Goal: Task Accomplishment & Management: Complete application form

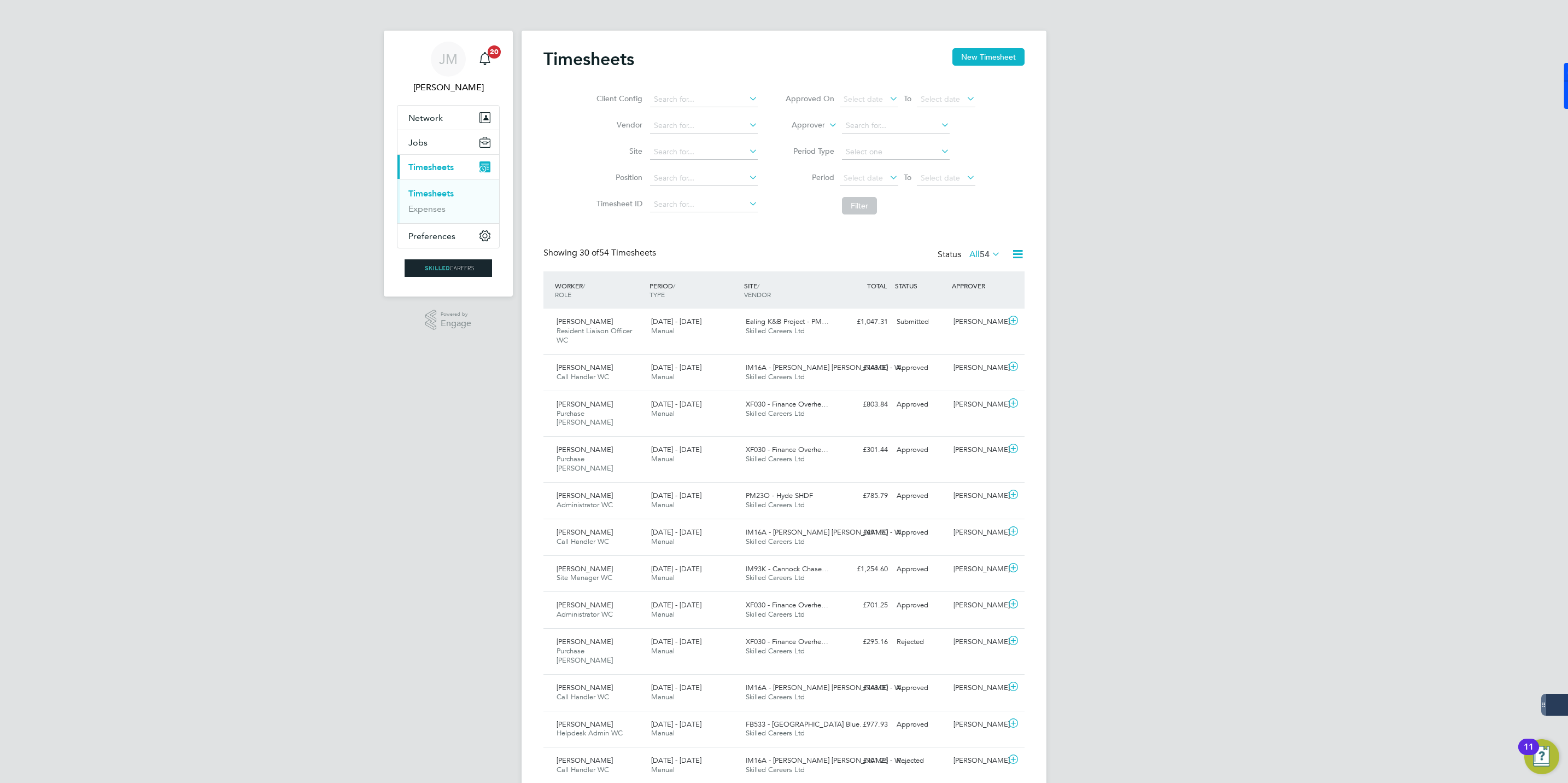
click at [428, 166] on span "Timesheets" at bounding box center [431, 167] width 45 height 10
click at [425, 142] on span "Jobs" at bounding box center [418, 143] width 19 height 10
click at [414, 142] on span "Jobs" at bounding box center [418, 143] width 19 height 10
click at [446, 143] on button "Jobs" at bounding box center [448, 142] width 102 height 24
click at [427, 180] on link "Vacancies" at bounding box center [428, 184] width 39 height 10
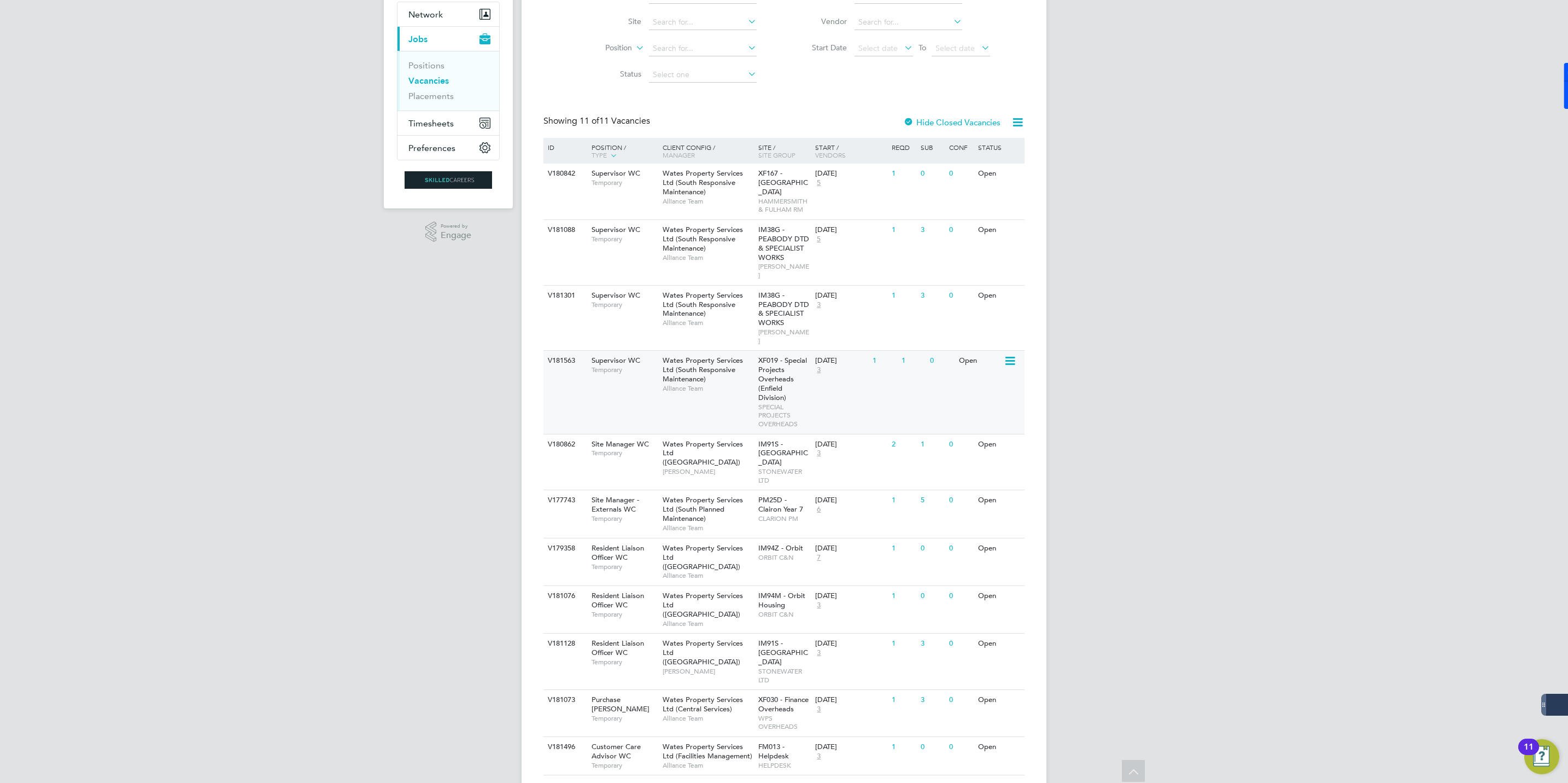
click at [682, 356] on span "Wates Property Services Ltd (South Responsive Maintenance)" at bounding box center [703, 370] width 80 height 28
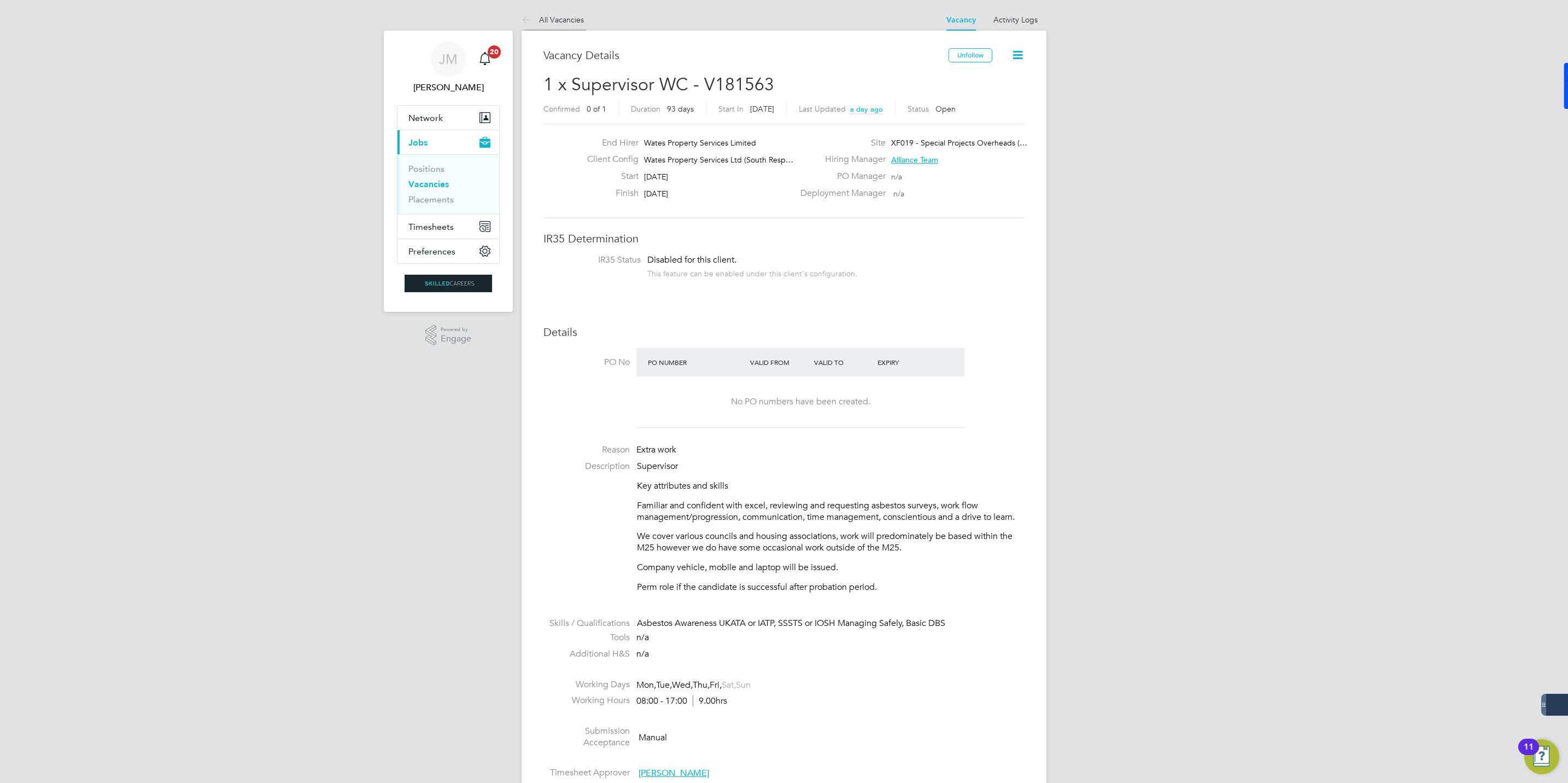
click at [558, 15] on link "All Vacancies" at bounding box center [553, 20] width 62 height 10
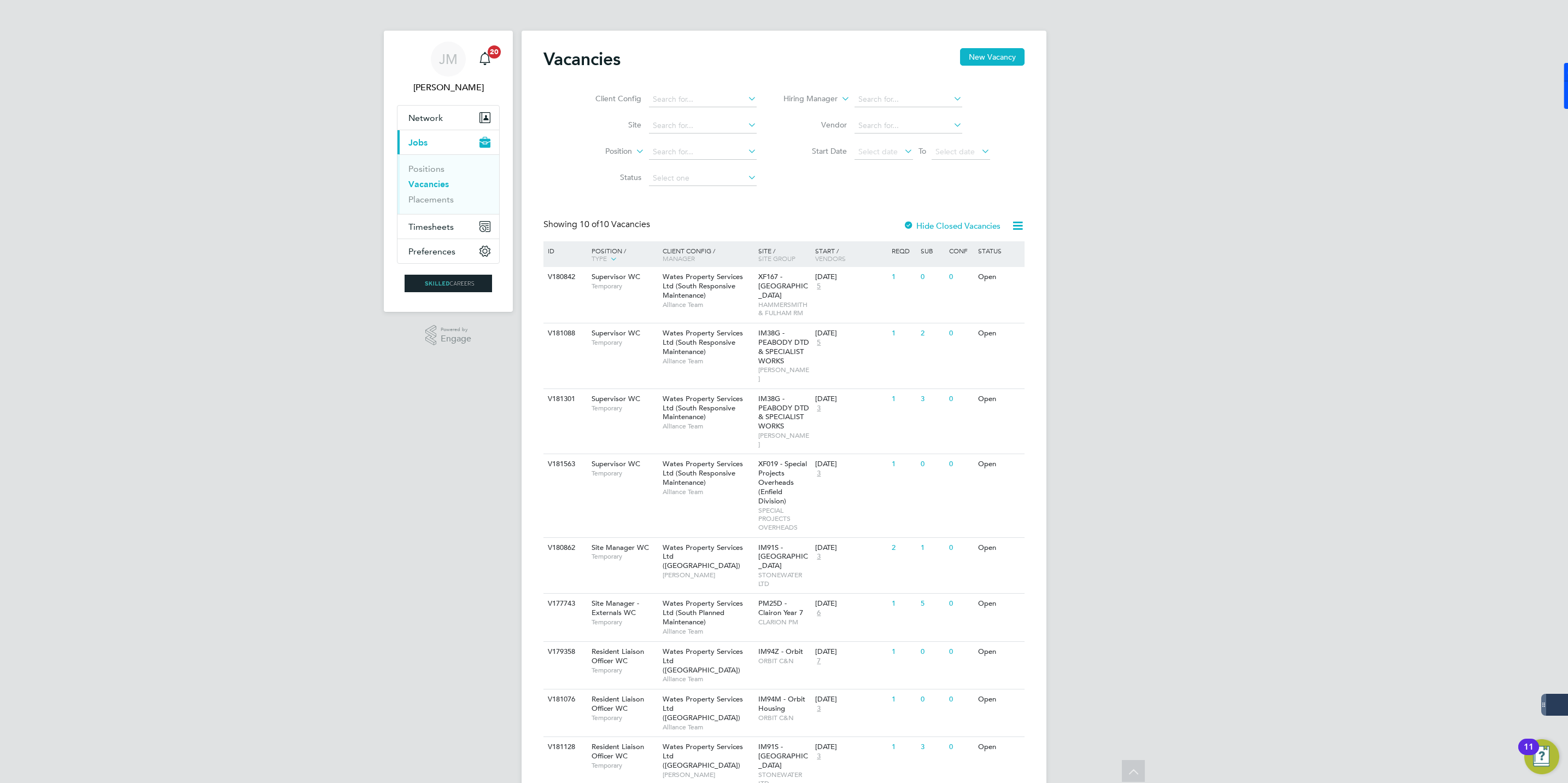
scroll to position [64, 0]
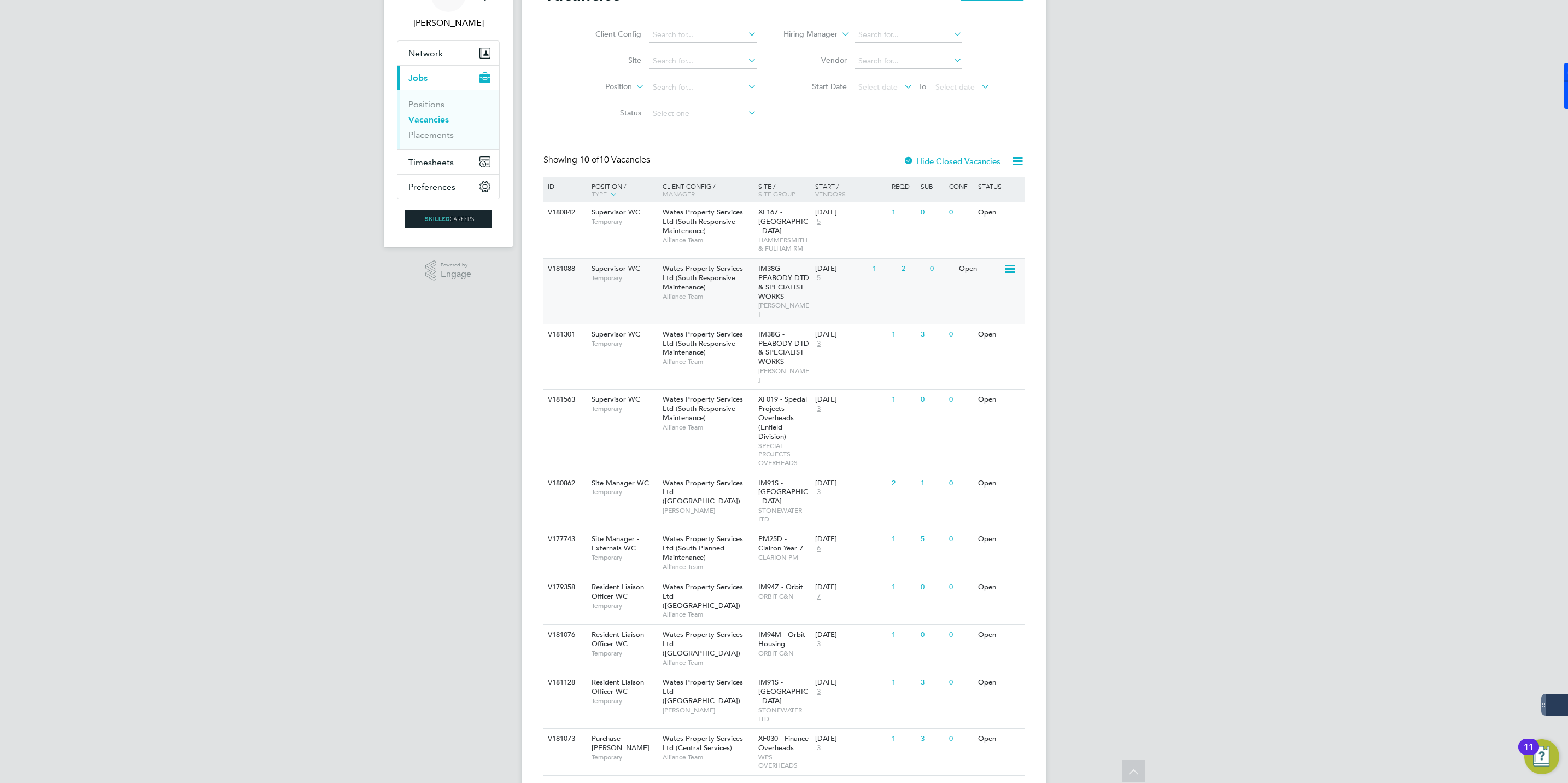
click at [680, 281] on span "Wates Property Services Ltd (South Responsive Maintenance)" at bounding box center [703, 278] width 80 height 28
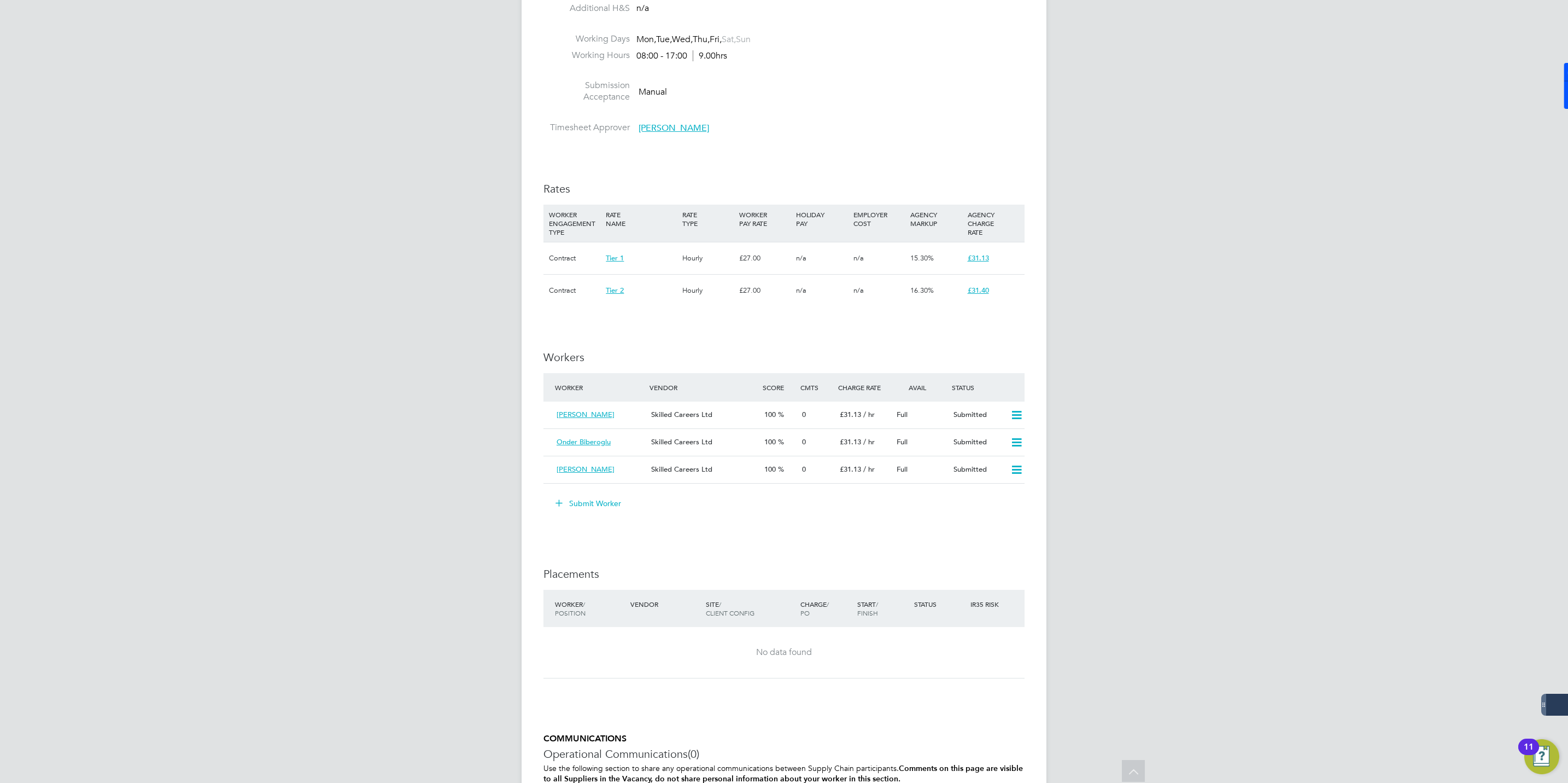
click at [602, 495] on button "Submit Worker" at bounding box center [589, 503] width 82 height 18
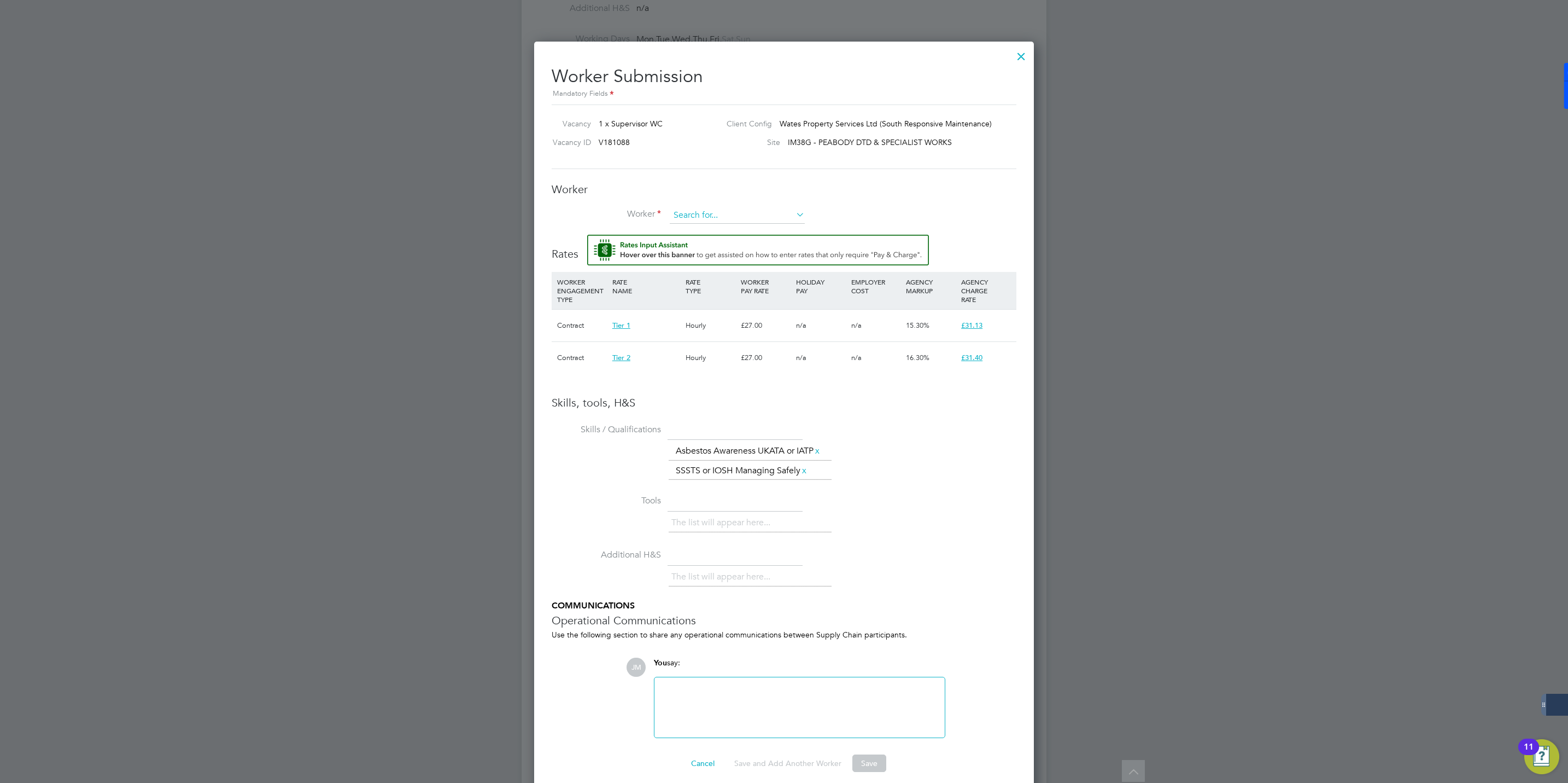
click at [710, 212] on input at bounding box center [737, 216] width 135 height 16
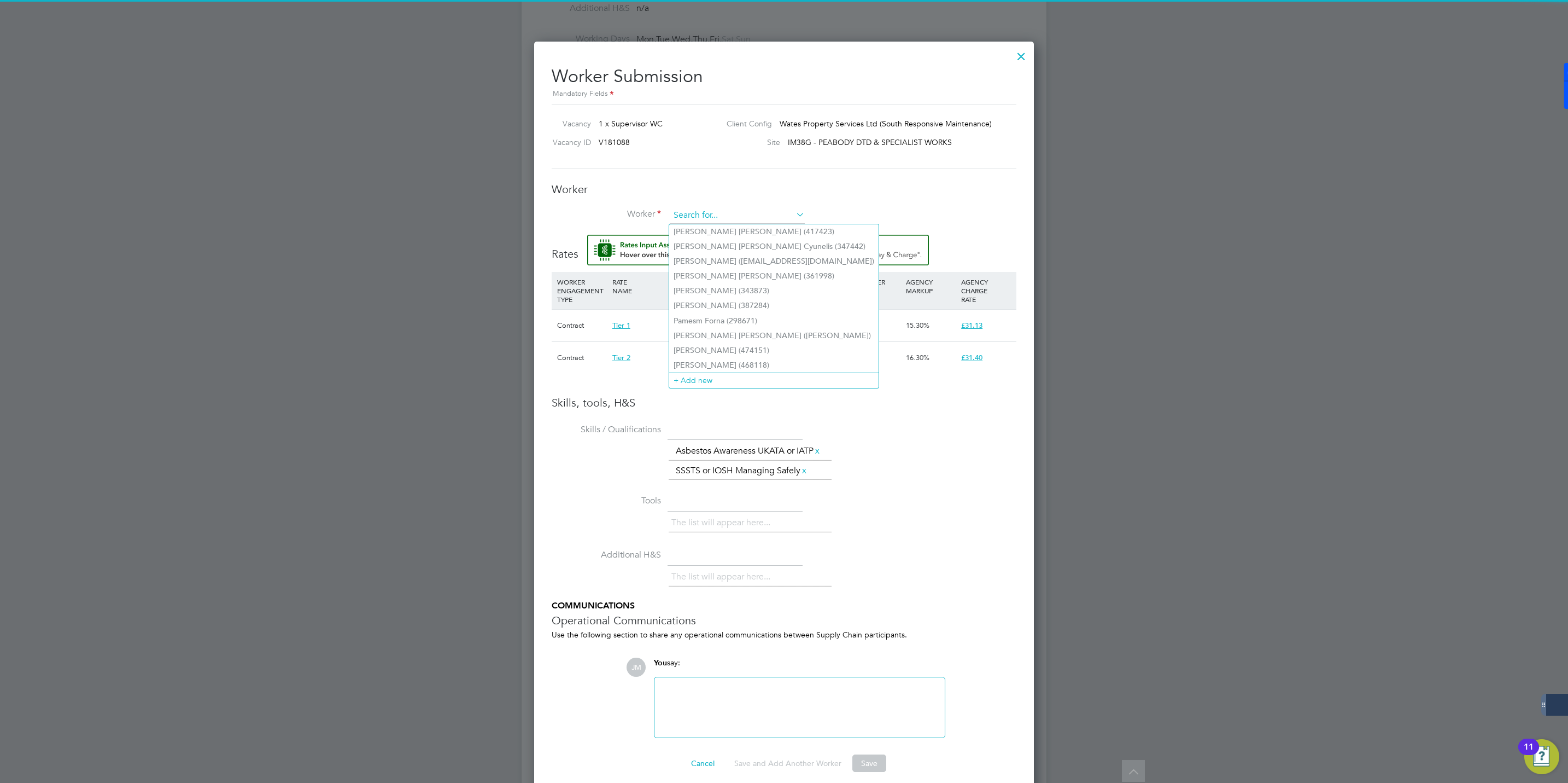
paste input "508366 Victor Irish"
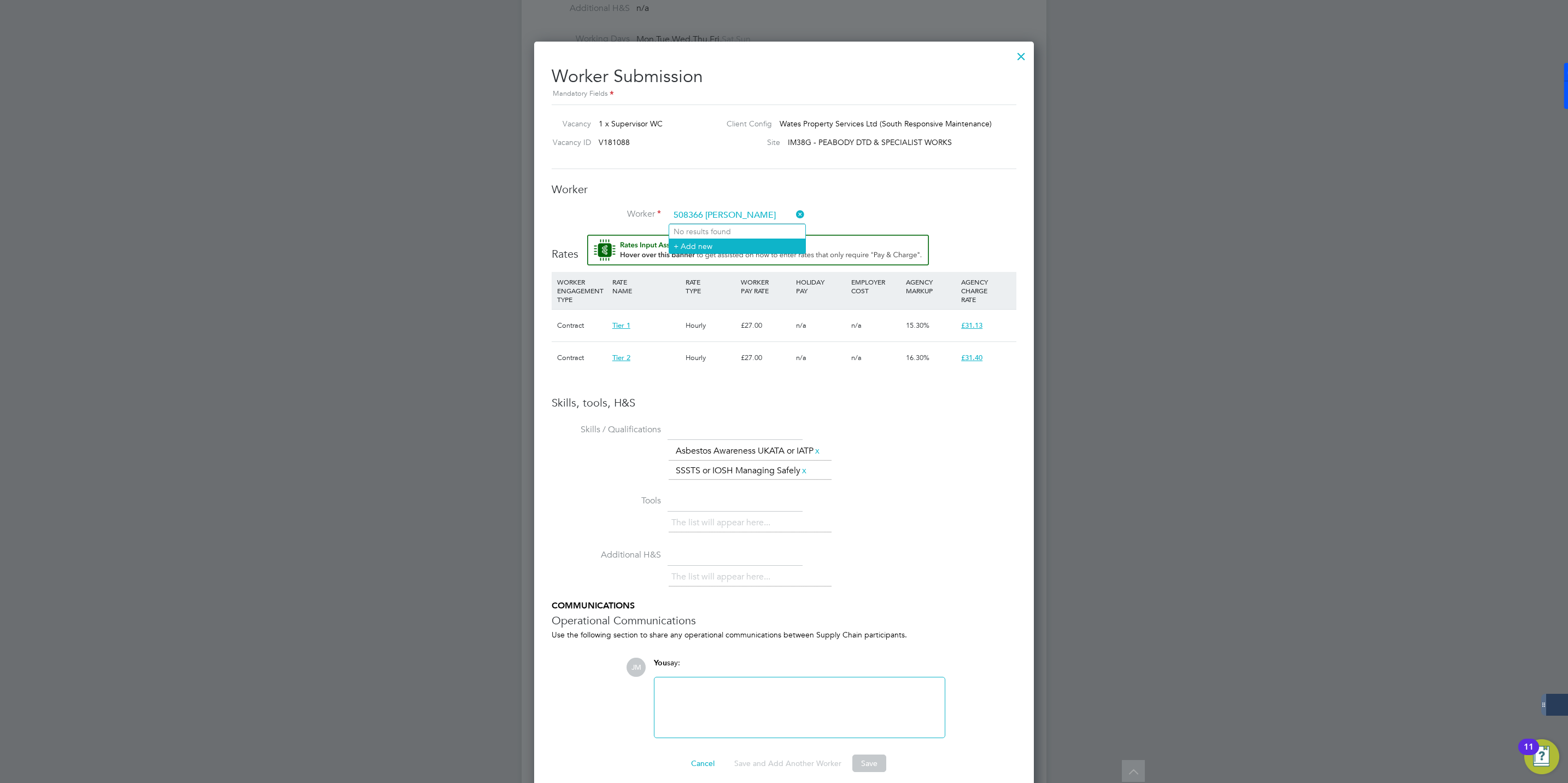
type input "508366 Victor Irish"
click at [705, 245] on li "+ Add new" at bounding box center [737, 245] width 136 height 15
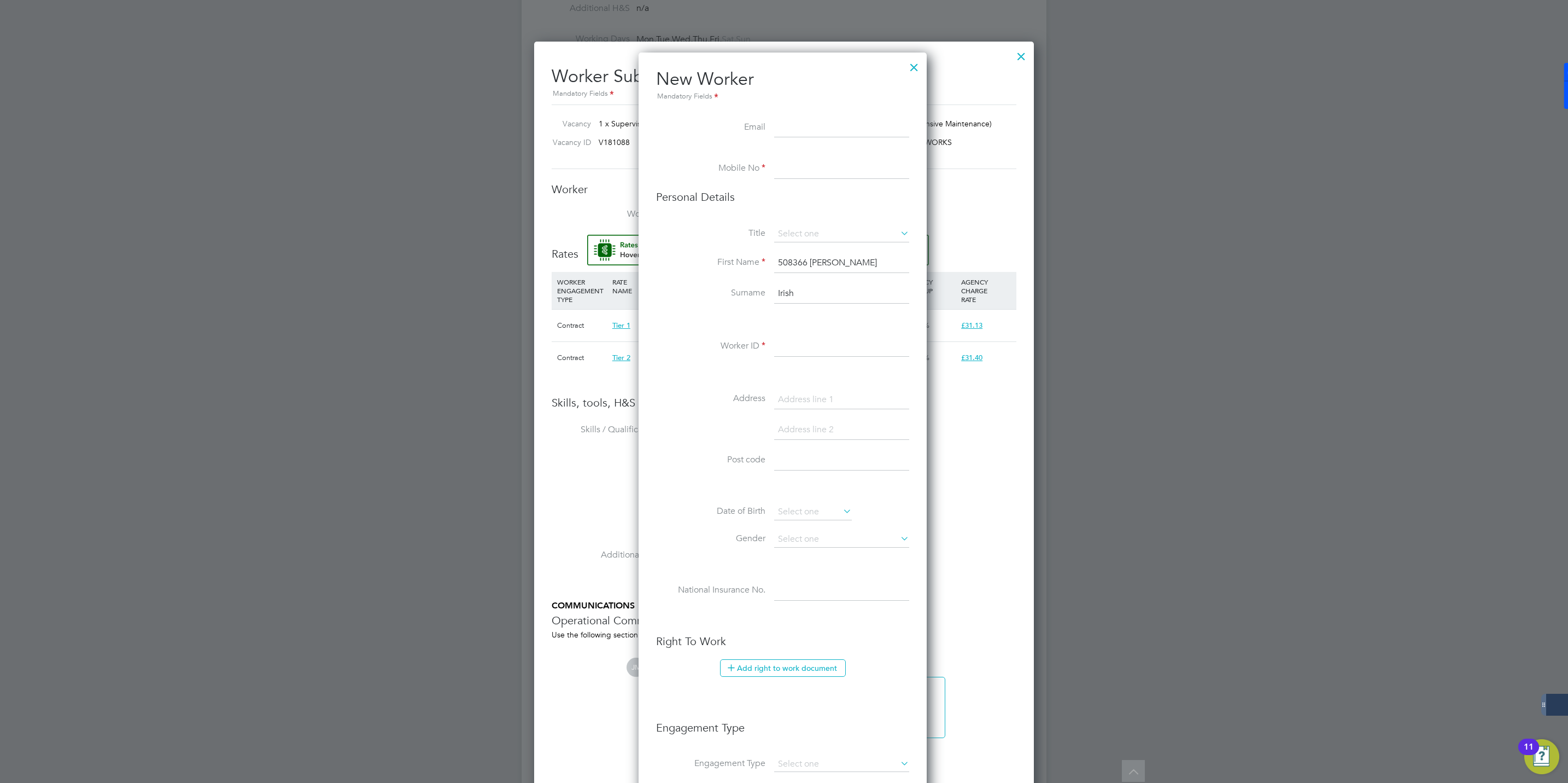
drag, startPoint x: 807, startPoint y: 261, endPoint x: 753, endPoint y: 261, distance: 54.0
click at [753, 261] on li "First Name 508366 Victor" at bounding box center [782, 268] width 253 height 31
type input "Victor"
drag, startPoint x: 789, startPoint y: 170, endPoint x: 641, endPoint y: 175, distance: 148.1
click at [789, 170] on input at bounding box center [842, 168] width 135 height 20
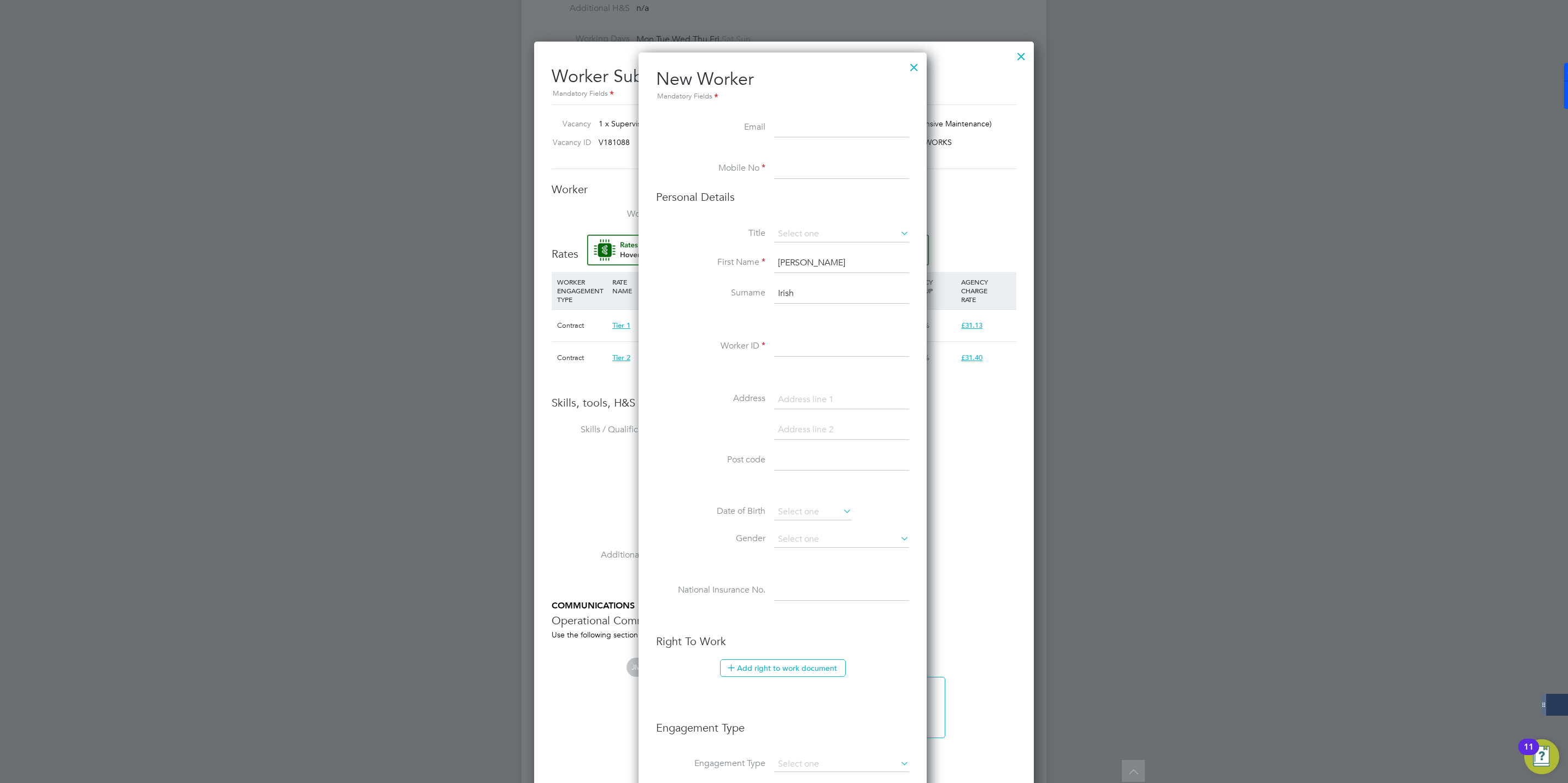
click at [789, 162] on input at bounding box center [842, 168] width 135 height 20
paste input "+44 7986 840831"
drag, startPoint x: 795, startPoint y: 166, endPoint x: 628, endPoint y: 191, distance: 168.9
click at [634, 187] on div "All Vacancies Vacancy Activity Logs Vacancy Activity Logs All Vacancies Vacancy…" at bounding box center [784, 232] width 525 height 1430
type input "07986 840831"
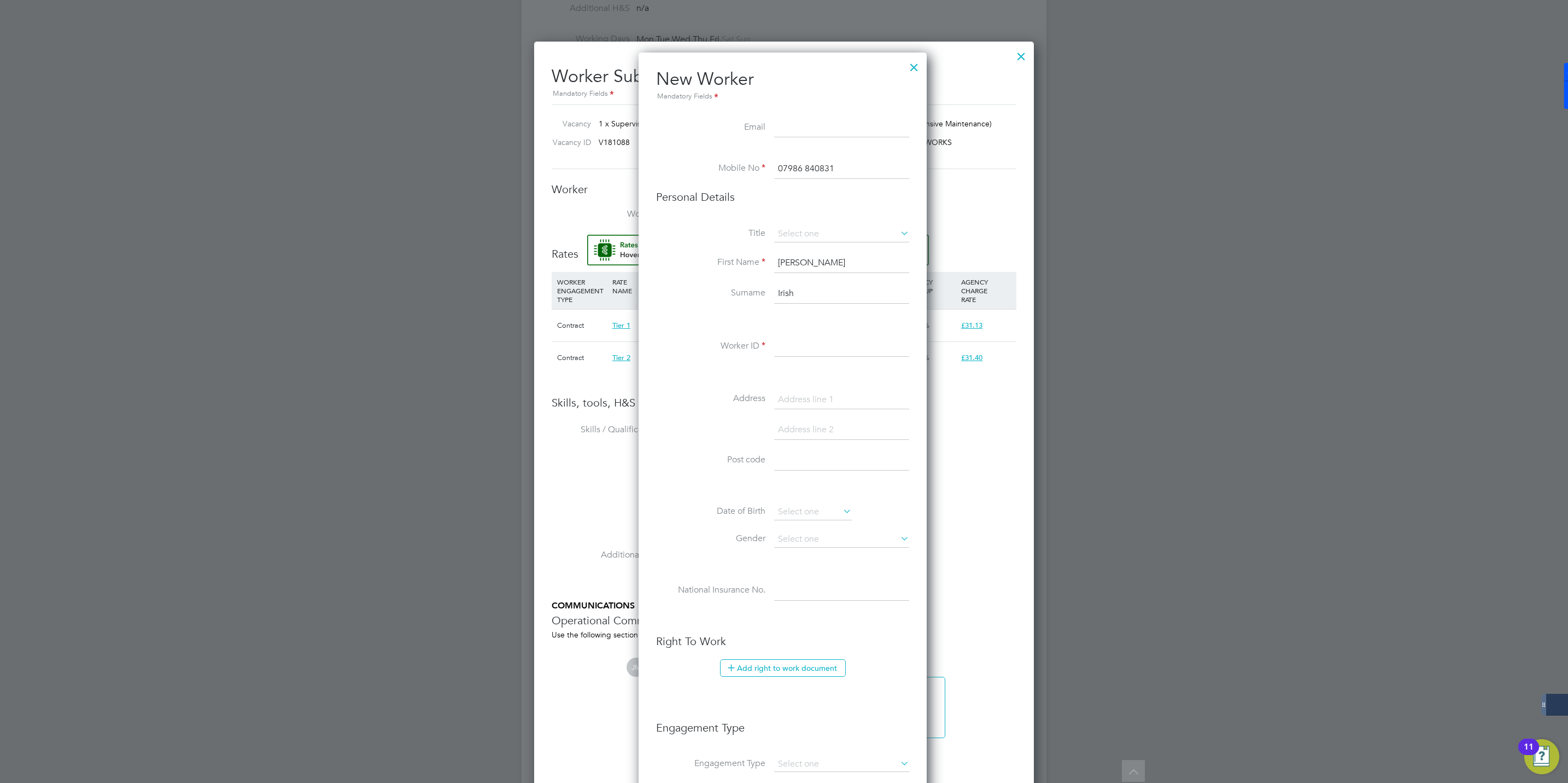
click at [804, 126] on input at bounding box center [842, 127] width 135 height 20
paste input "[EMAIL_ADDRESS][DOMAIN_NAME]"
type input "[EMAIL_ADDRESS][DOMAIN_NAME]"
click at [795, 341] on input at bounding box center [842, 346] width 135 height 20
click at [816, 343] on input at bounding box center [842, 346] width 135 height 20
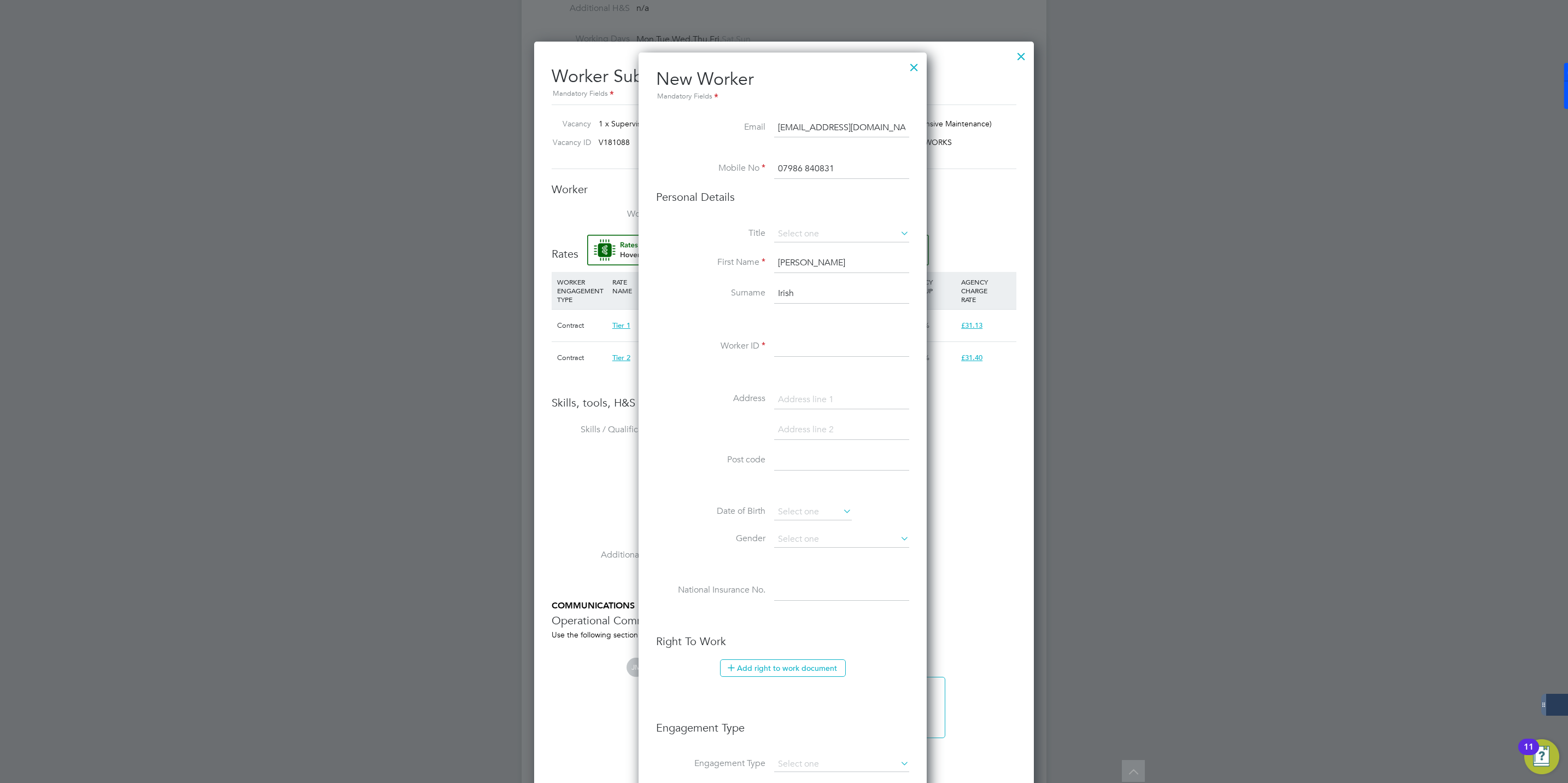
paste input "508366"
type input "508366"
click at [794, 227] on input at bounding box center [842, 234] width 135 height 16
click at [793, 298] on li "Ms" at bounding box center [842, 293] width 136 height 15
type input "Ms"
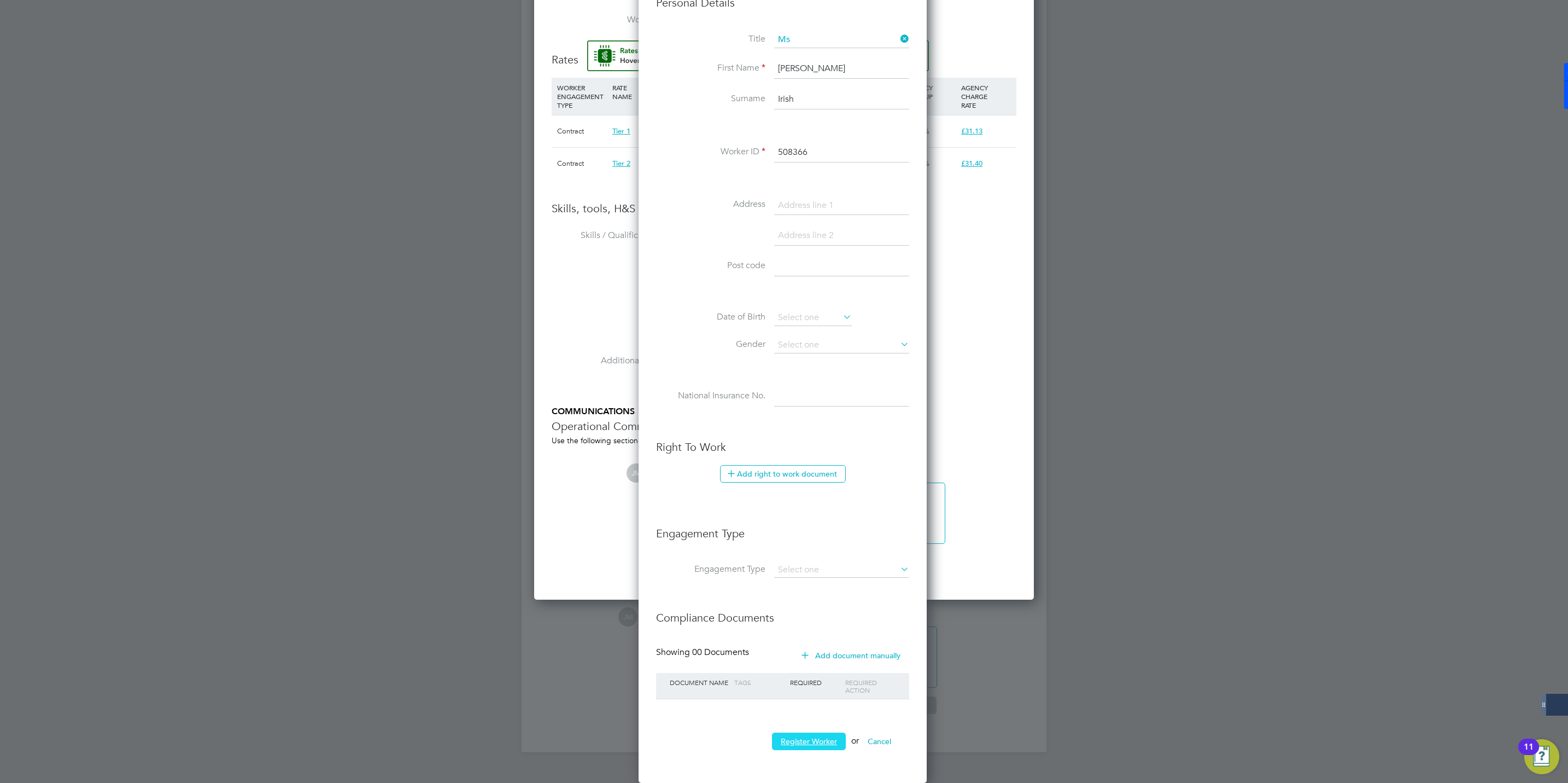
click at [784, 734] on button "Register Worker" at bounding box center [809, 741] width 74 height 18
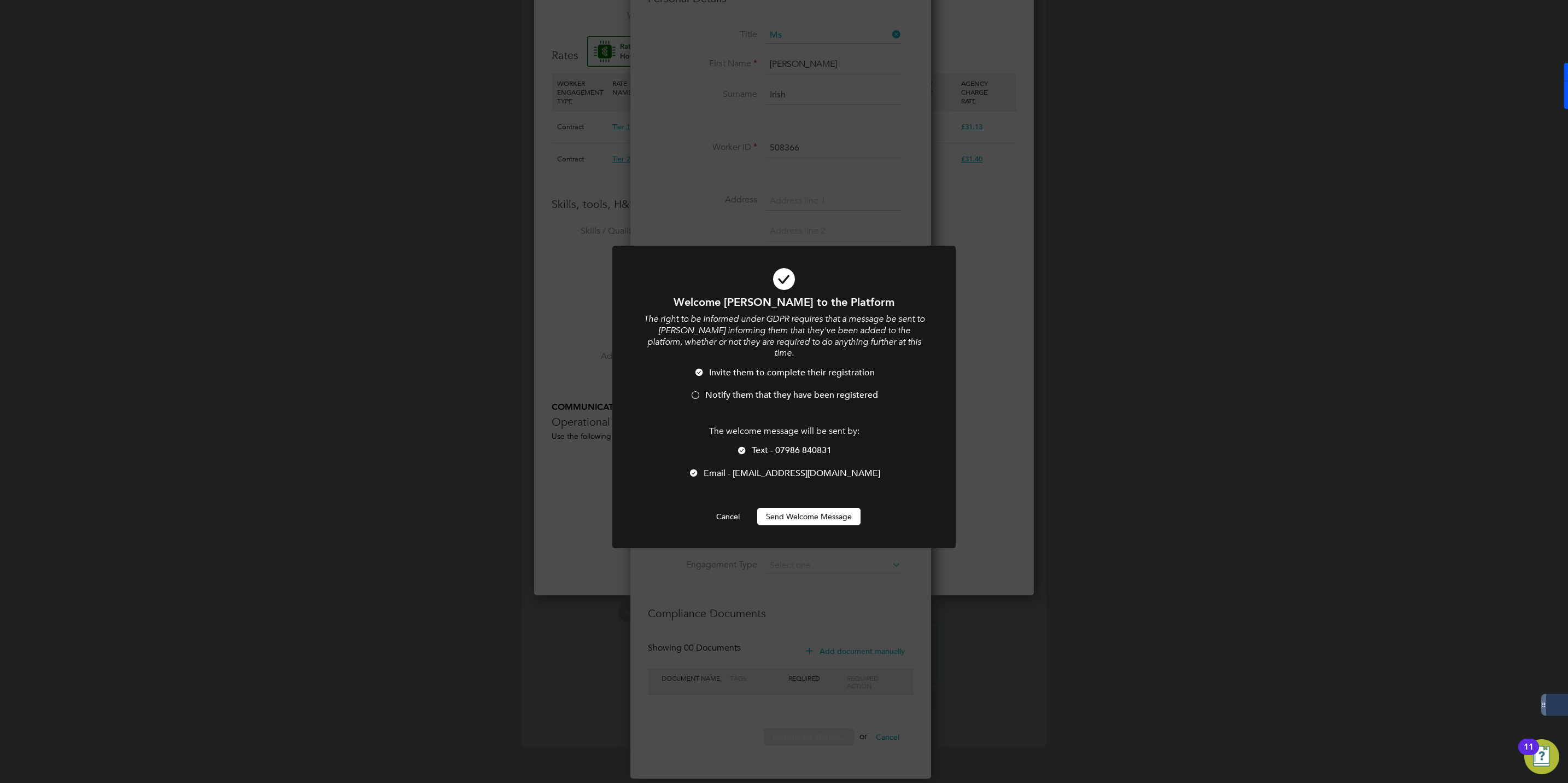
click at [694, 391] on div at bounding box center [695, 396] width 11 height 11
click at [788, 509] on button "Send Welcome Message" at bounding box center [809, 517] width 103 height 18
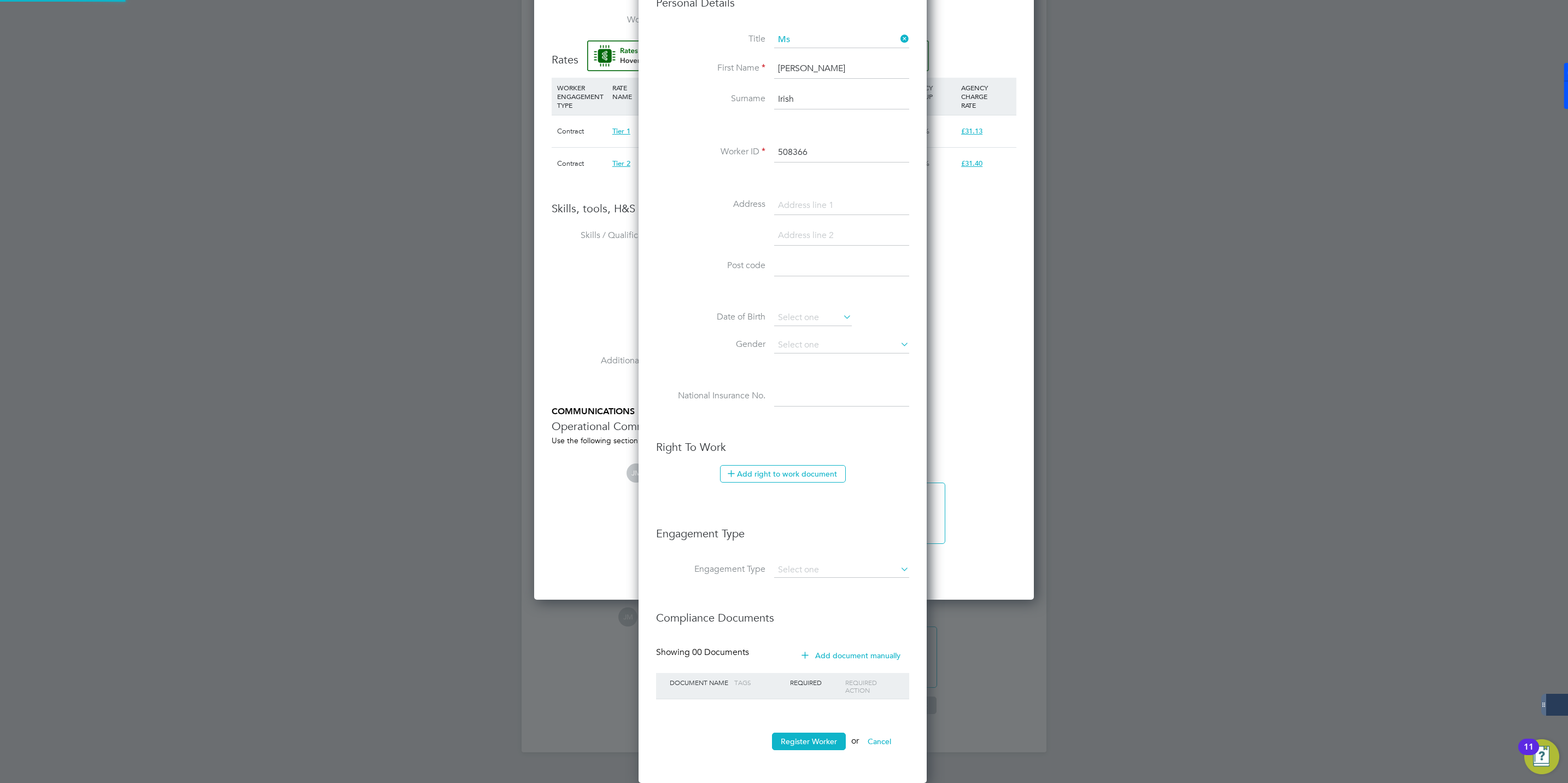
type input "Victor Irish (508366)"
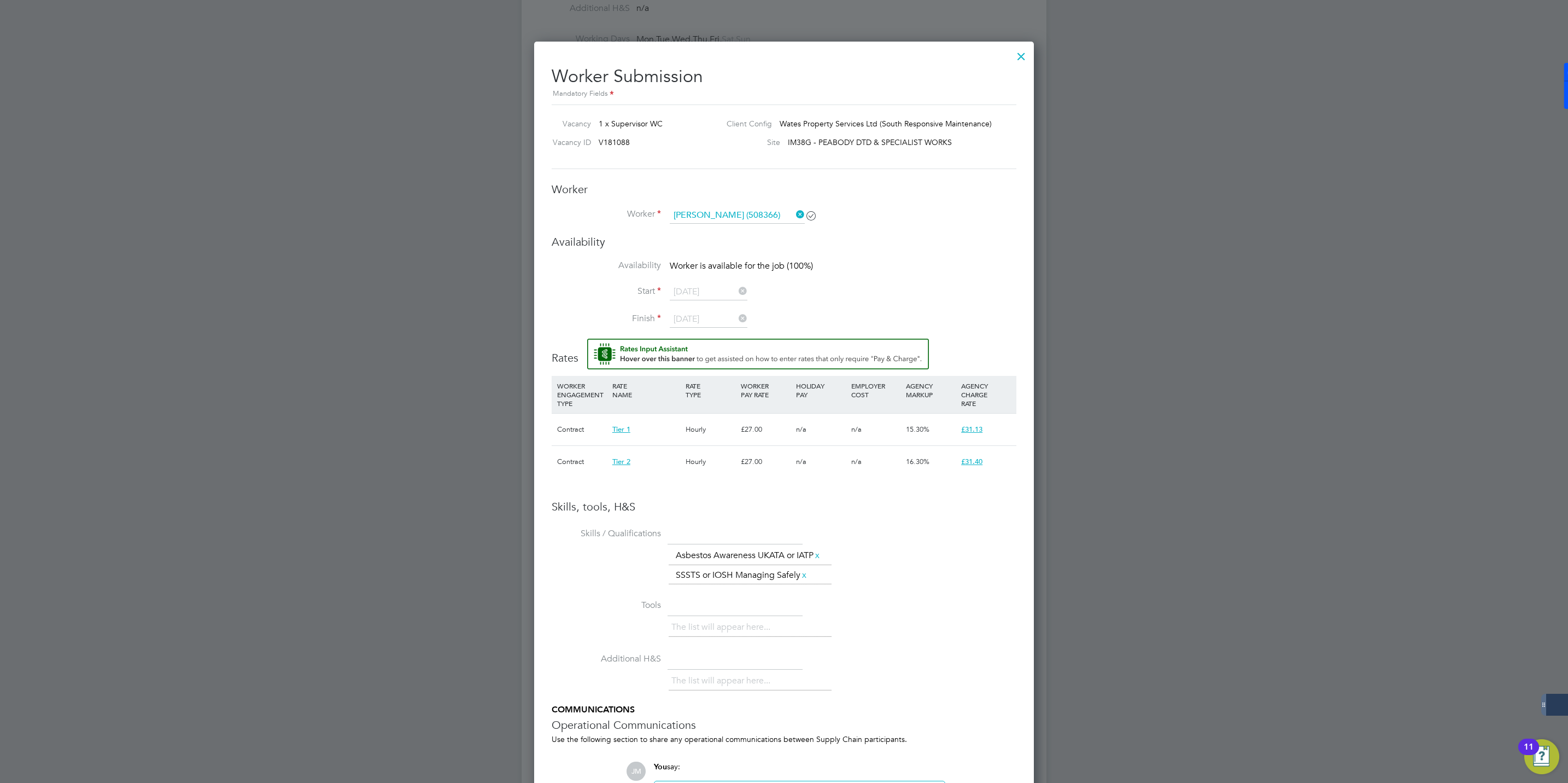
click at [794, 216] on icon at bounding box center [794, 215] width 0 height 15
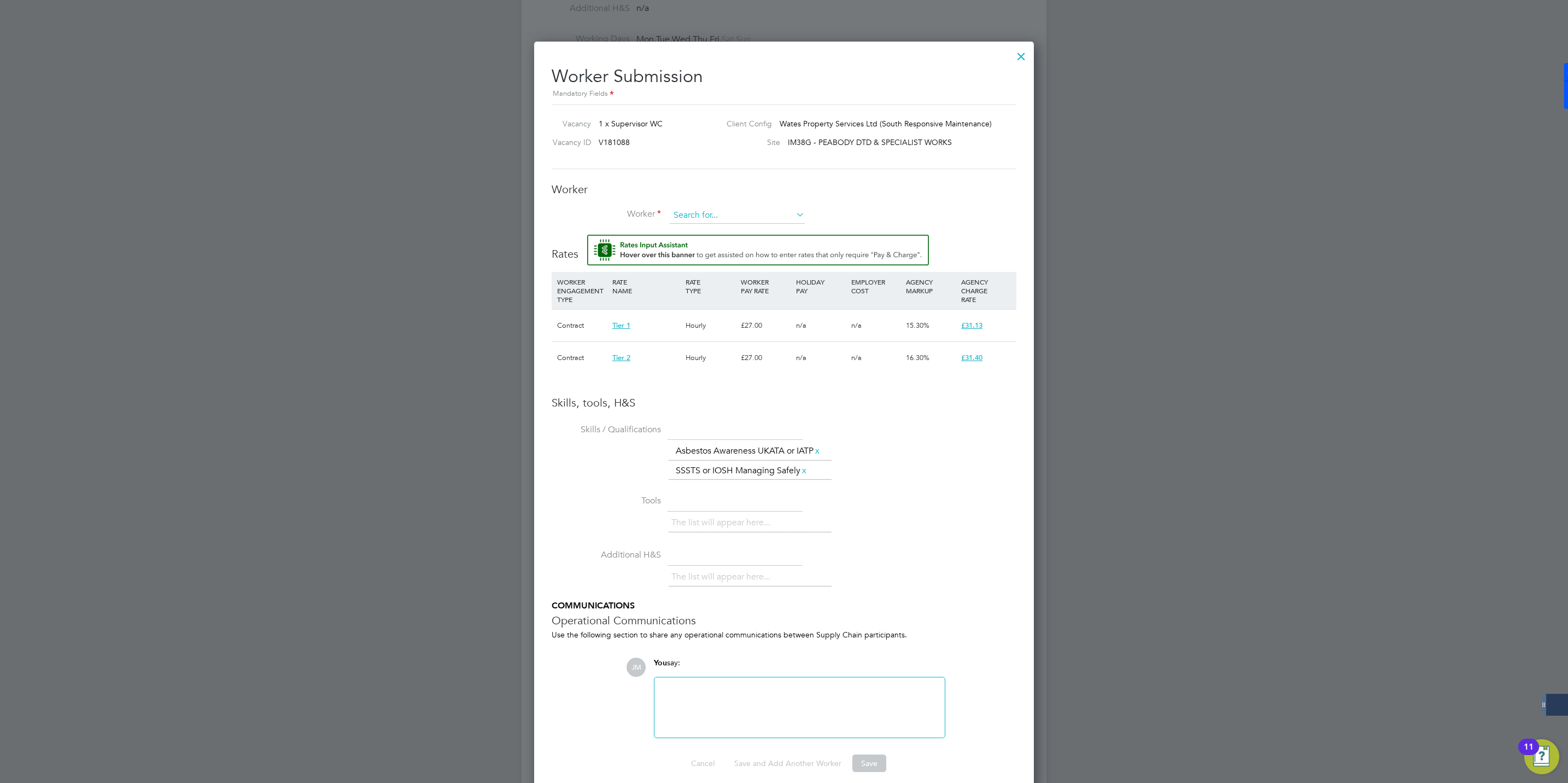
click at [720, 216] on input at bounding box center [737, 216] width 135 height 16
paste input "508366"
click at [708, 232] on li "Victor Irish ( 508366 )" at bounding box center [737, 231] width 136 height 15
type input "Victor Irish (508366)"
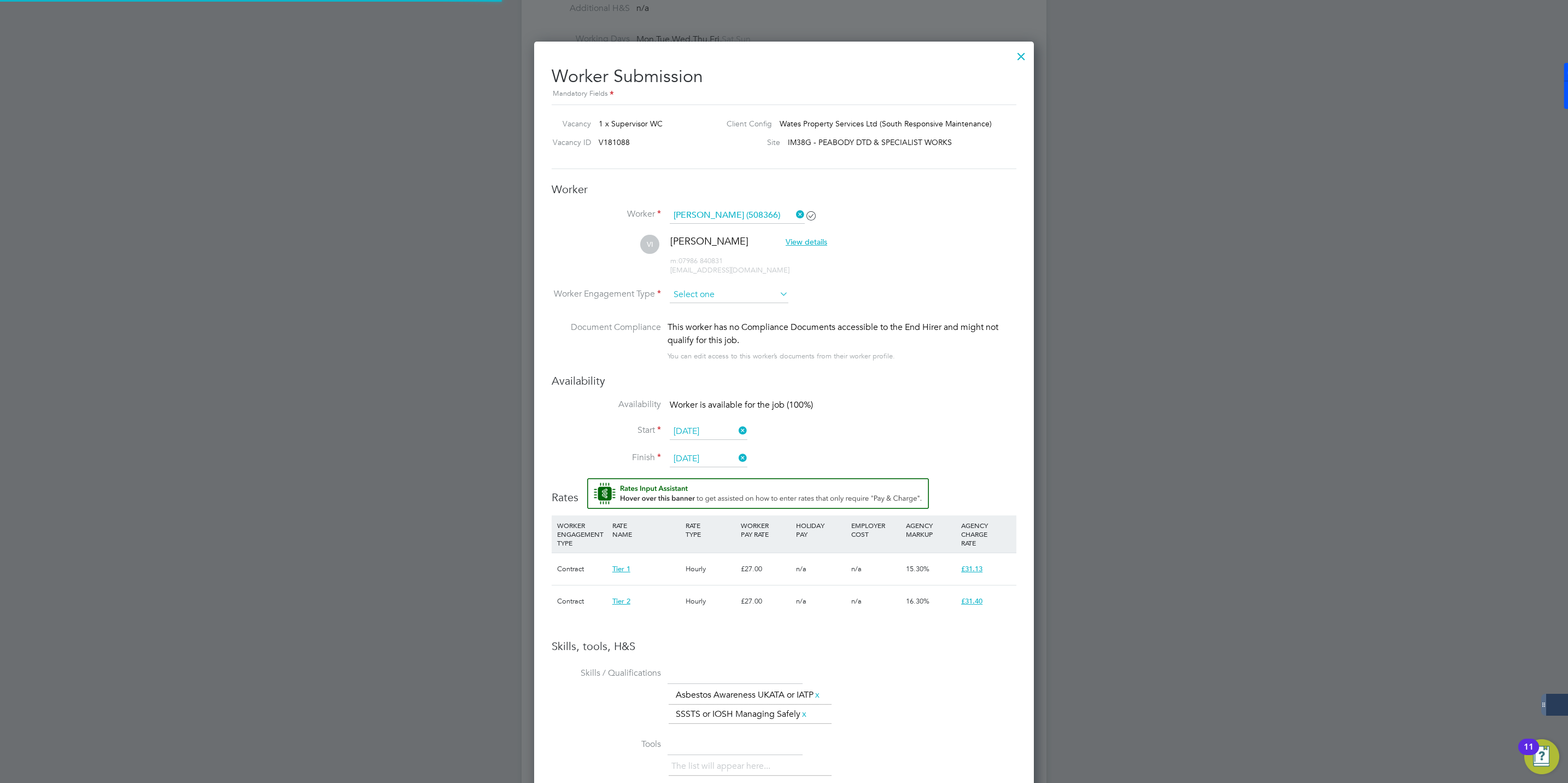
click at [691, 294] on input at bounding box center [729, 295] width 119 height 16
click at [689, 309] on li "Contract" at bounding box center [729, 310] width 120 height 15
type input "Contract"
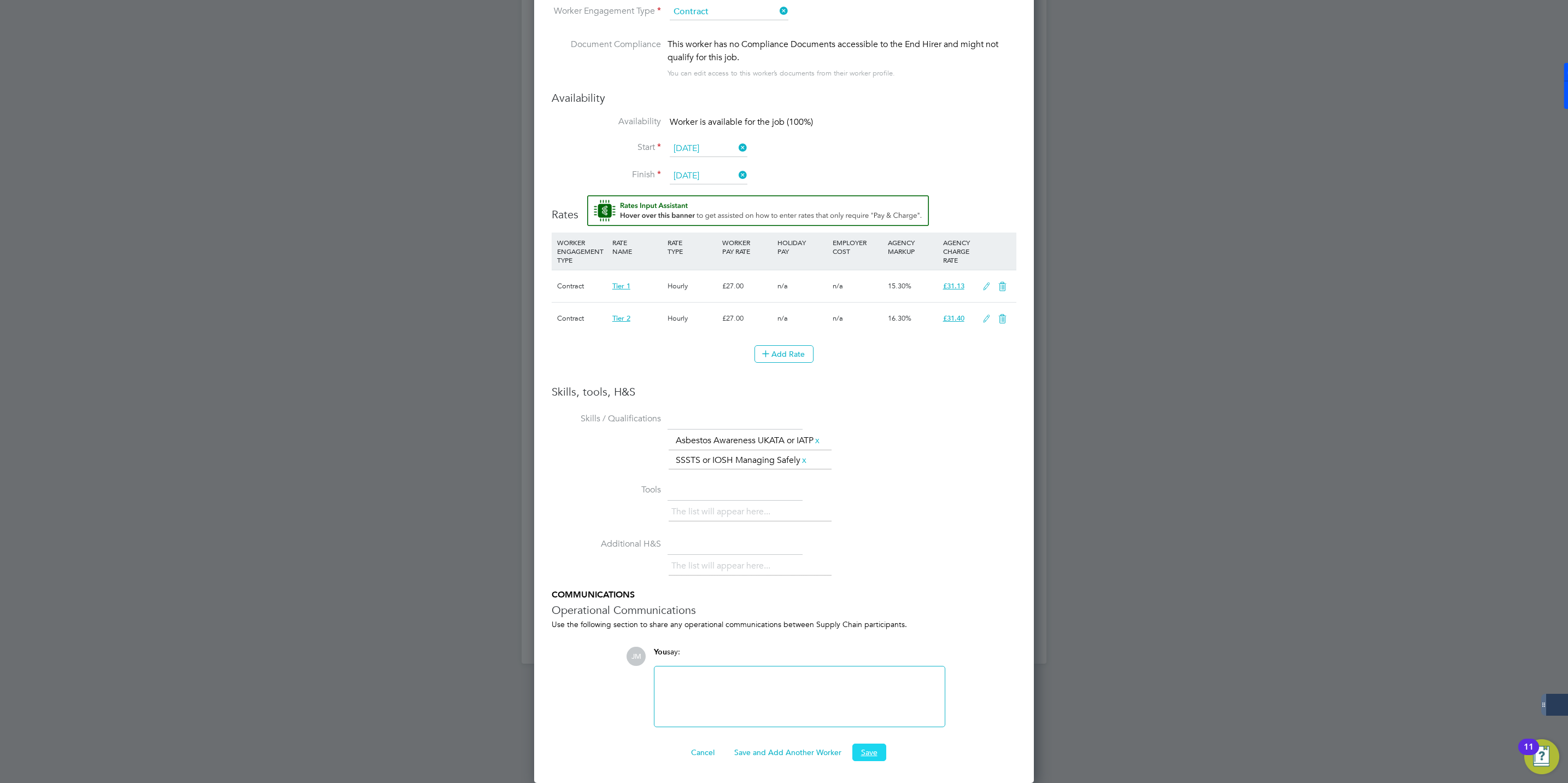
click at [874, 747] on button "Save" at bounding box center [870, 752] width 34 height 18
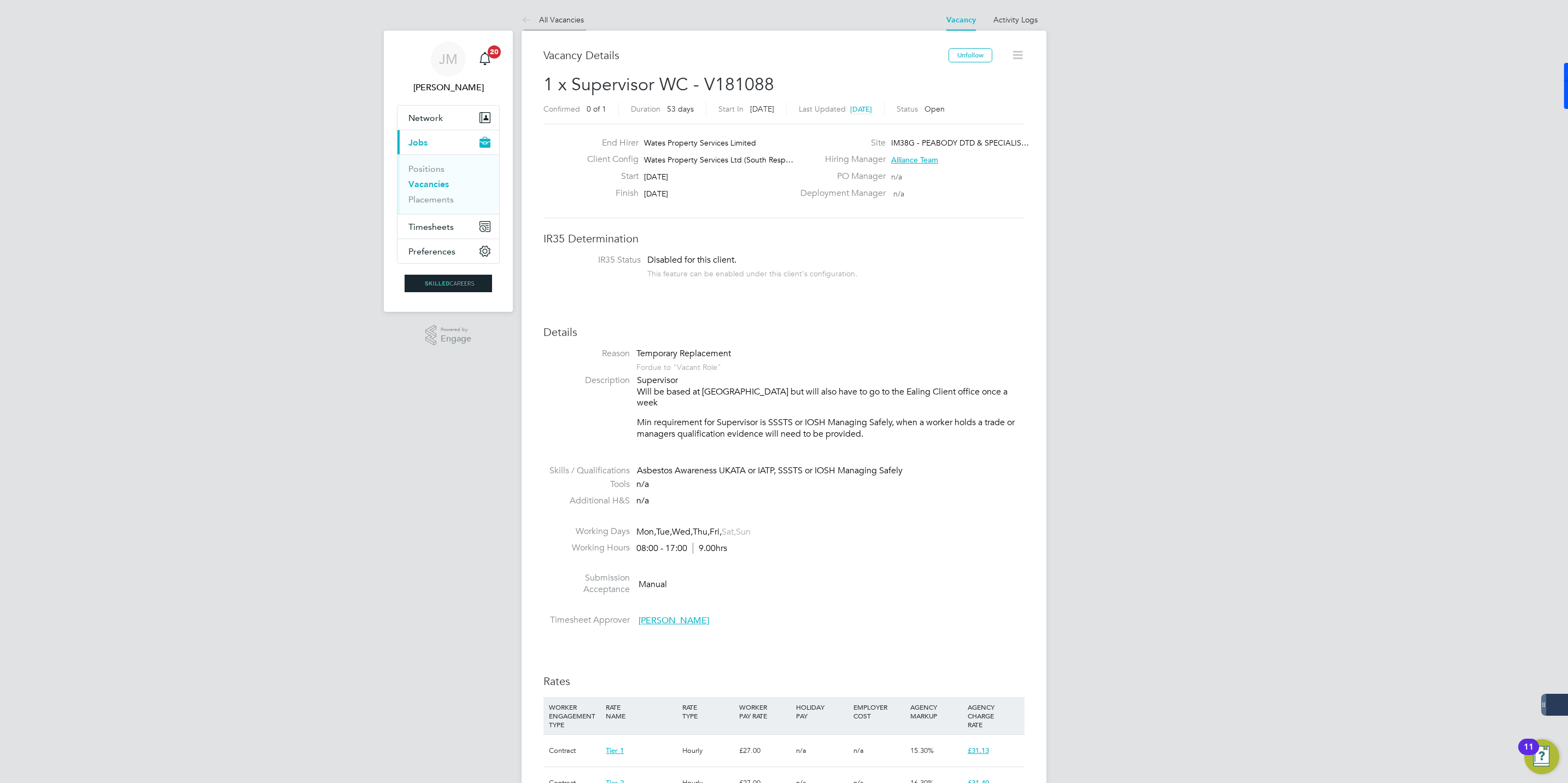
click at [558, 22] on link "All Vacancies" at bounding box center [553, 20] width 62 height 10
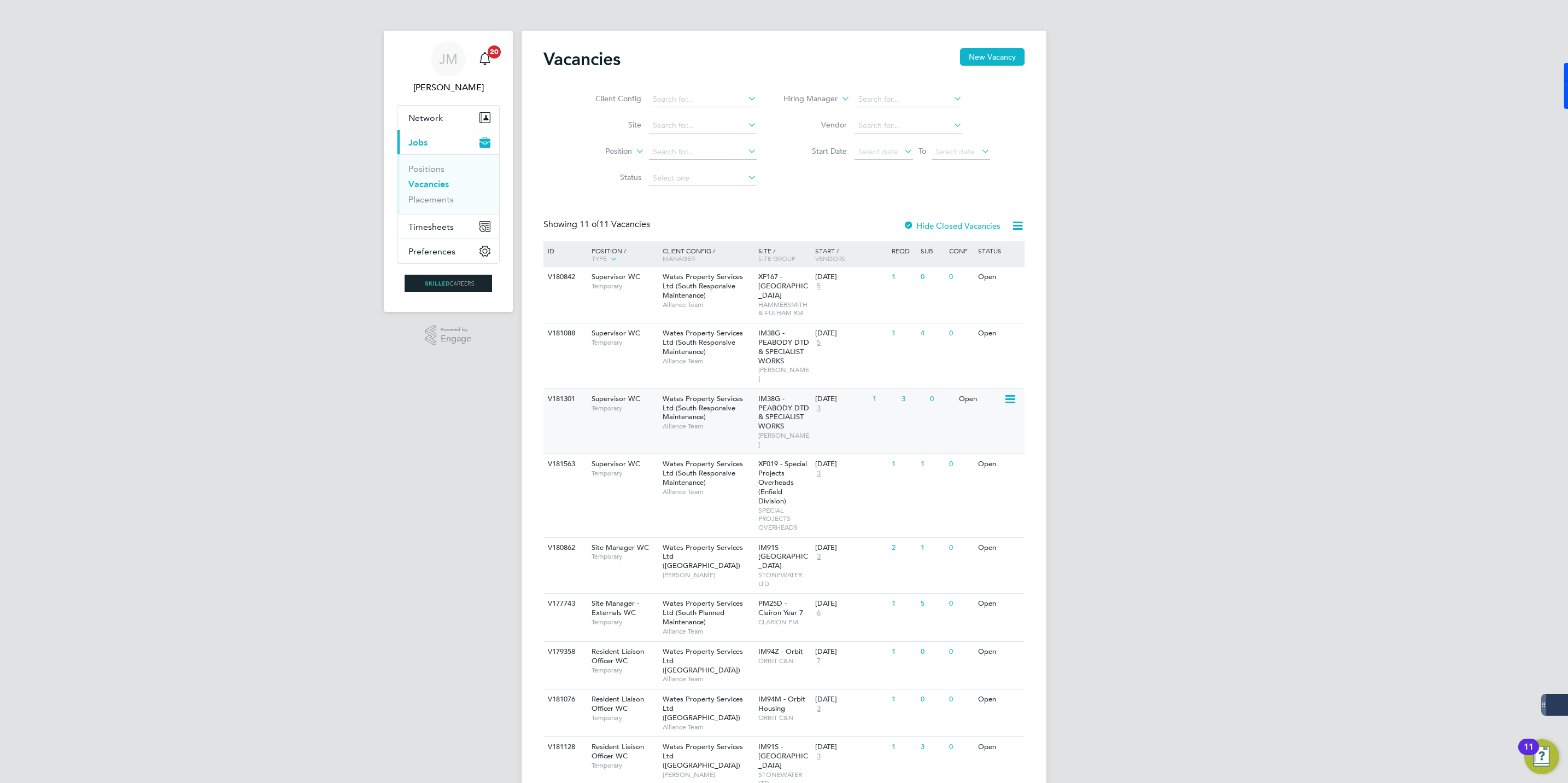
click at [686, 397] on span "Wates Property Services Ltd (South Responsive Maintenance)" at bounding box center [703, 408] width 80 height 28
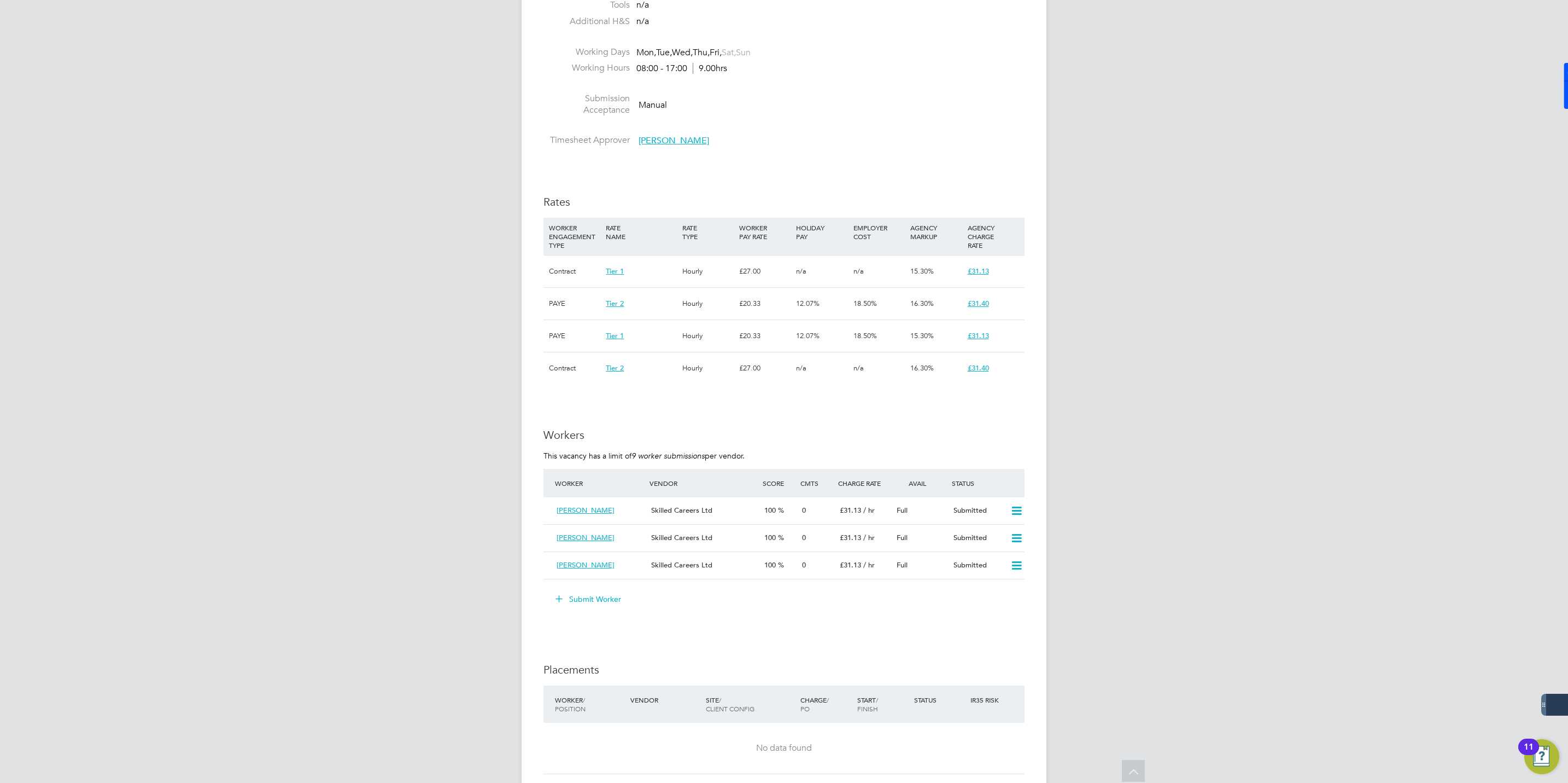
click at [585, 590] on button "Submit Worker" at bounding box center [589, 599] width 82 height 18
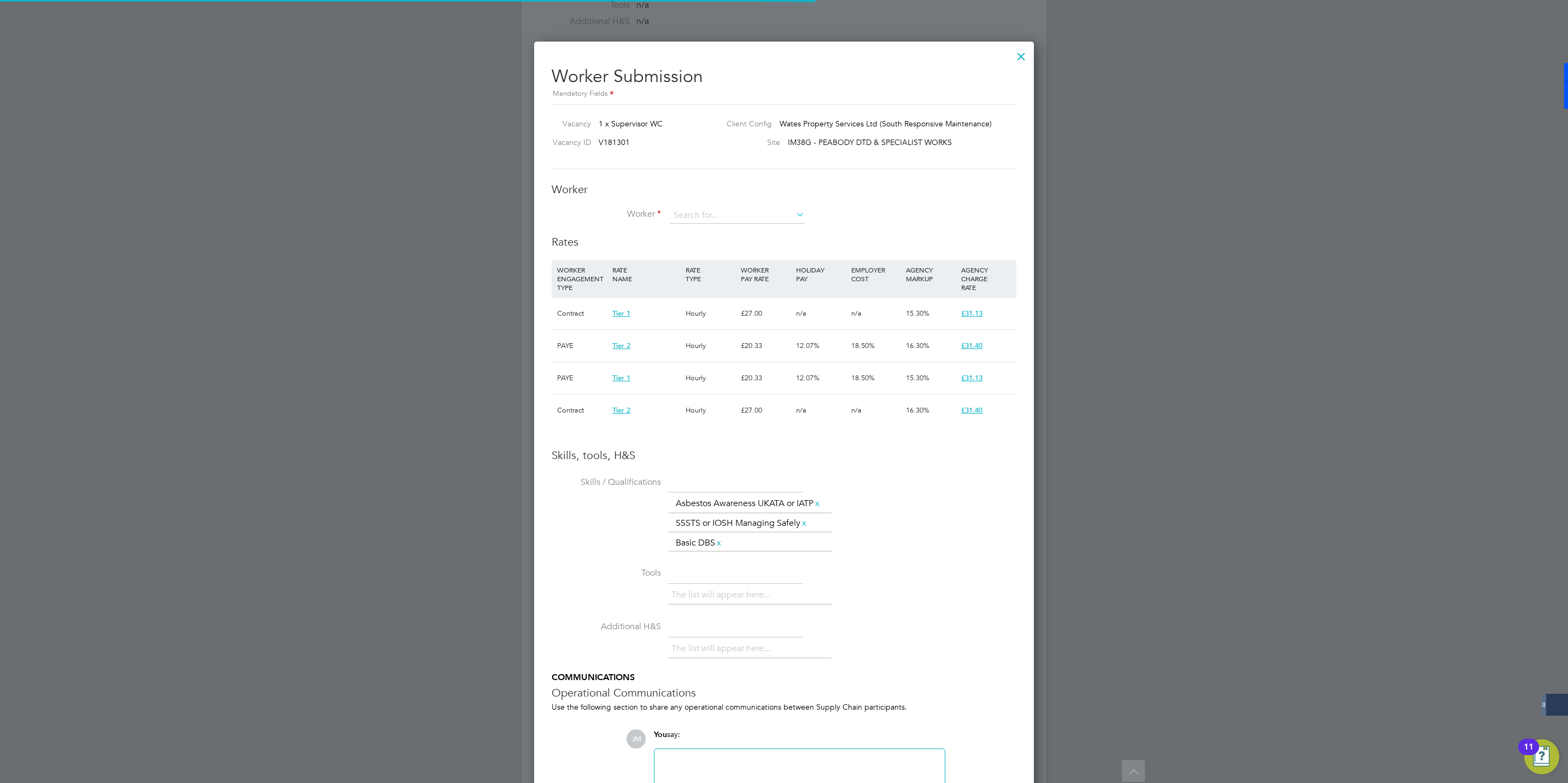
scroll to position [16, 171]
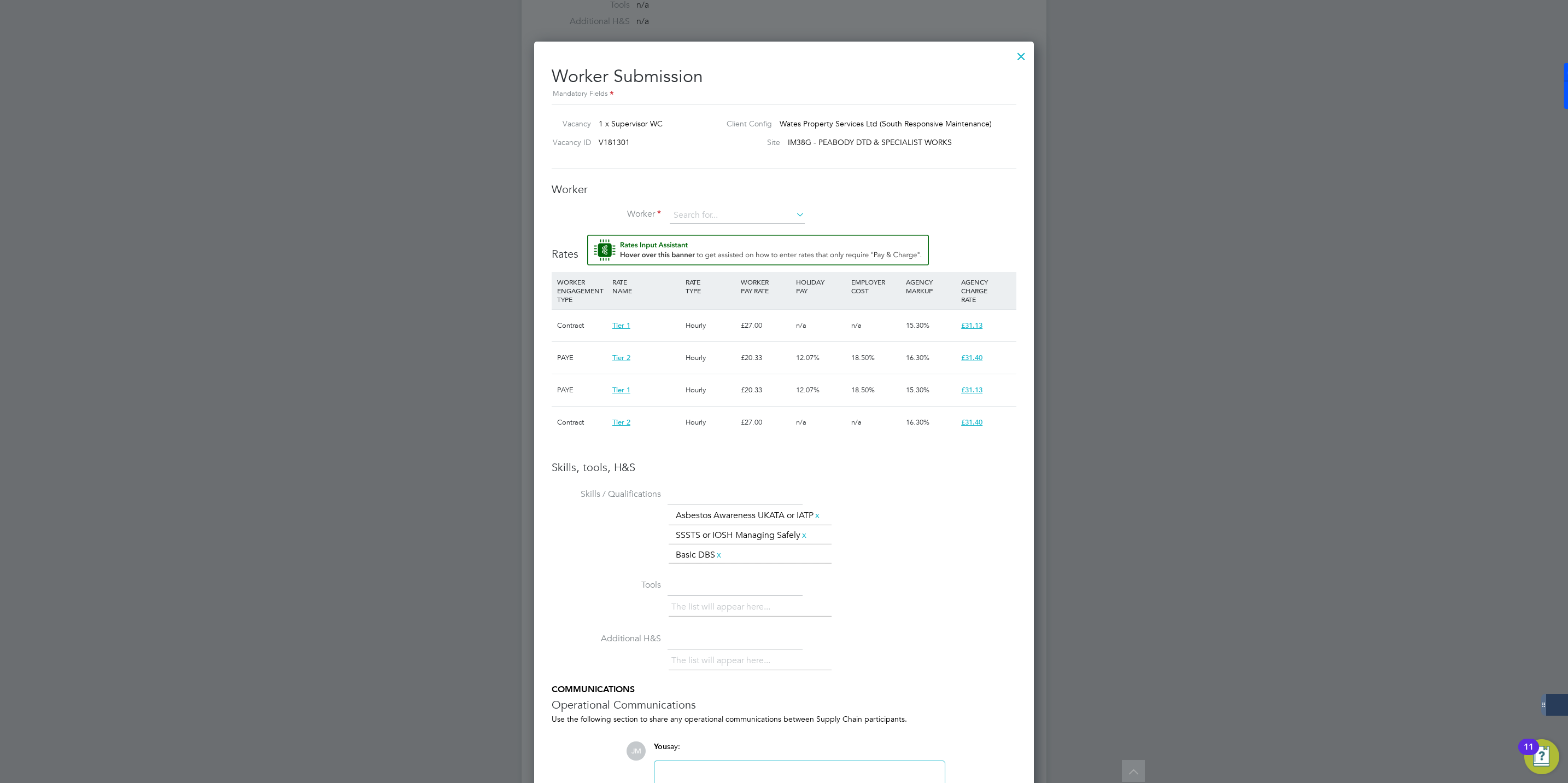
click at [691, 207] on div "Worker Worker Worker Engagement Type" at bounding box center [784, 208] width 465 height 52
click at [693, 209] on input at bounding box center [737, 216] width 135 height 16
paste input "508366"
click at [707, 227] on li "[PERSON_NAME] ( 508366 )" at bounding box center [737, 231] width 136 height 15
type input "[PERSON_NAME] (508366)"
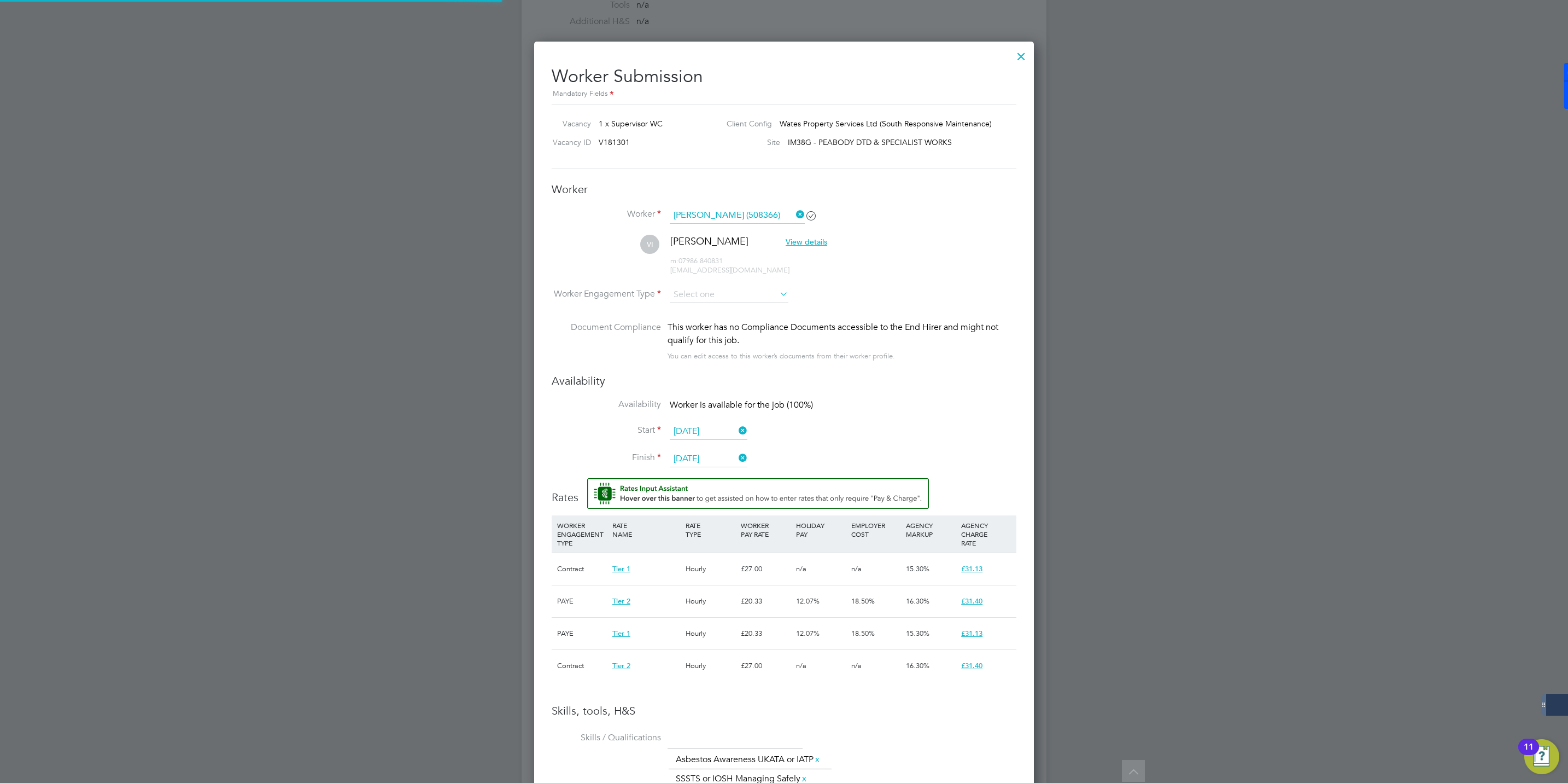
click at [701, 285] on li "VI Victor Irish View details m: 07986 840831 vicirish@hotmail.co.uk" at bounding box center [784, 261] width 465 height 52
click at [702, 291] on input at bounding box center [729, 295] width 119 height 16
click at [704, 309] on li "Contract" at bounding box center [729, 310] width 120 height 15
type input "Contract"
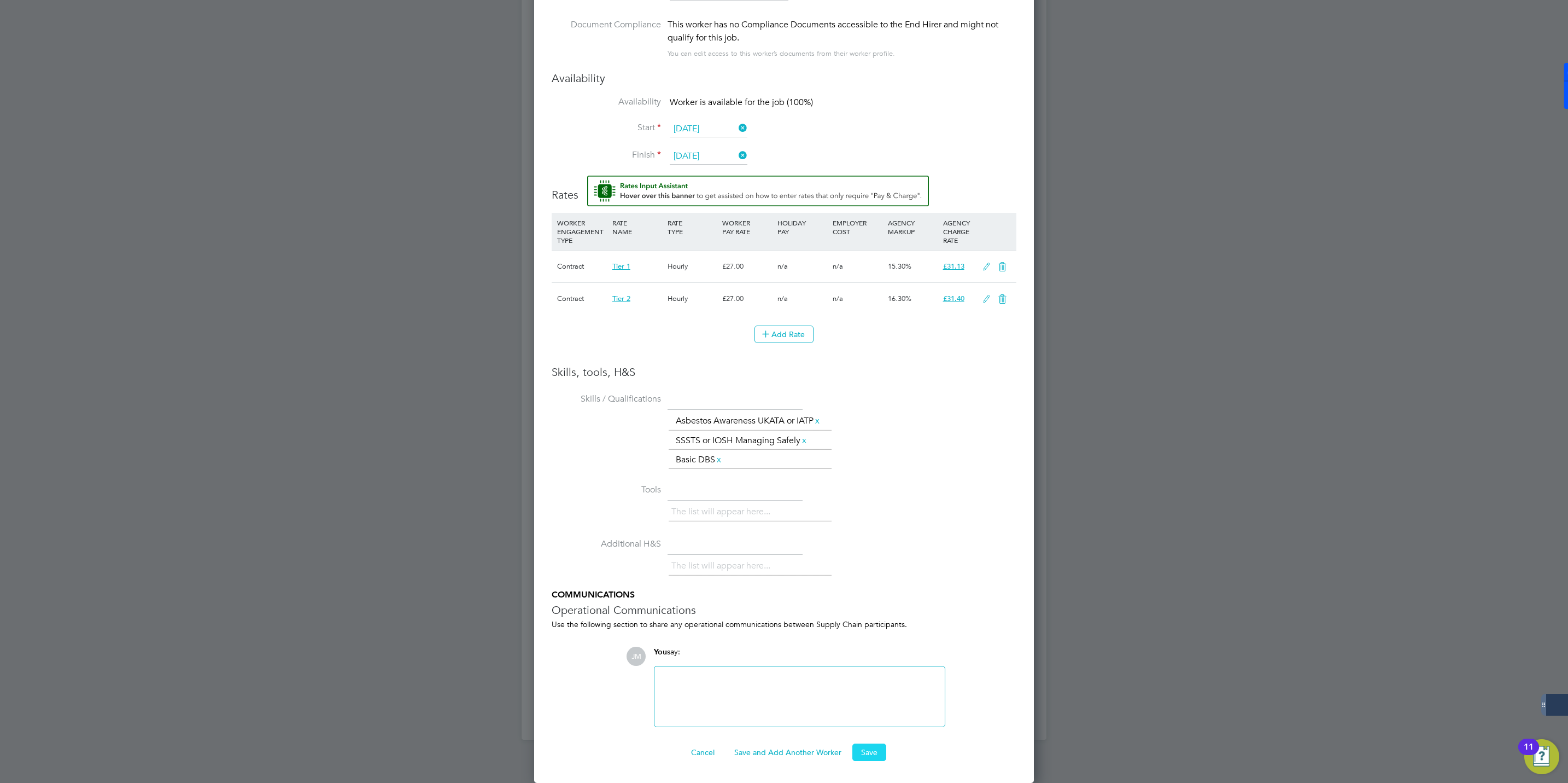
click at [872, 755] on button "Save" at bounding box center [870, 752] width 34 height 18
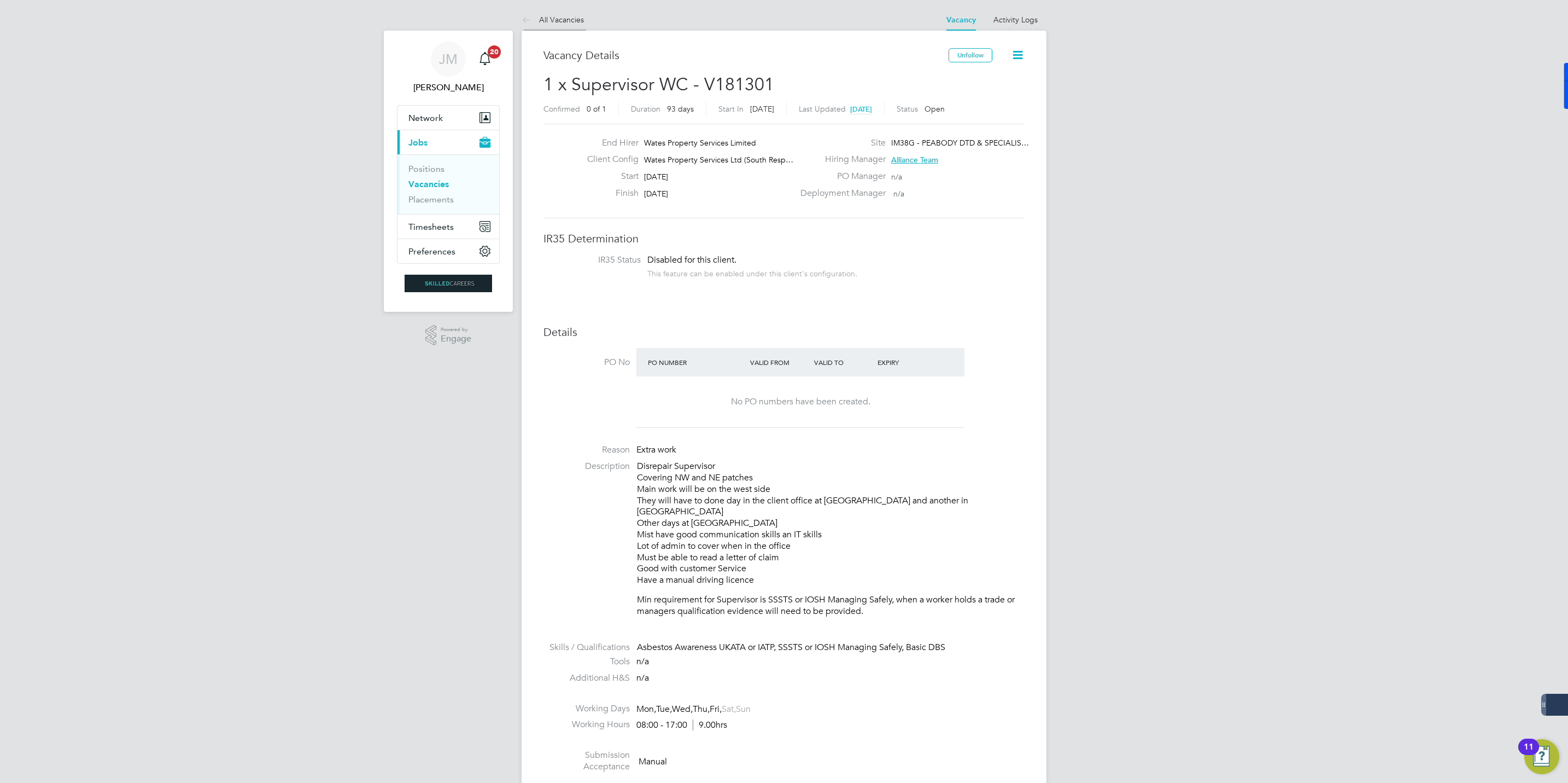
click at [557, 15] on link "All Vacancies" at bounding box center [553, 20] width 62 height 10
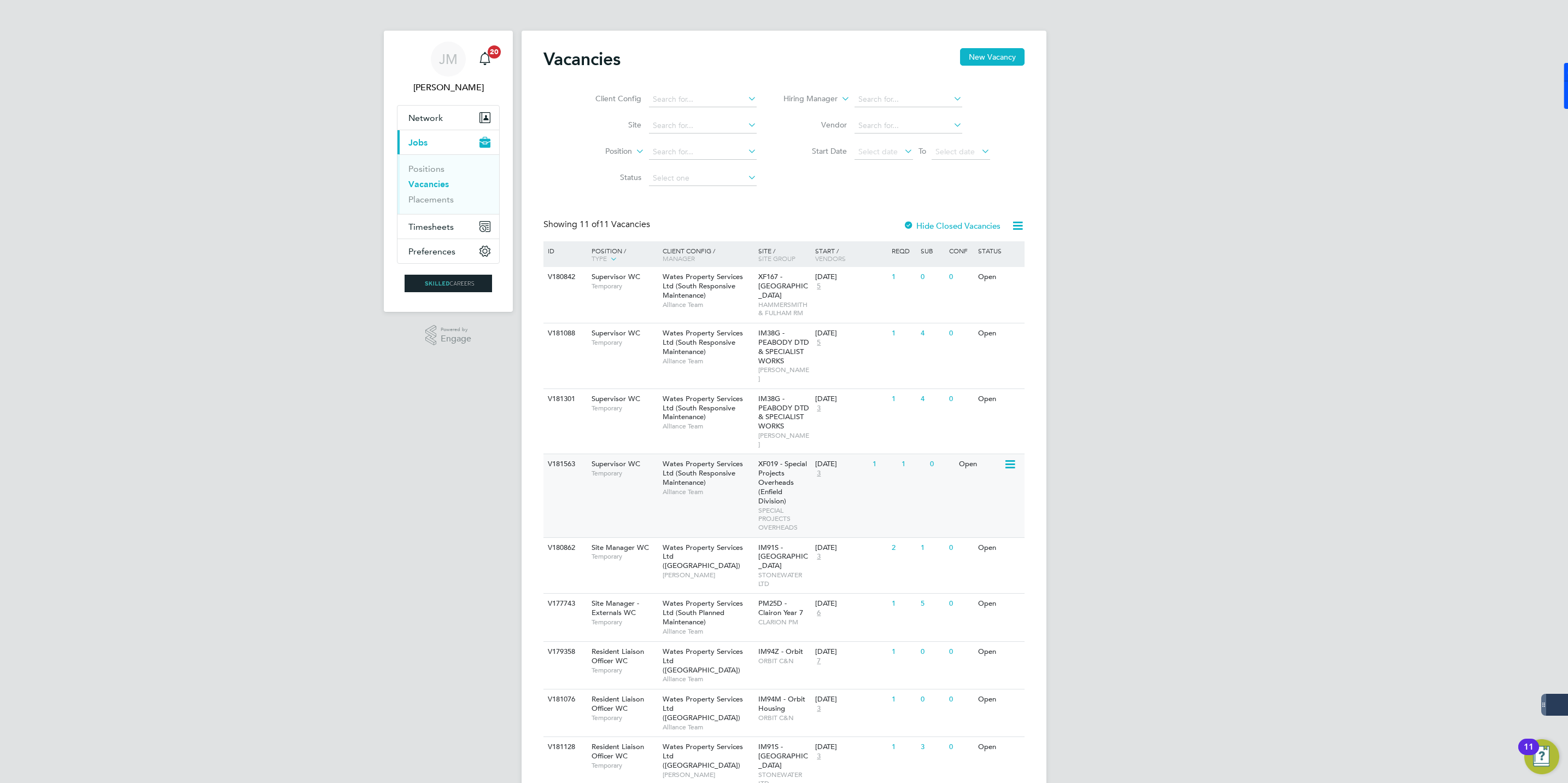
click at [720, 468] on div "Wates Property Services Ltd (South Responsive Maintenance) Alliance Team" at bounding box center [708, 478] width 96 height 47
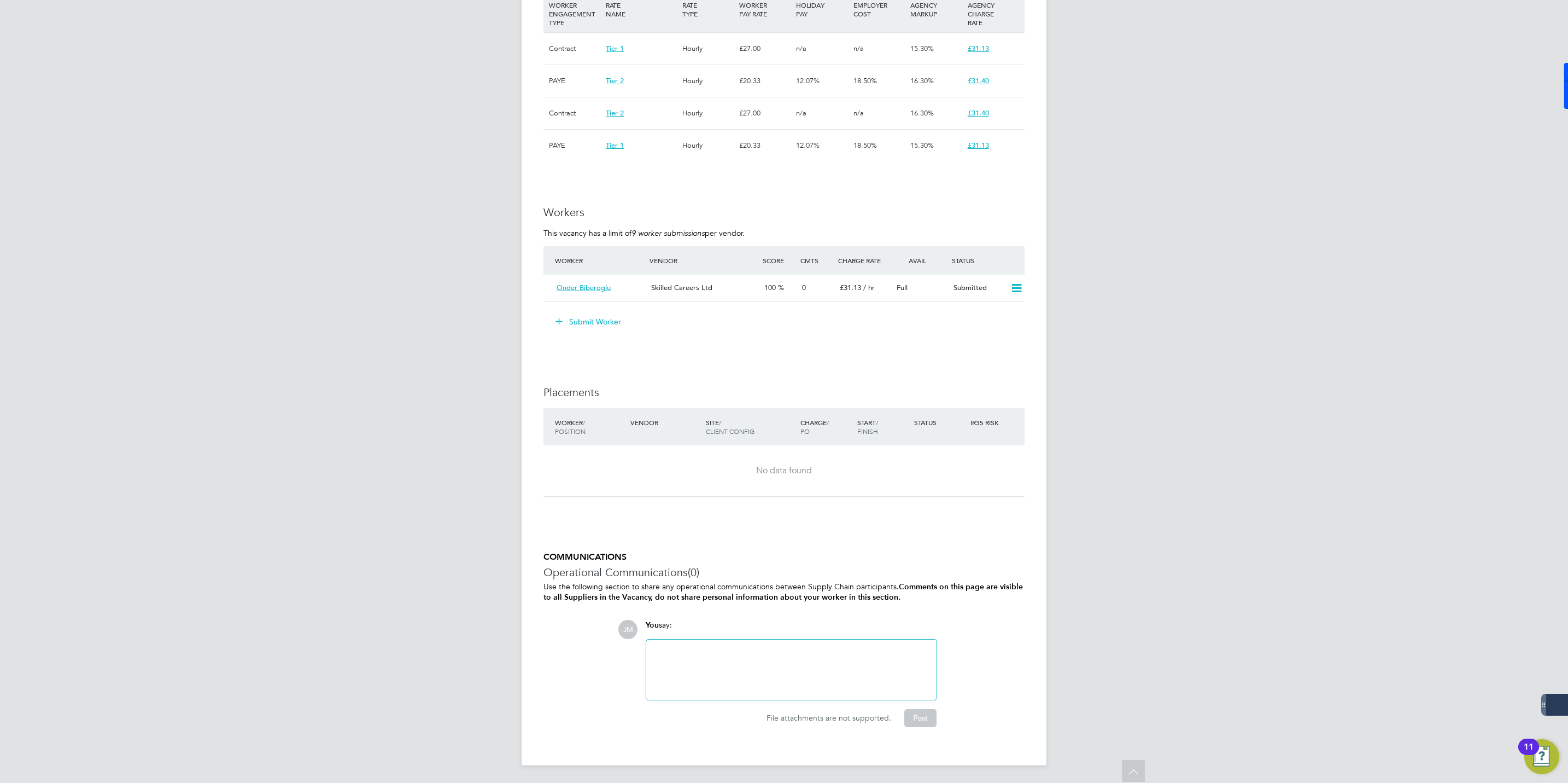
click at [585, 320] on button "Submit Worker" at bounding box center [589, 322] width 82 height 18
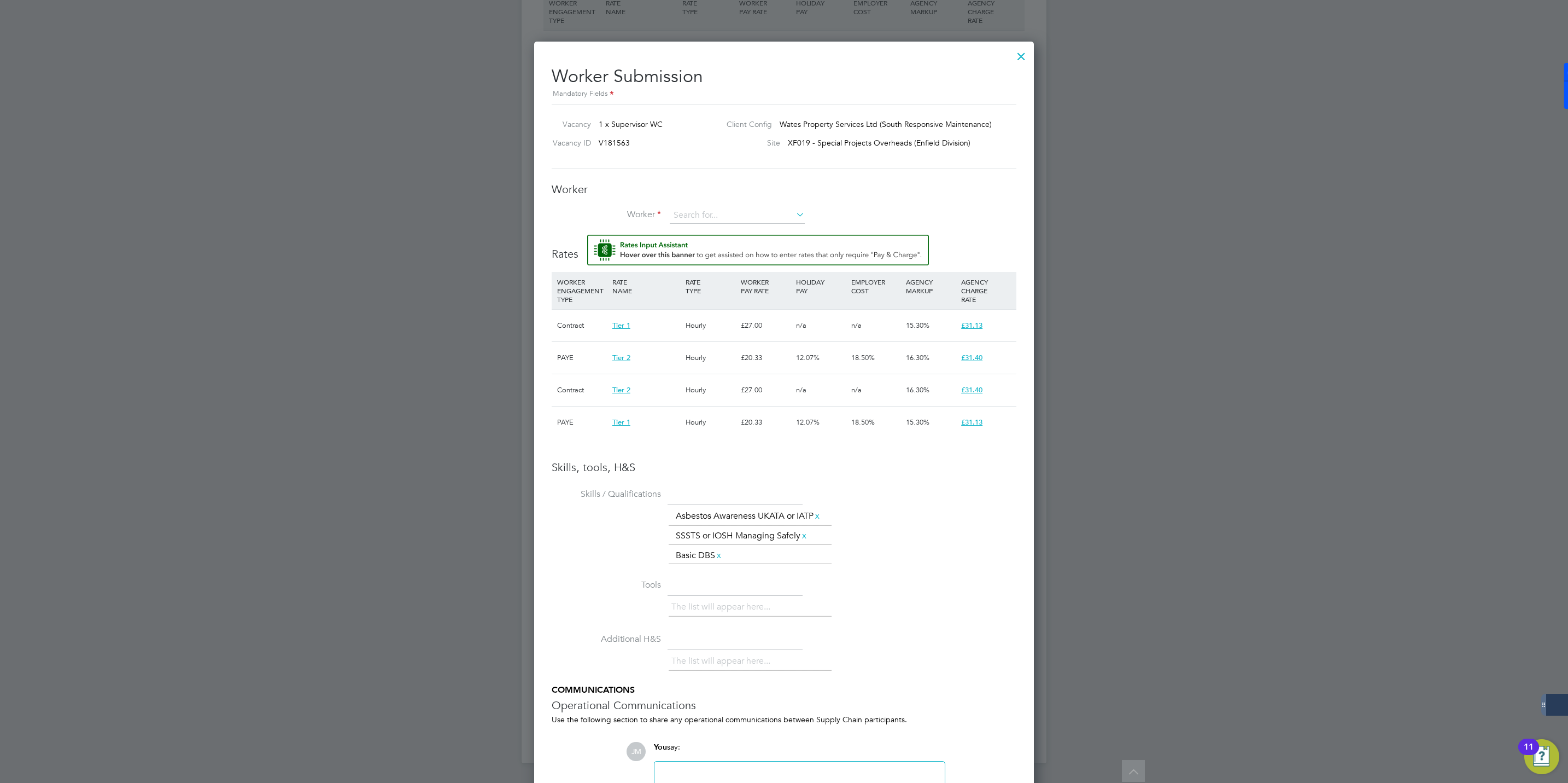
click at [704, 207] on div "Worker Worker Worker Engagement Type" at bounding box center [784, 208] width 465 height 52
click at [701, 218] on input at bounding box center [737, 216] width 135 height 16
paste input "508366"
click at [702, 232] on li "Victor Irish ( 508366 )" at bounding box center [737, 231] width 136 height 15
type input "Victor Irish (508366)"
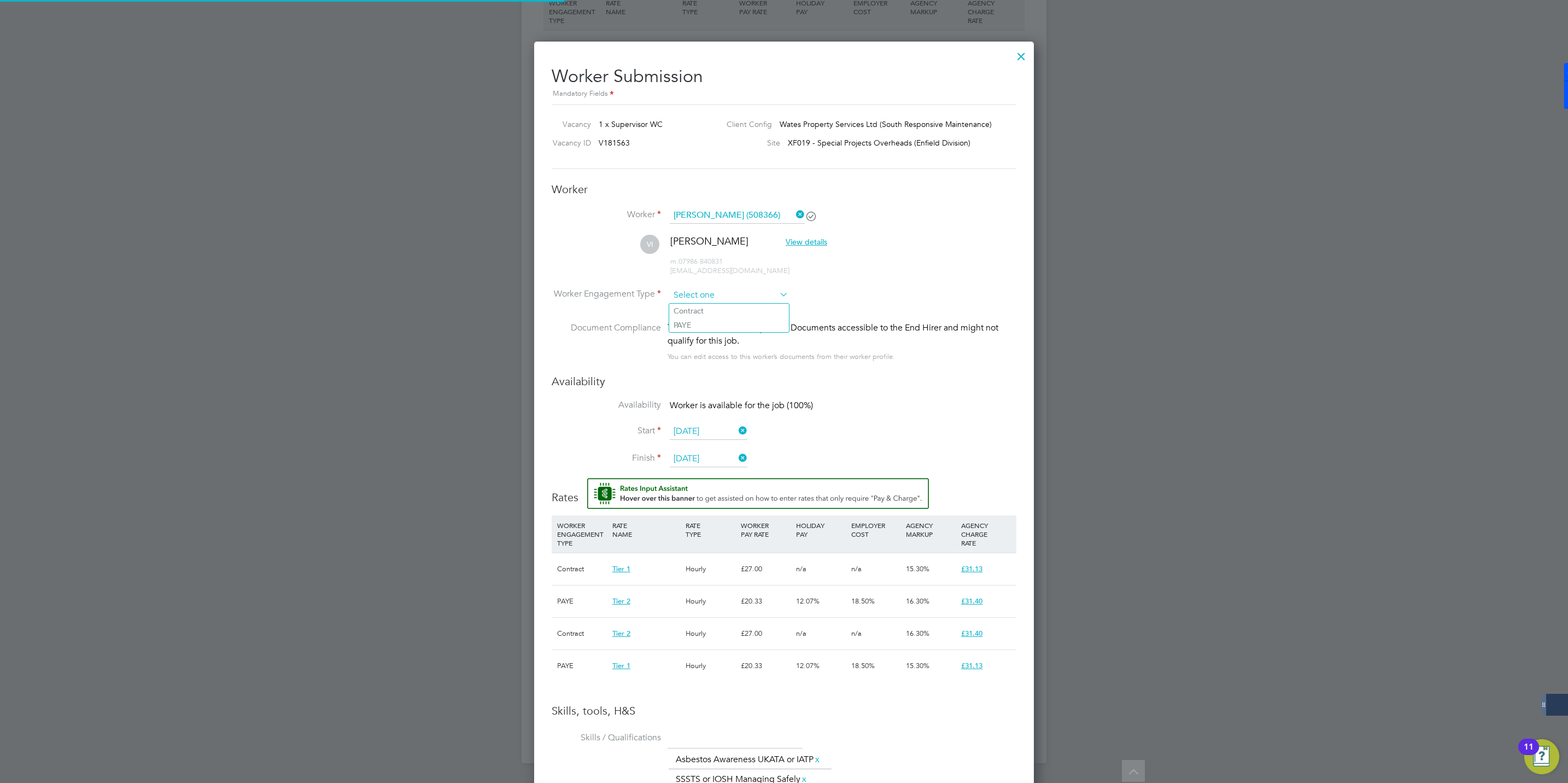
click at [697, 298] on input at bounding box center [729, 295] width 119 height 16
click at [696, 309] on li "Contract" at bounding box center [729, 310] width 120 height 15
type input "Contract"
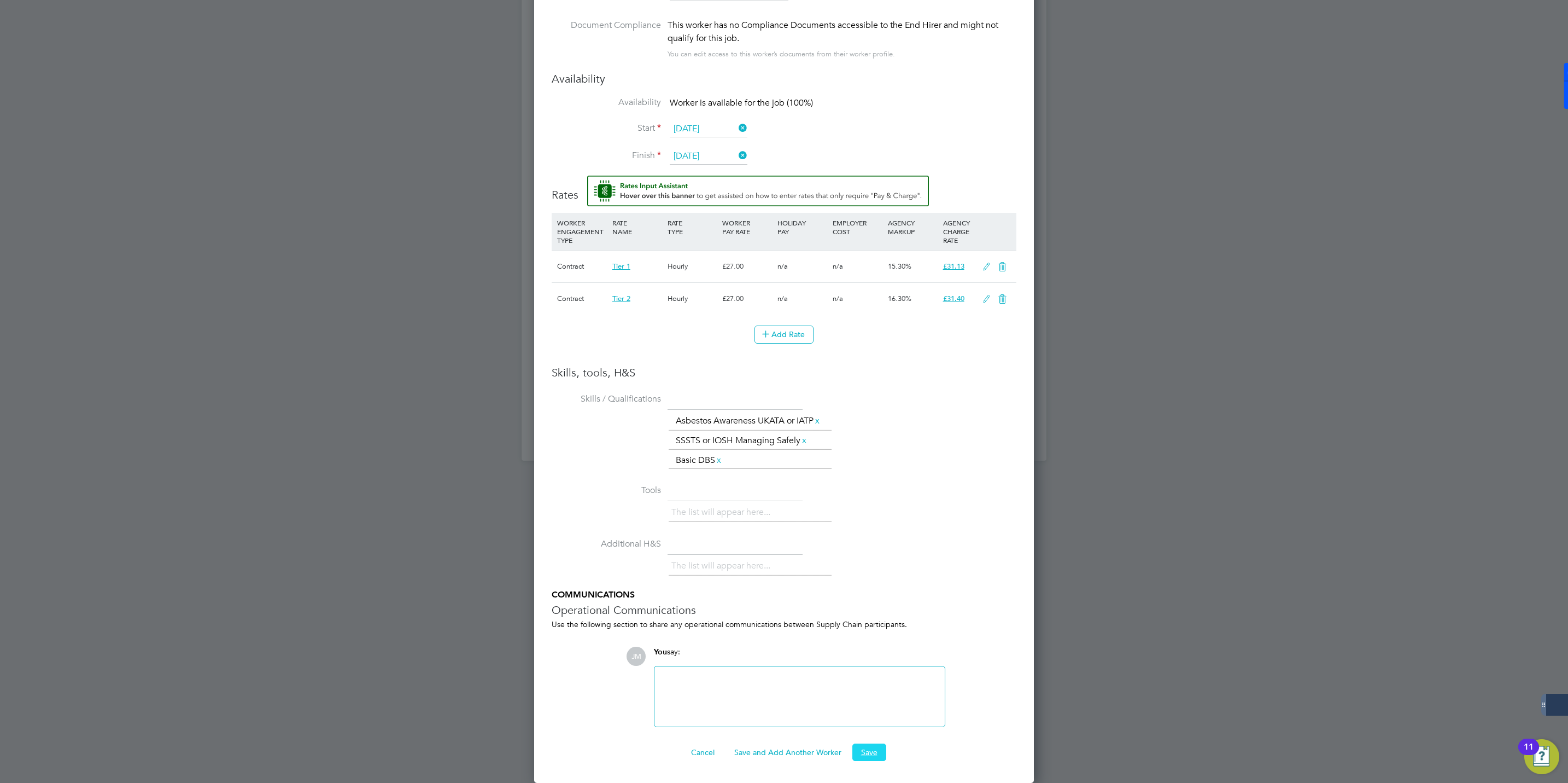
click at [866, 749] on button "Save" at bounding box center [870, 752] width 34 height 18
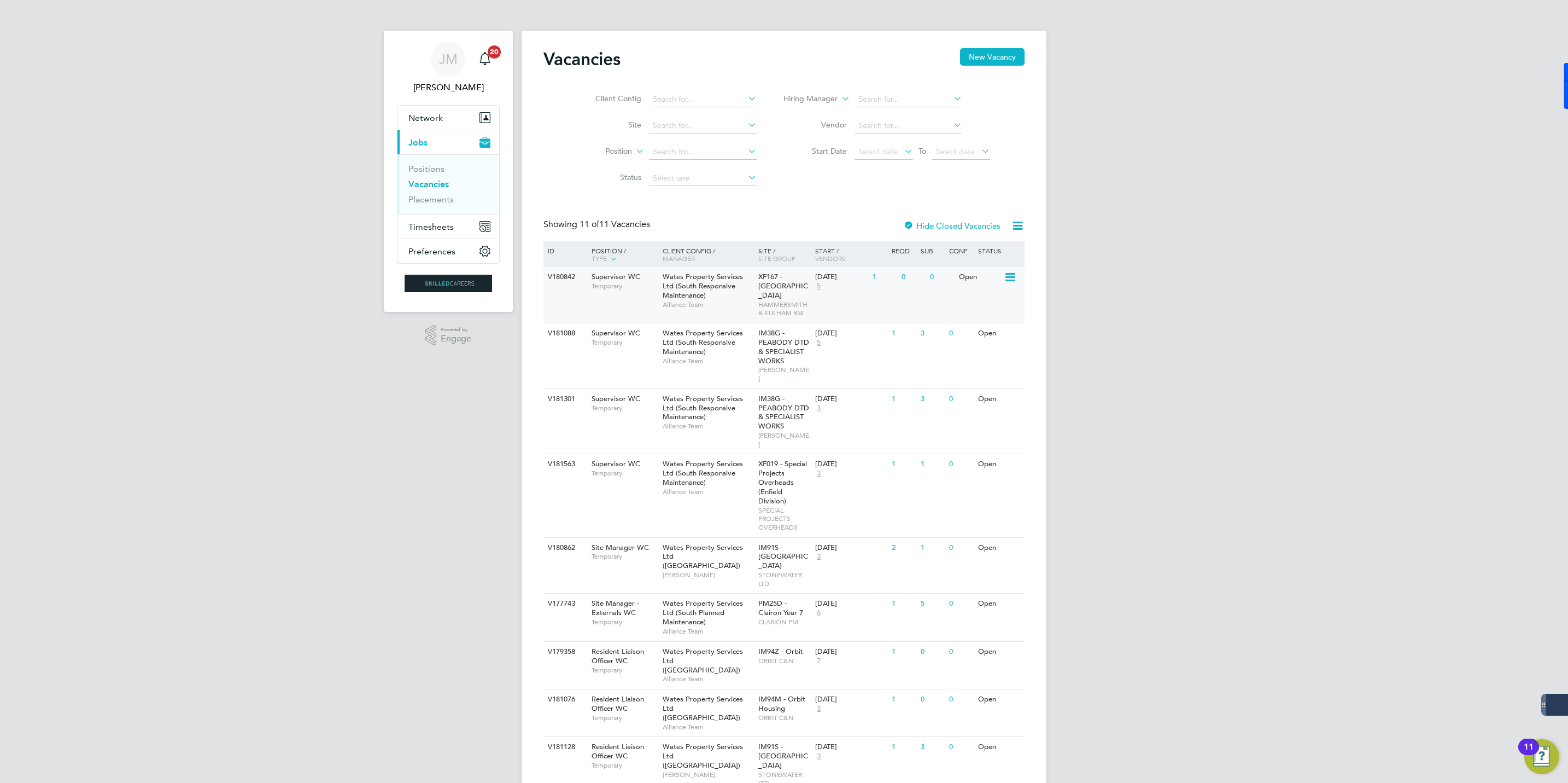
click at [674, 278] on span "Wates Property Services Ltd (South Responsive Maintenance)" at bounding box center [703, 286] width 80 height 28
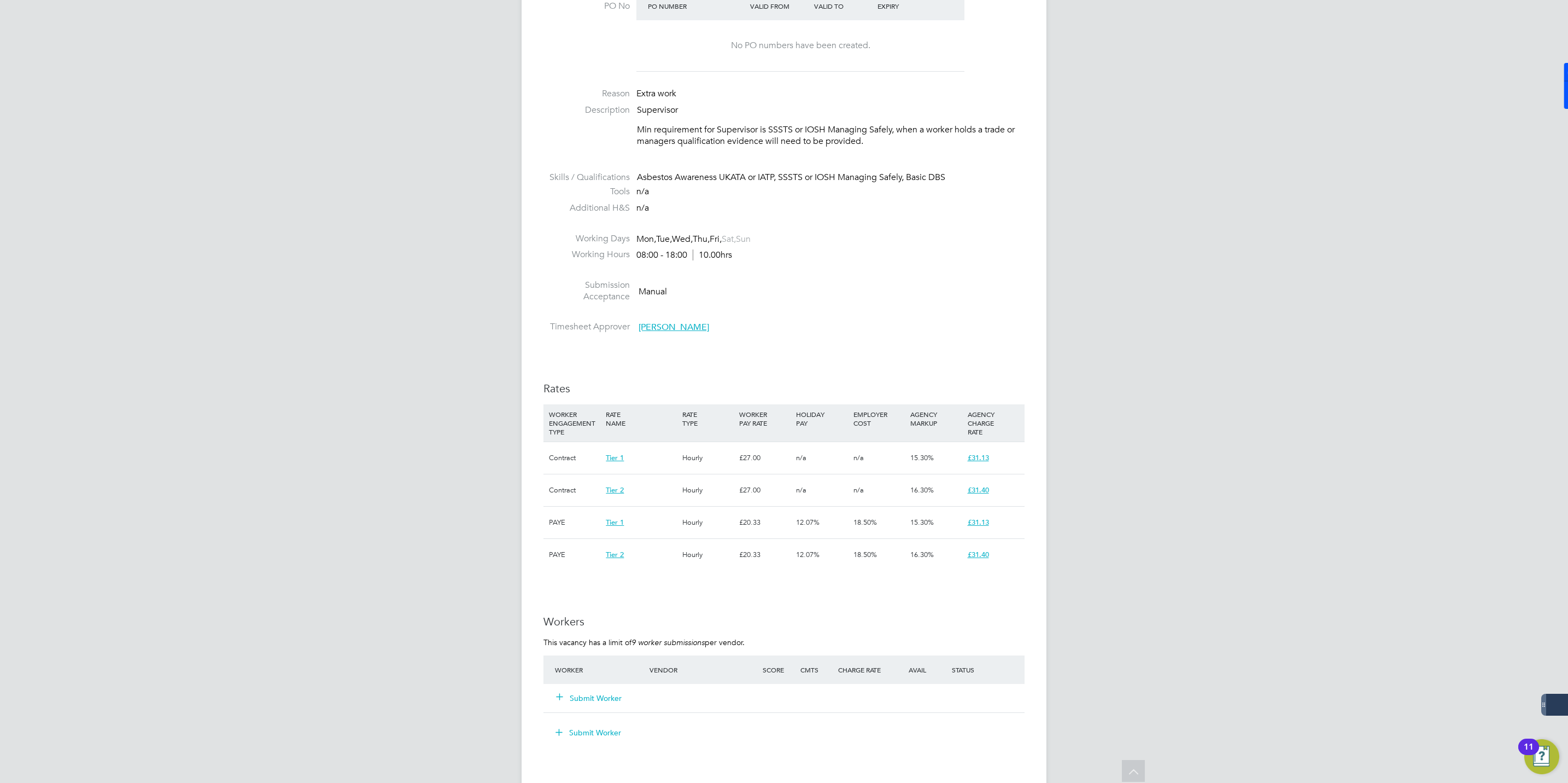
scroll to position [624, 0]
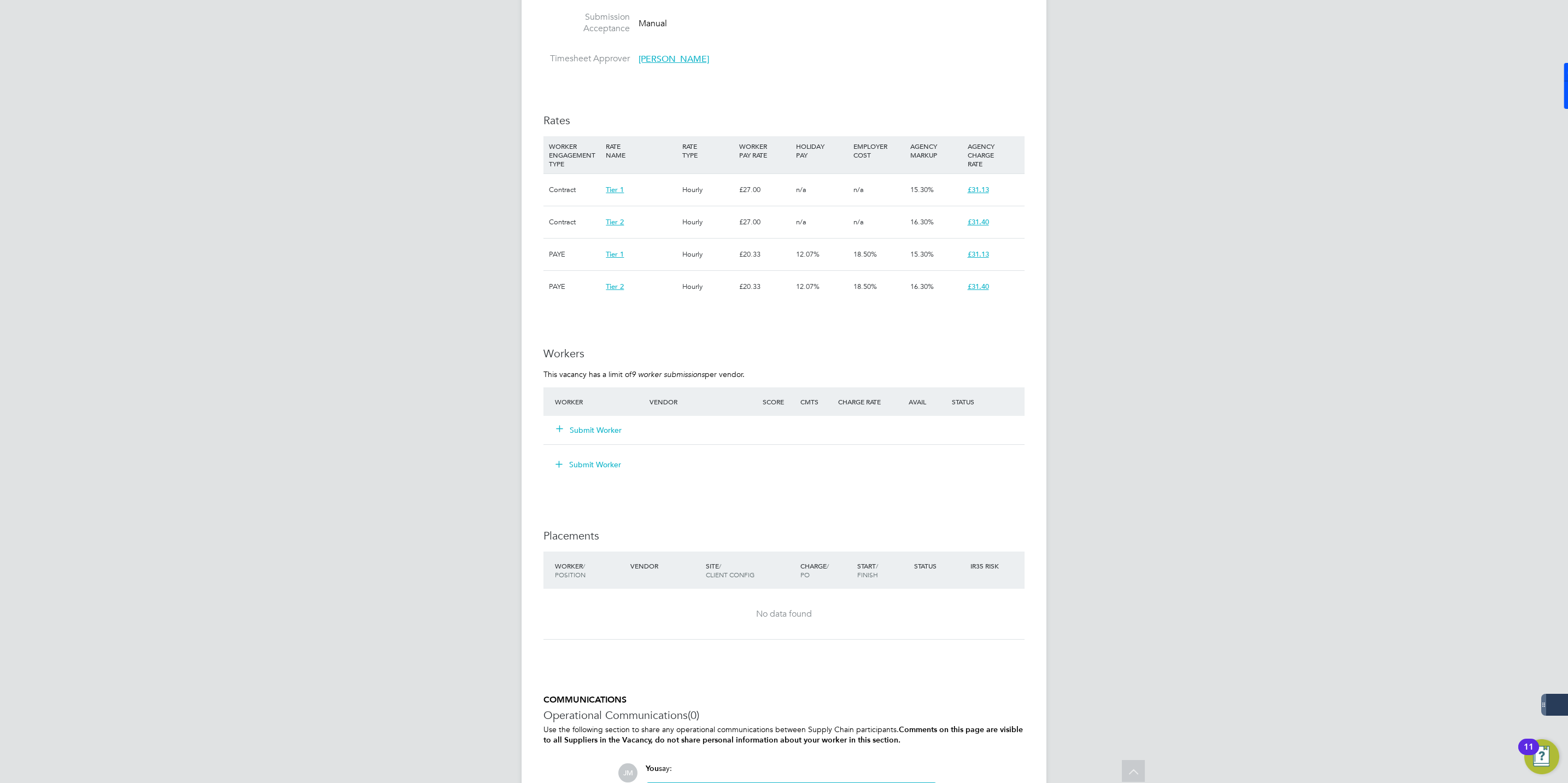
click at [585, 435] on button "Submit Worker" at bounding box center [590, 430] width 66 height 11
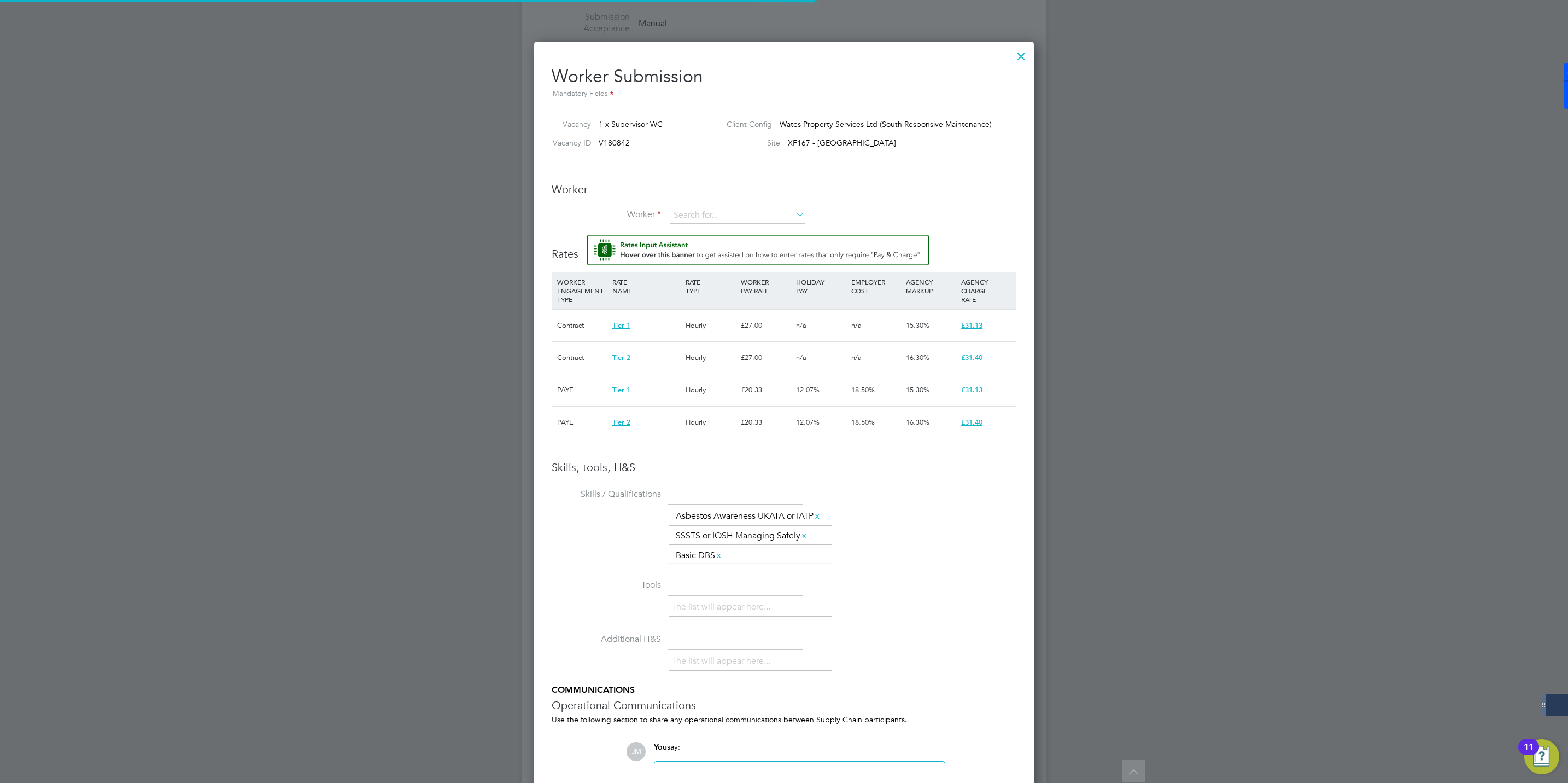
scroll to position [33, 74]
click at [192, 266] on div at bounding box center [784, 391] width 1568 height 783
drag, startPoint x: 322, startPoint y: 256, endPoint x: 322, endPoint y: 248, distance: 8.0
click at [322, 248] on div at bounding box center [784, 391] width 1568 height 783
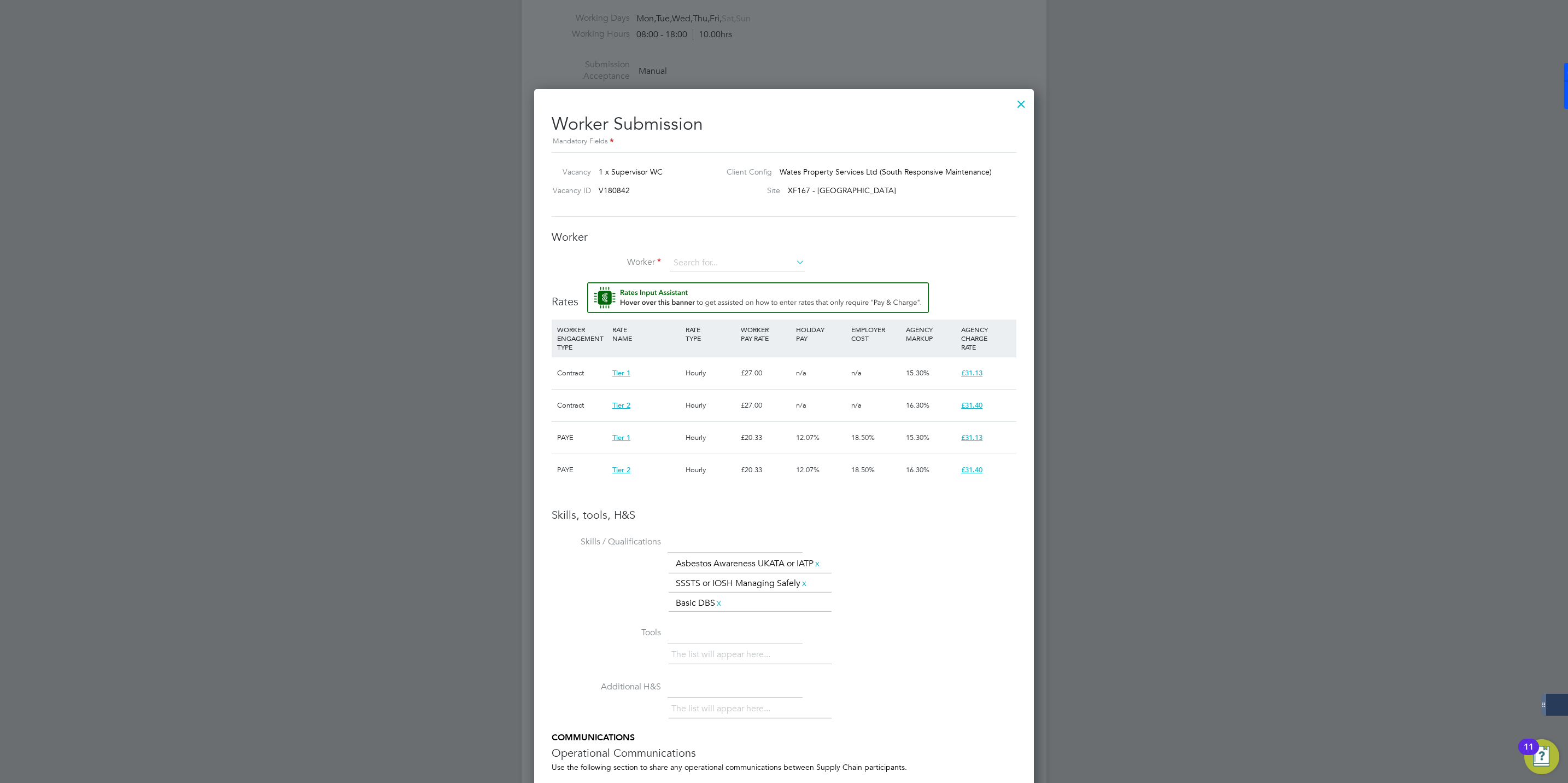
scroll to position [606, 0]
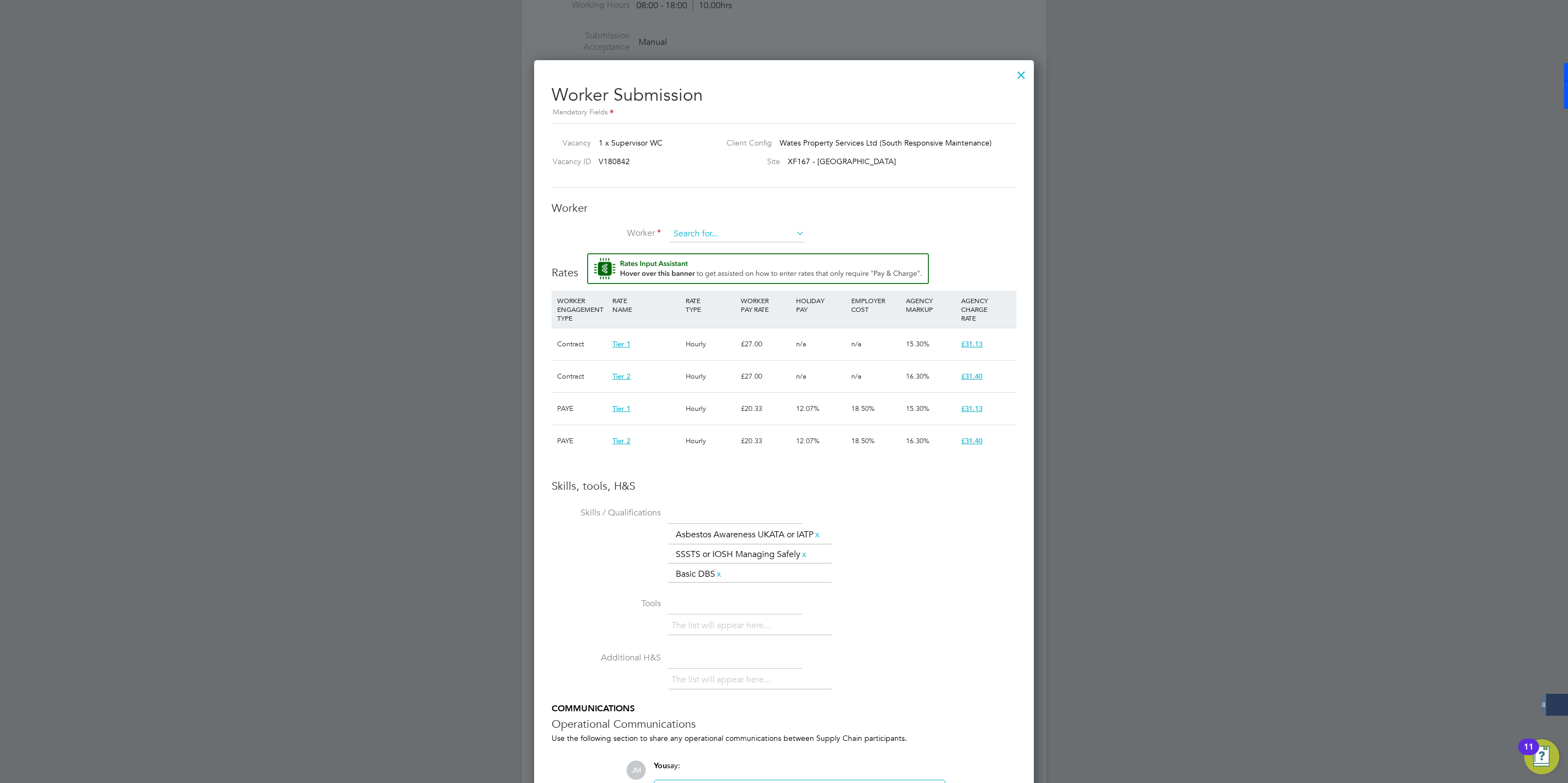
click at [737, 237] on input at bounding box center [737, 234] width 135 height 16
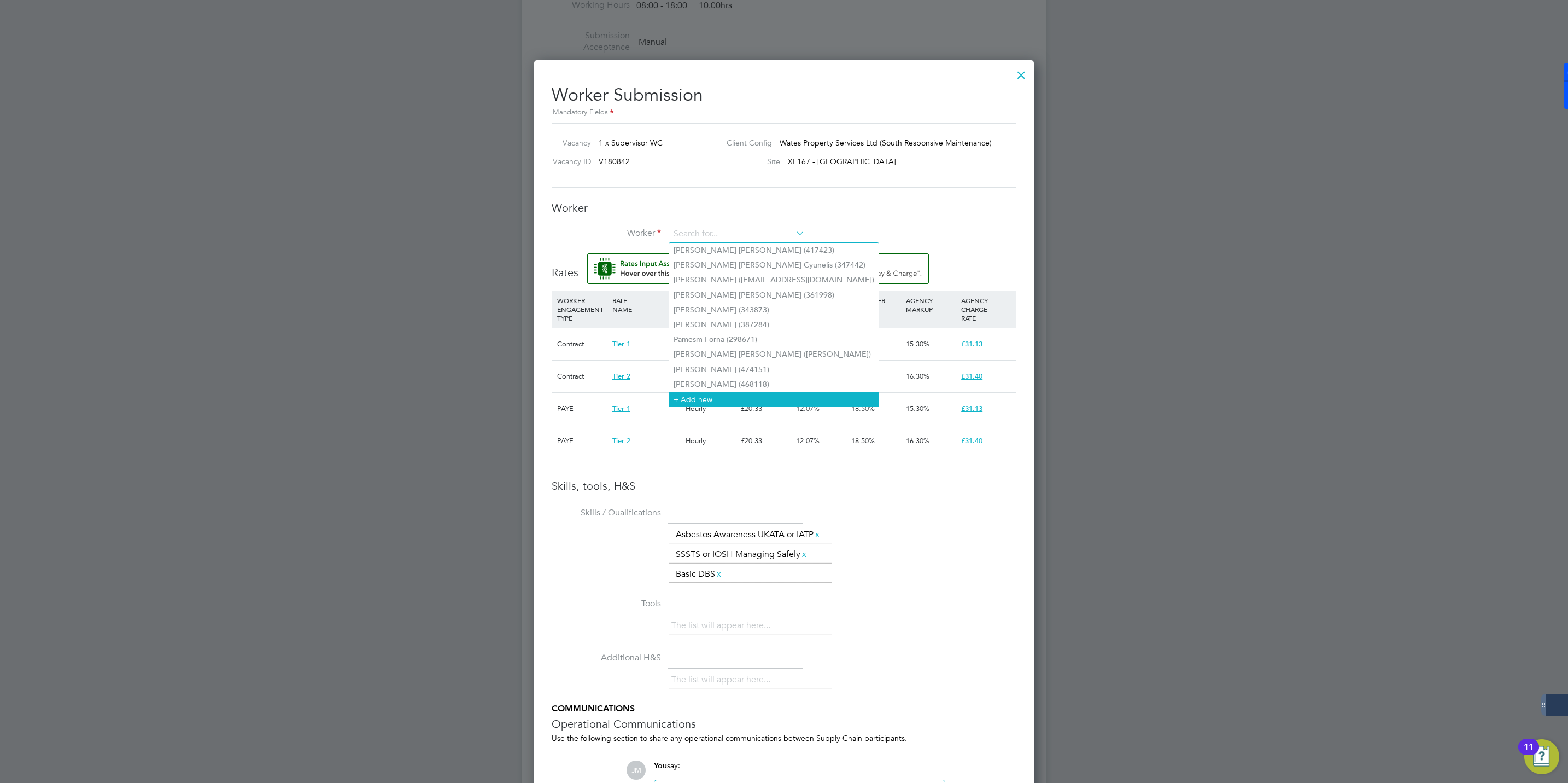
click at [715, 392] on li "+ Add new" at bounding box center [774, 399] width 209 height 15
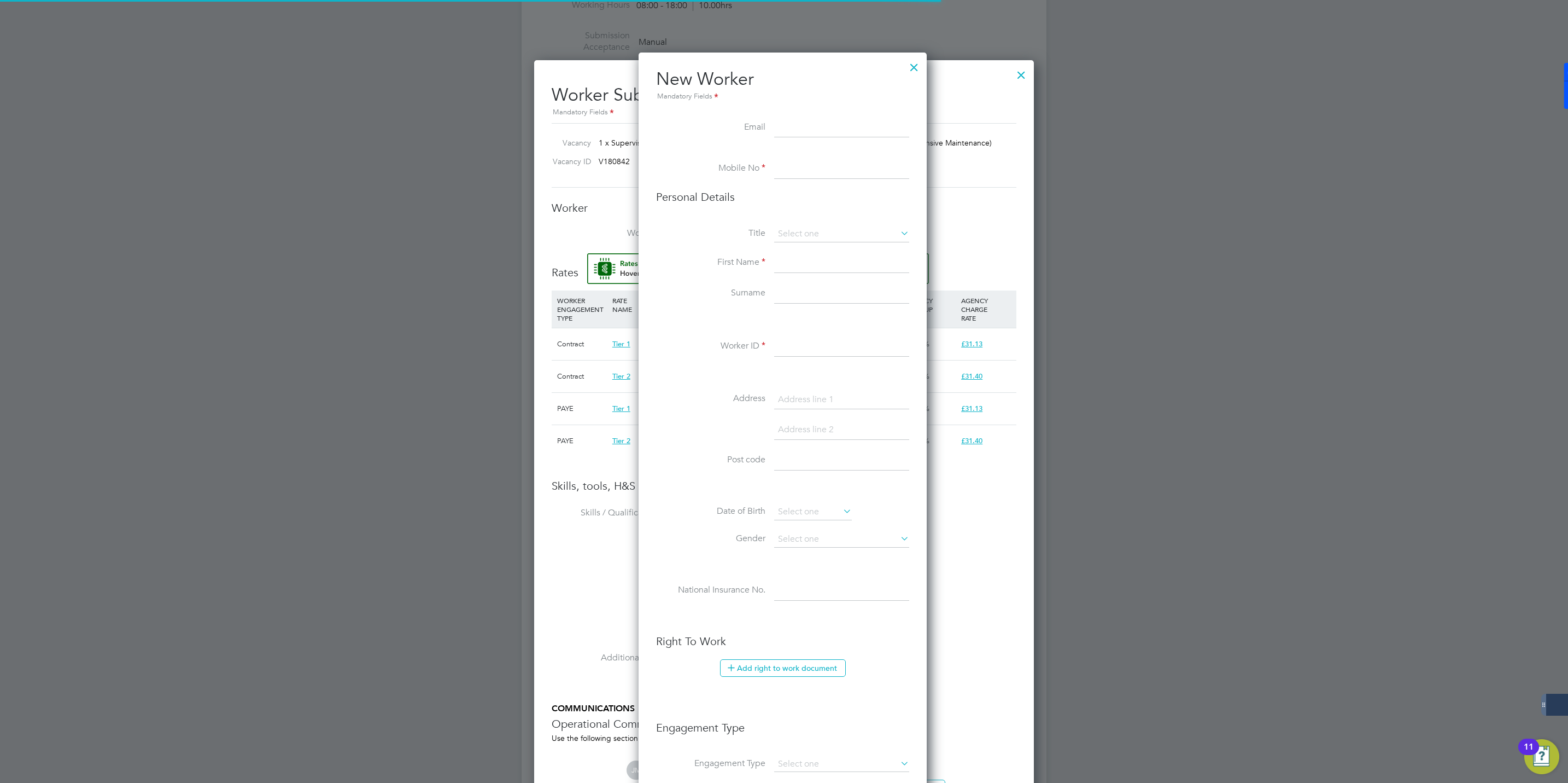
scroll to position [929, 291]
click at [816, 265] on input at bounding box center [842, 262] width 135 height 20
paste input "Alin CÎRSTEAN"
drag, startPoint x: 795, startPoint y: 263, endPoint x: 879, endPoint y: 261, distance: 84.0
click at [879, 261] on input "Alin CÎRSTEAN" at bounding box center [842, 262] width 135 height 20
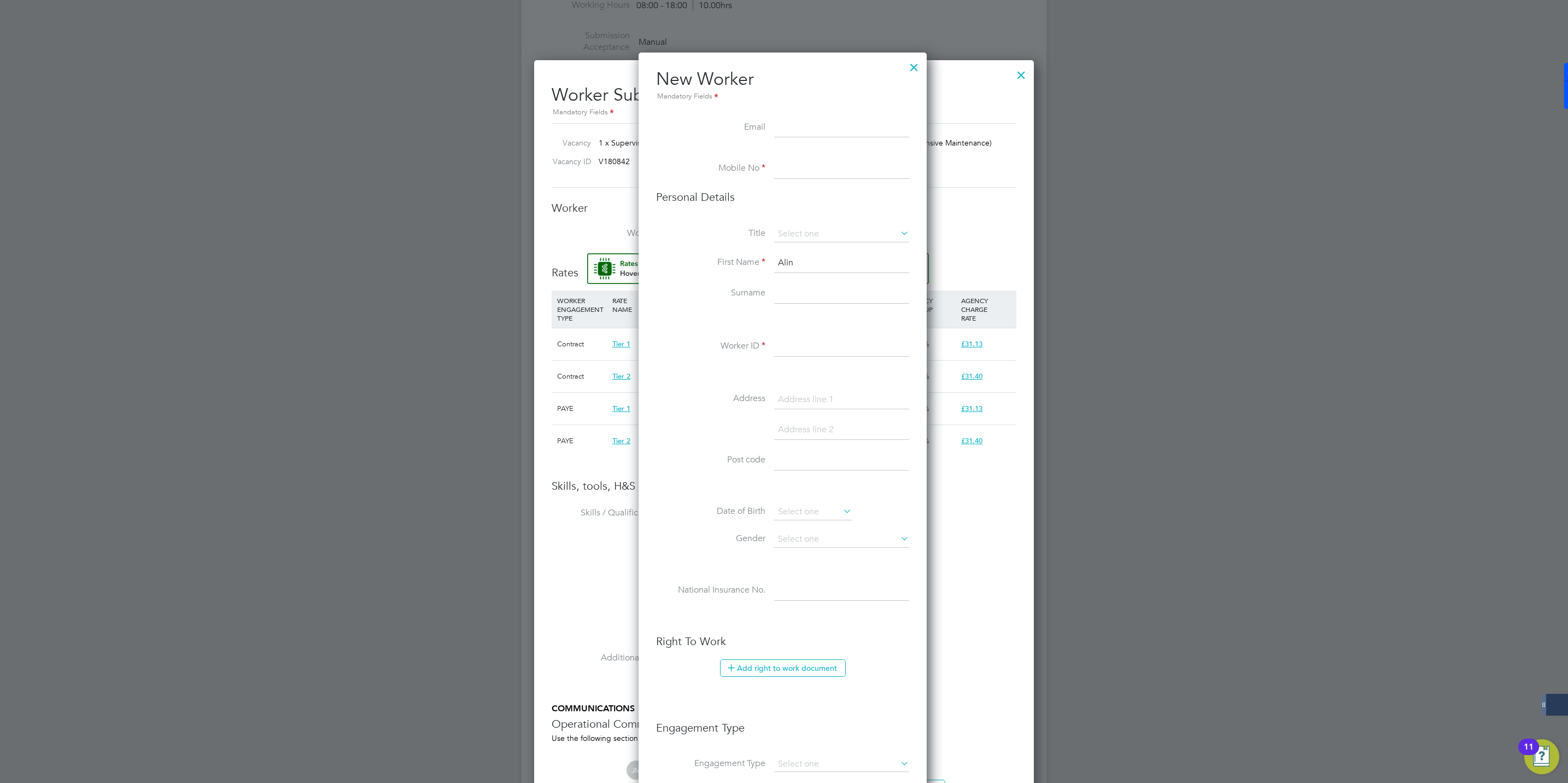
type input "Alin"
click at [787, 289] on input at bounding box center [842, 293] width 135 height 20
paste input "CÎRSTEAN"
type input "CÎRSTEAN"
click at [804, 232] on input at bounding box center [842, 234] width 135 height 16
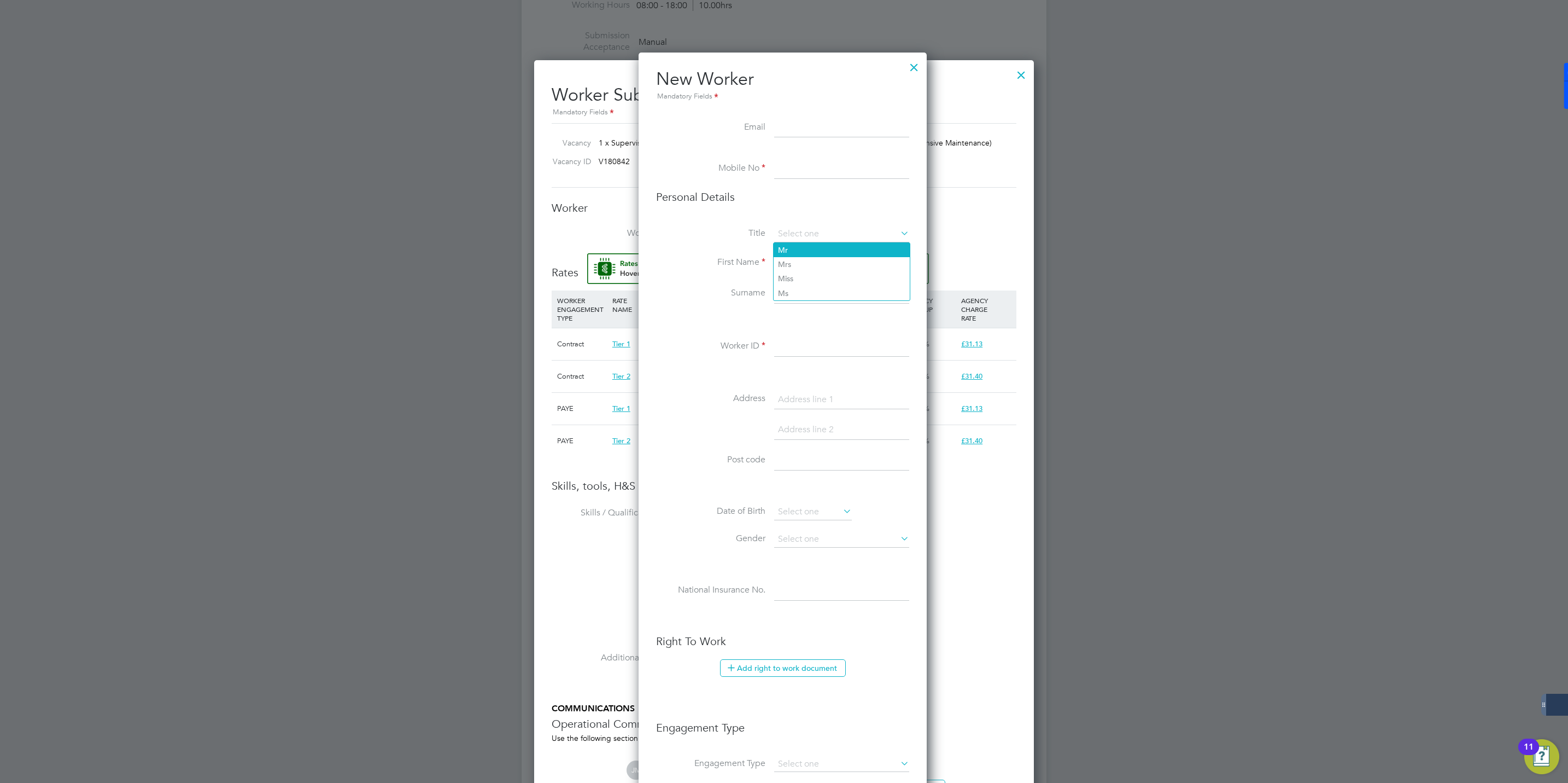
click at [791, 250] on li "Mr" at bounding box center [842, 250] width 136 height 15
type input "Mr"
drag, startPoint x: 810, startPoint y: 176, endPoint x: 804, endPoint y: 173, distance: 6.7
click at [804, 174] on input at bounding box center [842, 168] width 135 height 20
paste input "+44 7388 900898"
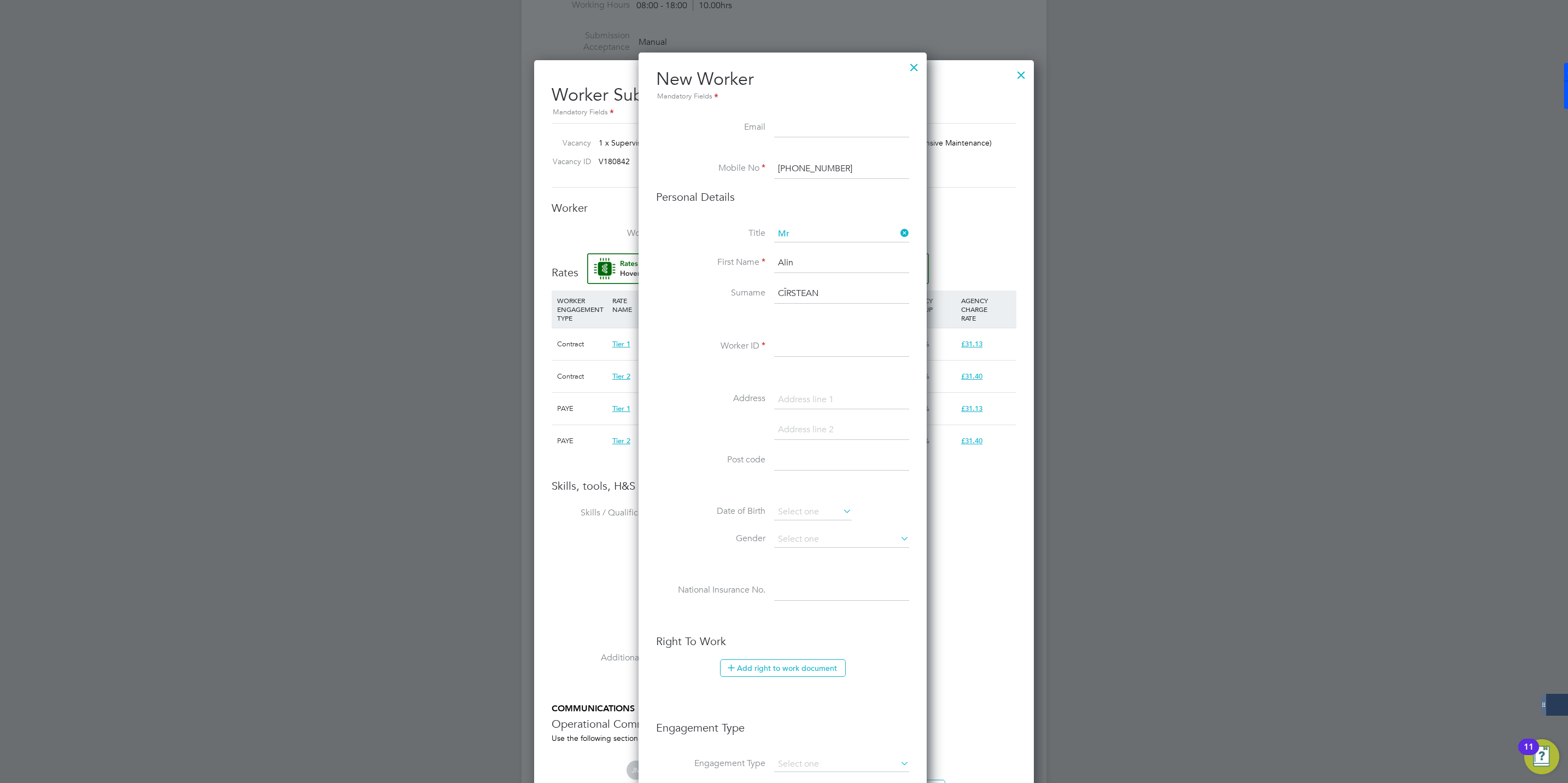
click at [799, 165] on input "+44 7388 900898" at bounding box center [842, 168] width 135 height 20
type input "07388 900898"
click at [791, 129] on input at bounding box center [842, 127] width 135 height 20
drag, startPoint x: 785, startPoint y: 134, endPoint x: 788, endPoint y: 124, distance: 10.4
click at [785, 134] on input at bounding box center [842, 127] width 135 height 20
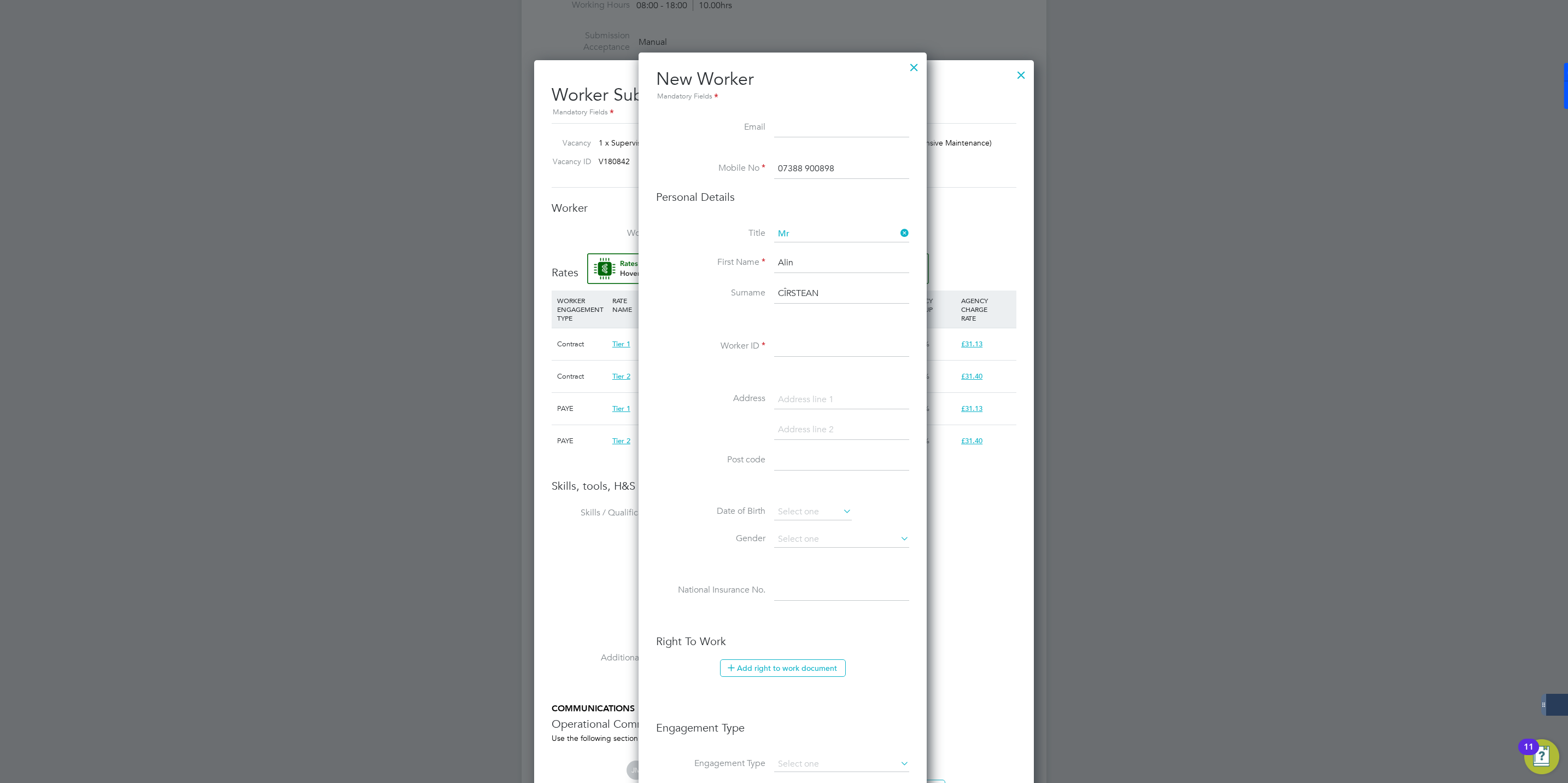
paste input "[EMAIL_ADDRESS][DOMAIN_NAME]"
type input "[EMAIL_ADDRESS][DOMAIN_NAME]"
click at [765, 206] on li "Personal Details" at bounding box center [782, 208] width 253 height 36
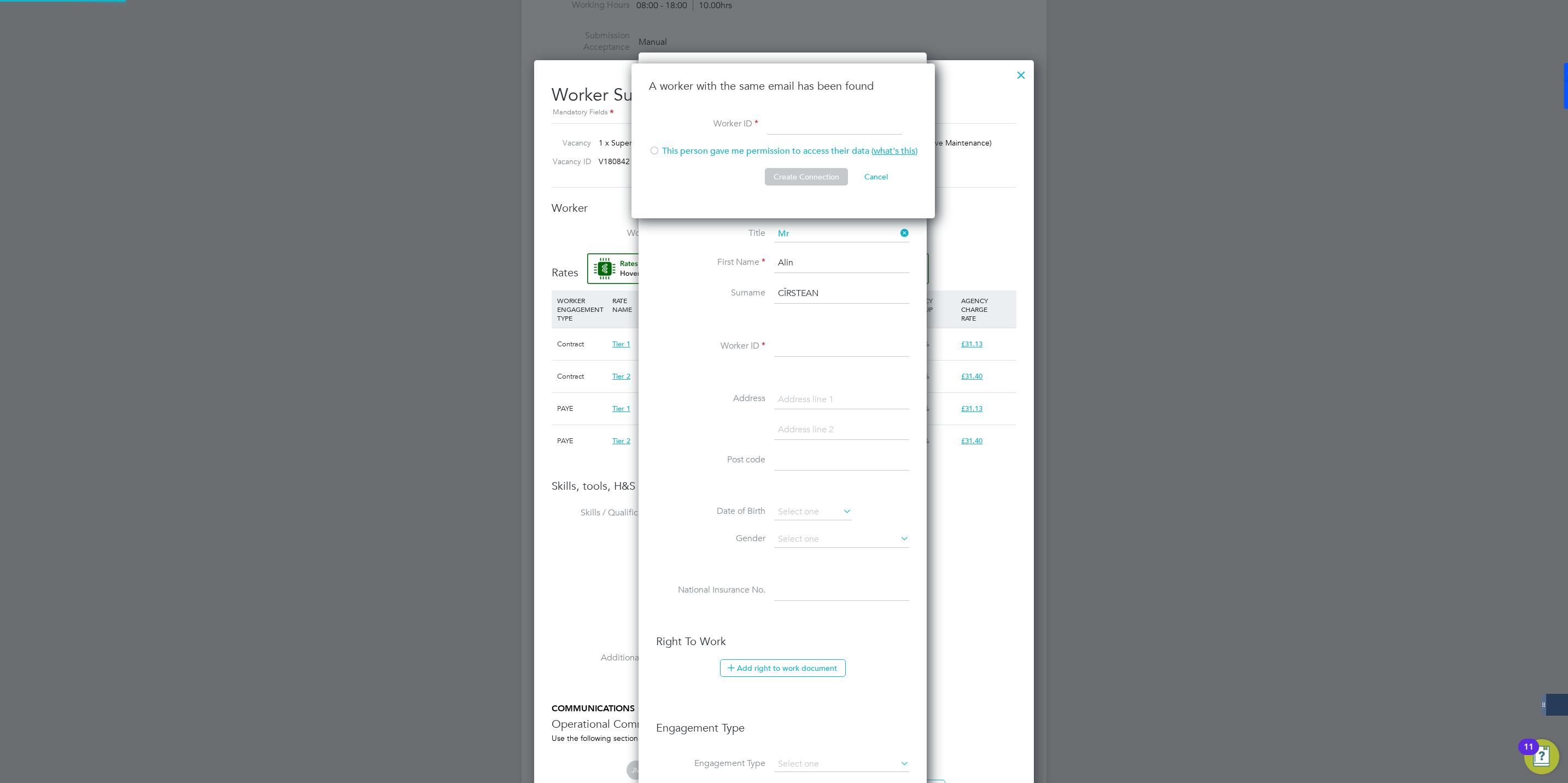
scroll to position [156, 305]
click at [796, 126] on input at bounding box center [834, 124] width 135 height 20
paste input "[EMAIL_ADDRESS][DOMAIN_NAME]"
type input "a"
click at [791, 121] on input at bounding box center [834, 124] width 135 height 20
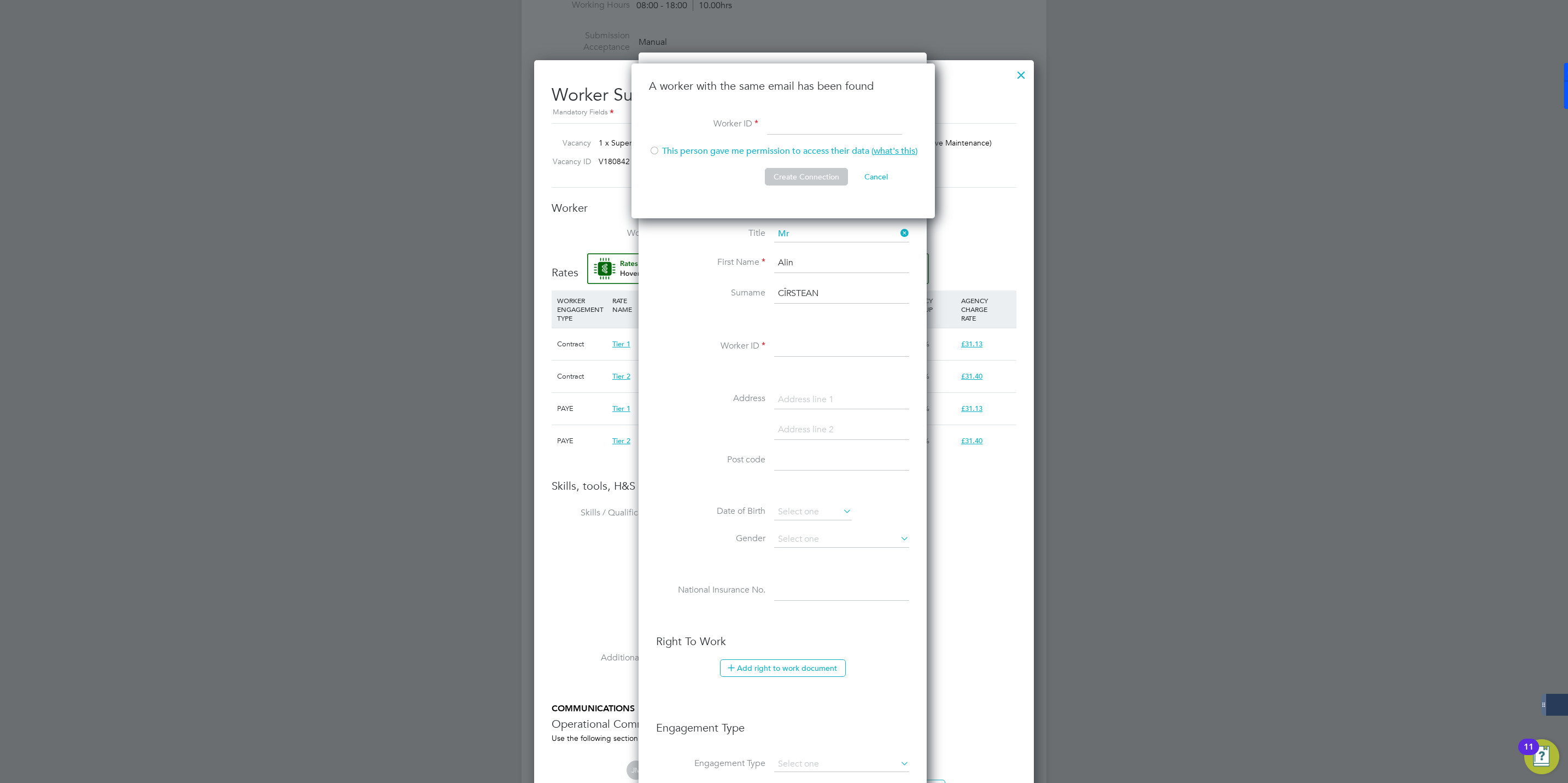
paste input "508379"
type input "508379"
click at [660, 151] on div at bounding box center [654, 151] width 11 height 11
click at [786, 173] on button "Create Connection" at bounding box center [807, 177] width 83 height 18
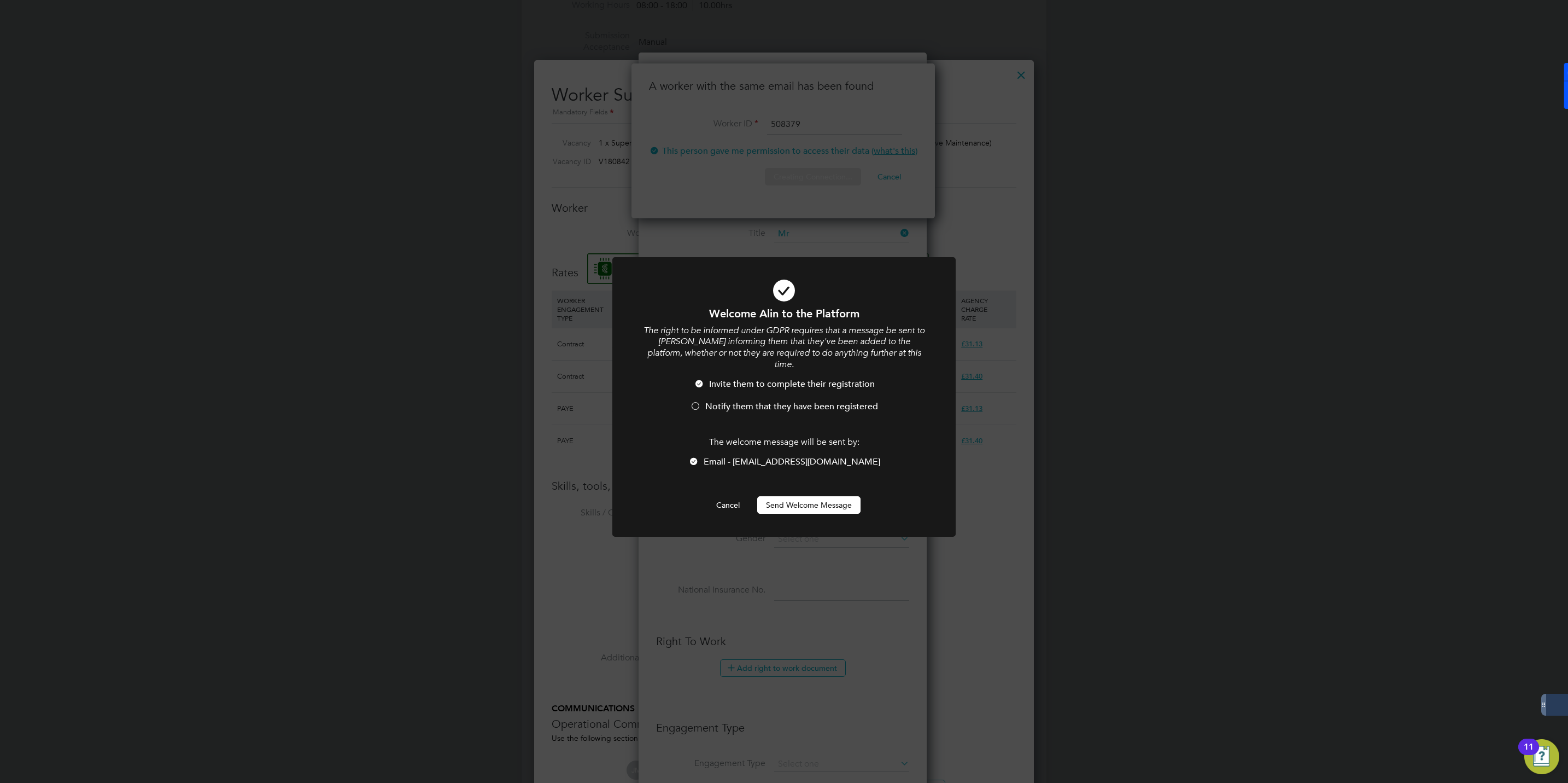
click at [785, 496] on button "Send Welcome Message" at bounding box center [809, 505] width 103 height 18
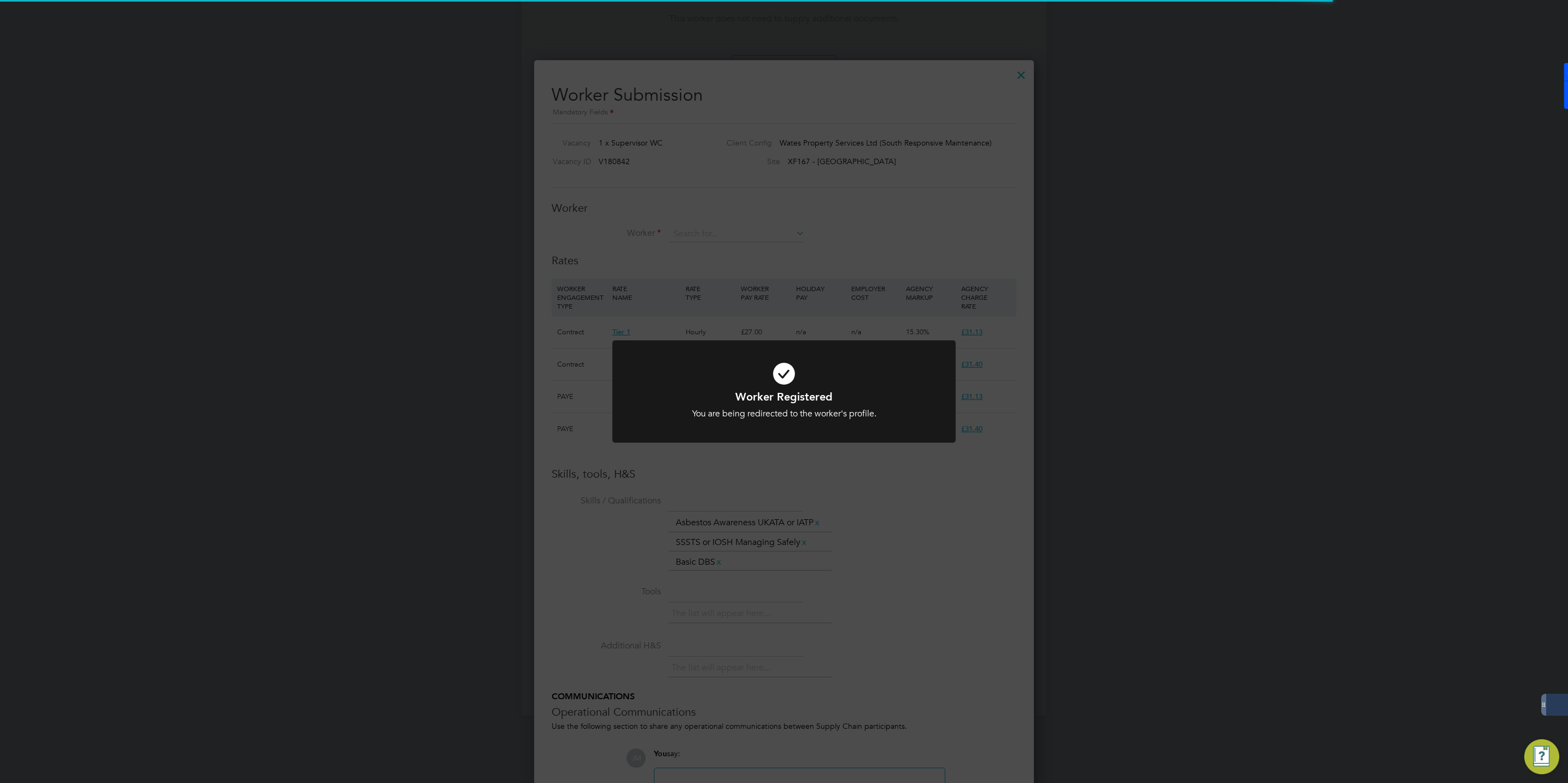
scroll to position [828, 500]
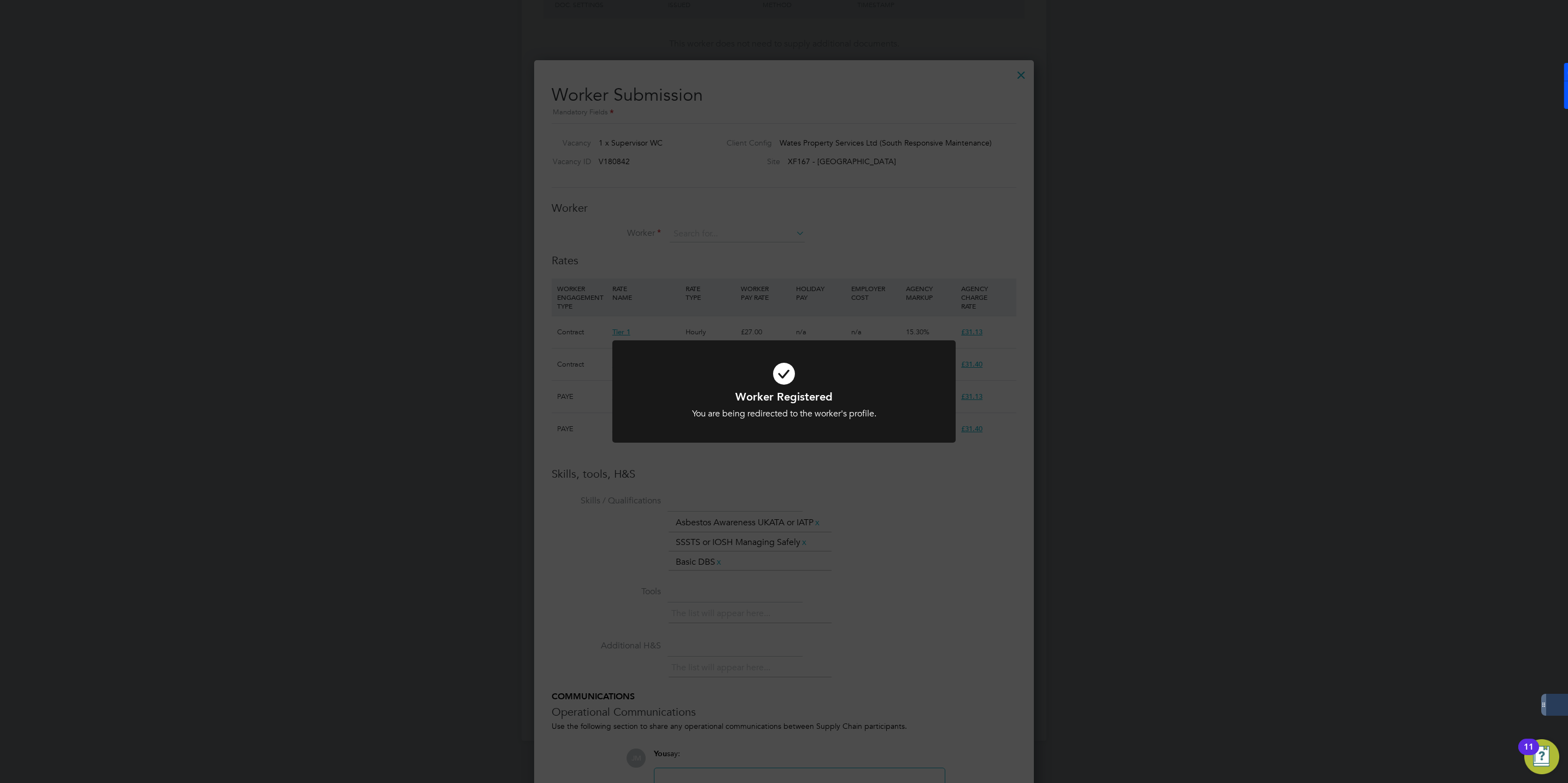
click at [863, 197] on div "Worker Registered You are being redirected to the worker's profile. Cancel Okay" at bounding box center [784, 391] width 1568 height 783
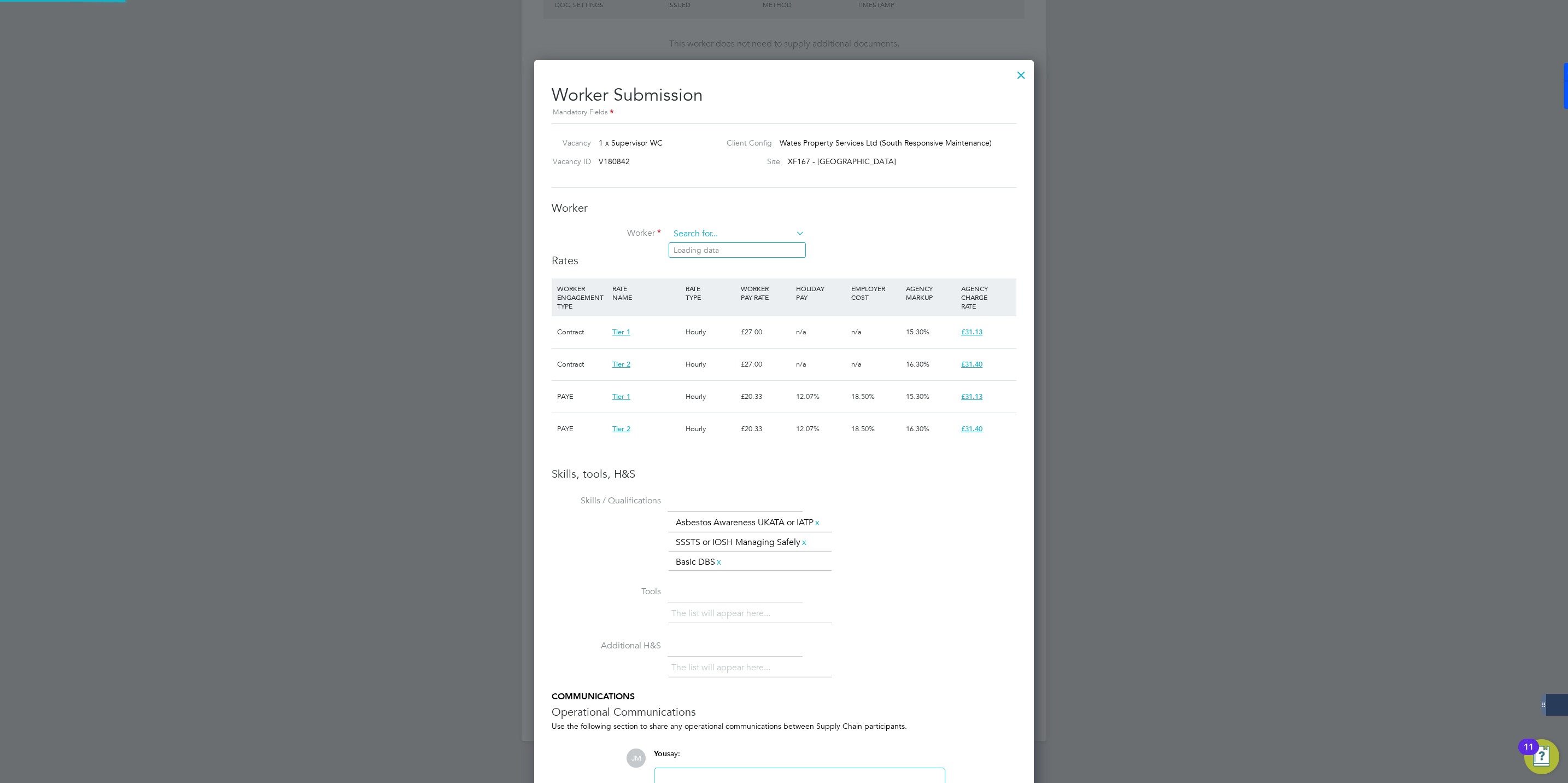
click at [713, 232] on input at bounding box center [737, 234] width 135 height 16
paste input "508379"
click at [706, 245] on li "Alin Cirstean ( 508379 )" at bounding box center [737, 250] width 136 height 15
type input "[PERSON_NAME] (508379)"
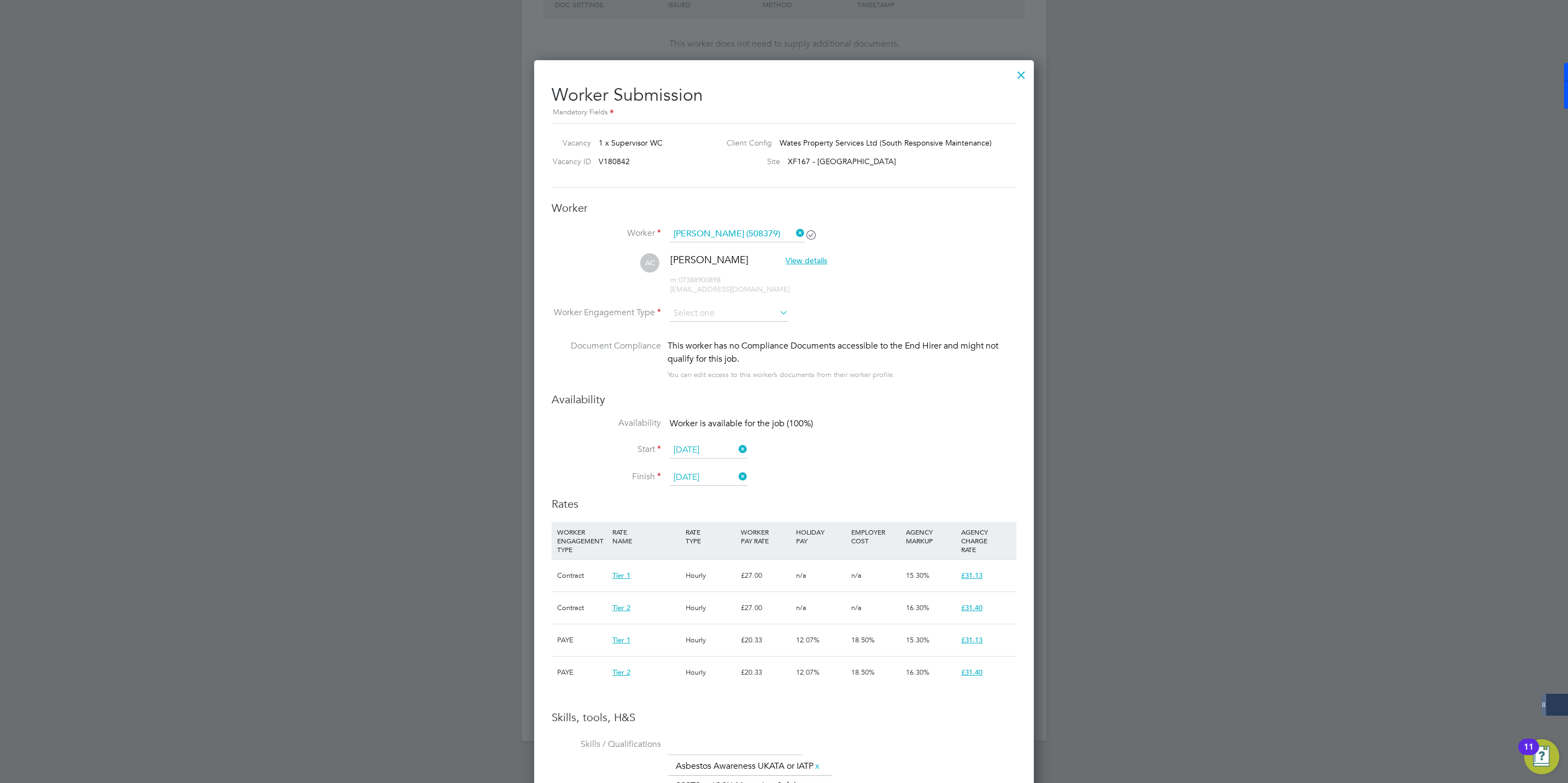
scroll to position [1070, 500]
click at [722, 314] on input at bounding box center [729, 314] width 119 height 16
click at [701, 327] on li "Contract" at bounding box center [729, 329] width 120 height 15
type input "Contract"
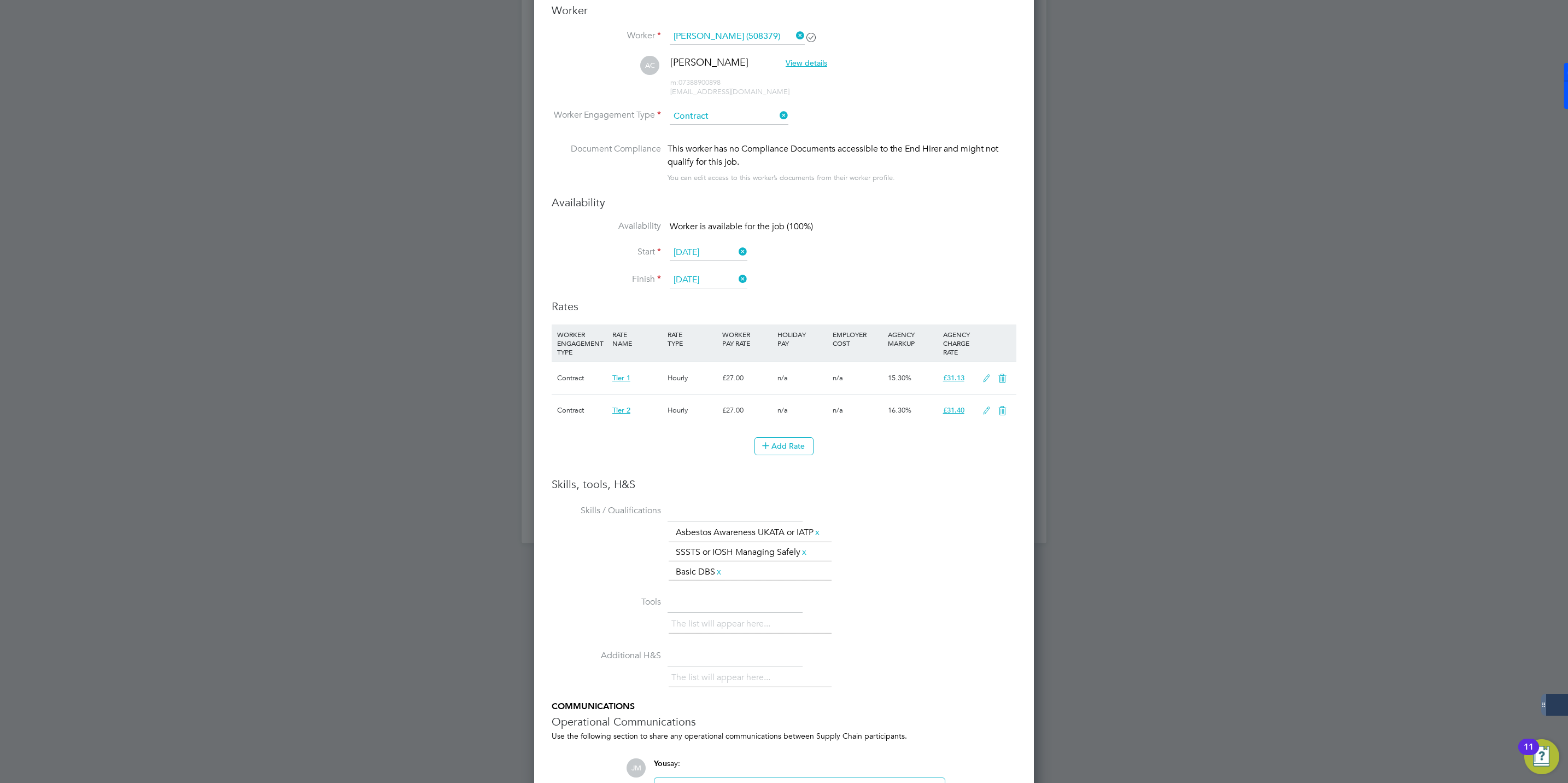
scroll to position [917, 0]
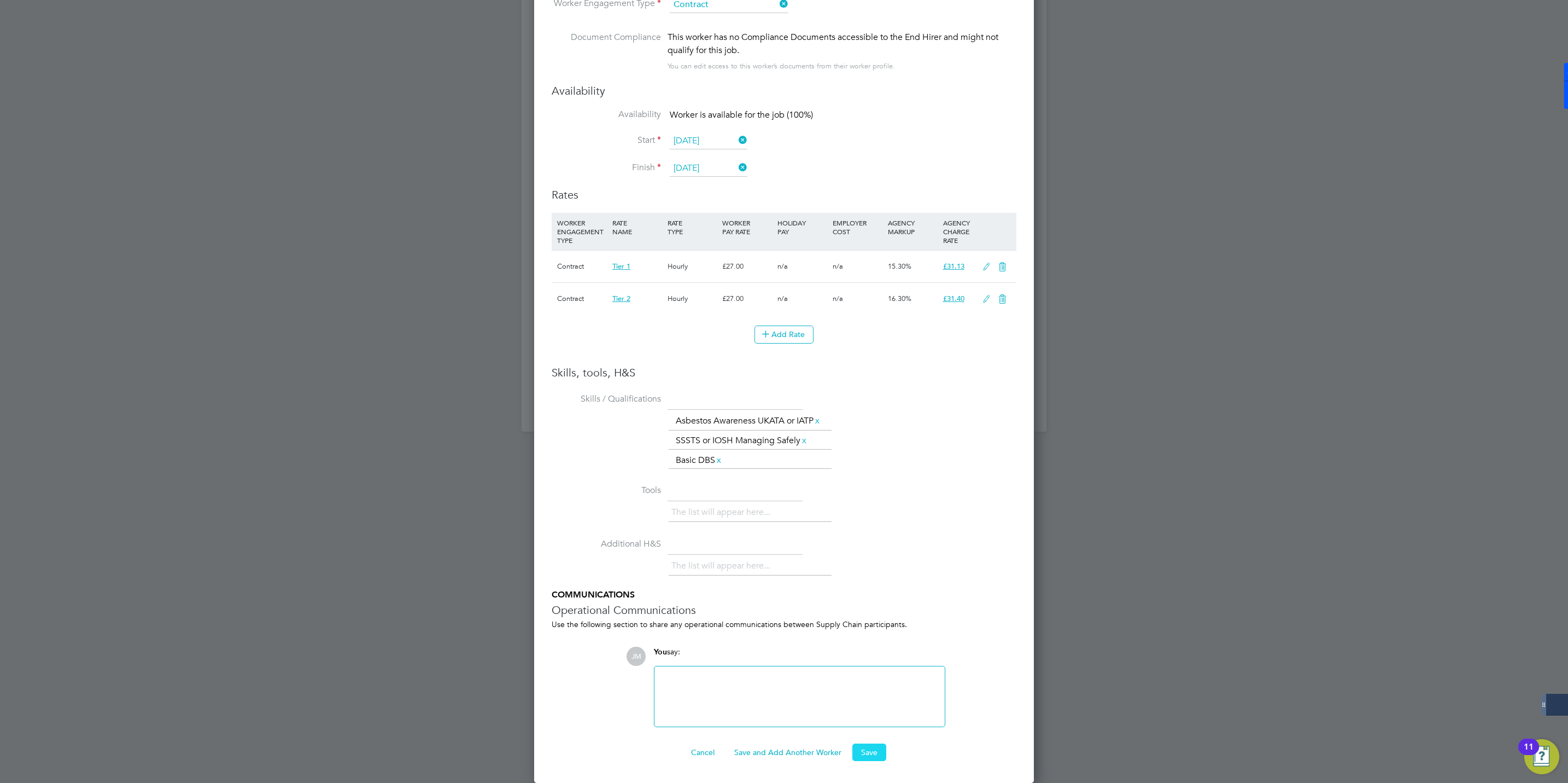
click at [873, 751] on button "Save" at bounding box center [870, 752] width 34 height 18
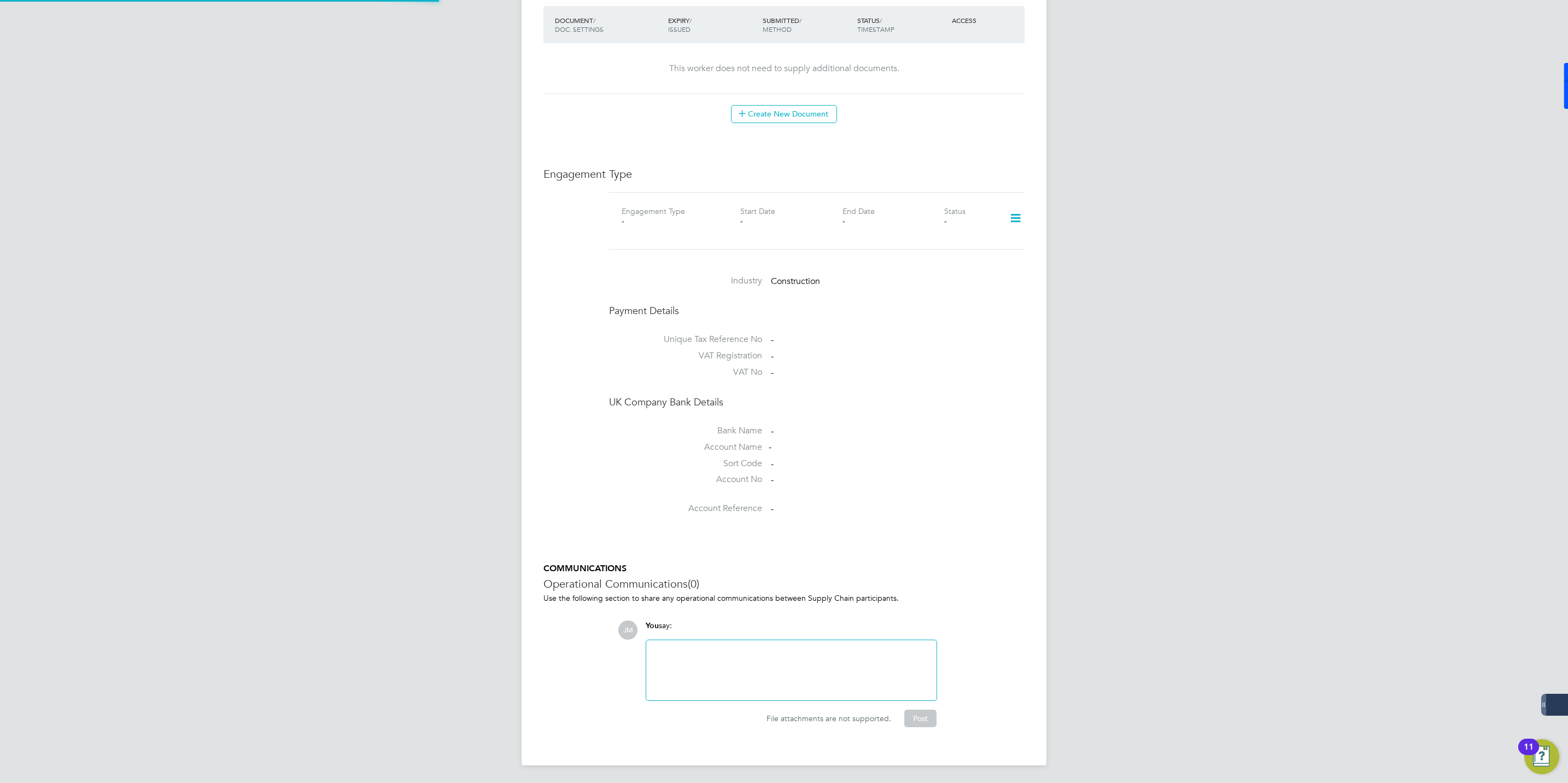
scroll to position [573, 0]
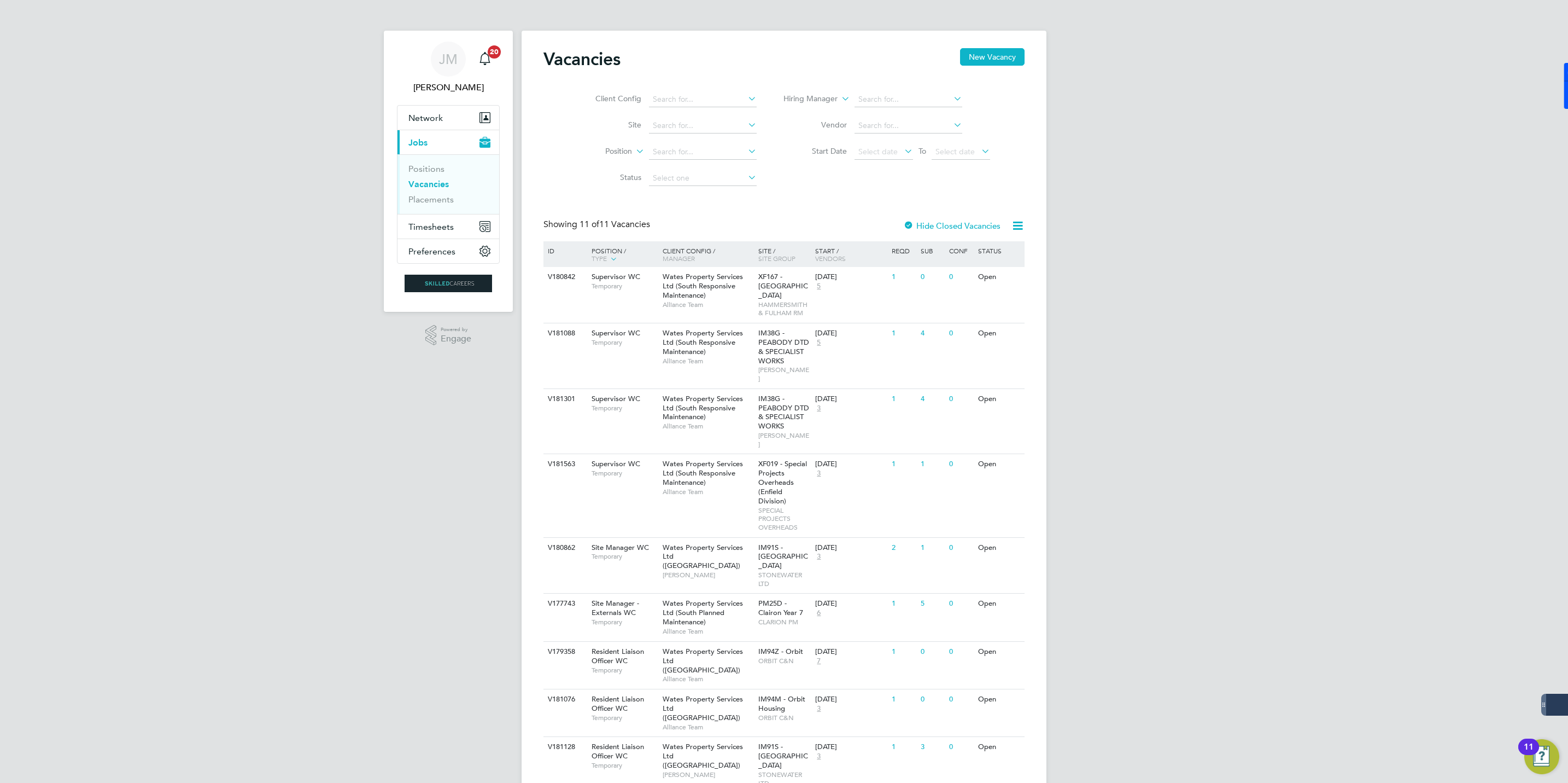
click at [1137, 394] on div "JM Jack McMurray Notifications 20 Applications: Network Businesses Sites Worker…" at bounding box center [784, 459] width 1568 height 918
click at [744, 298] on div "Wates Property Services Ltd (South Responsive Maintenance) Alliance Team" at bounding box center [708, 290] width 96 height 47
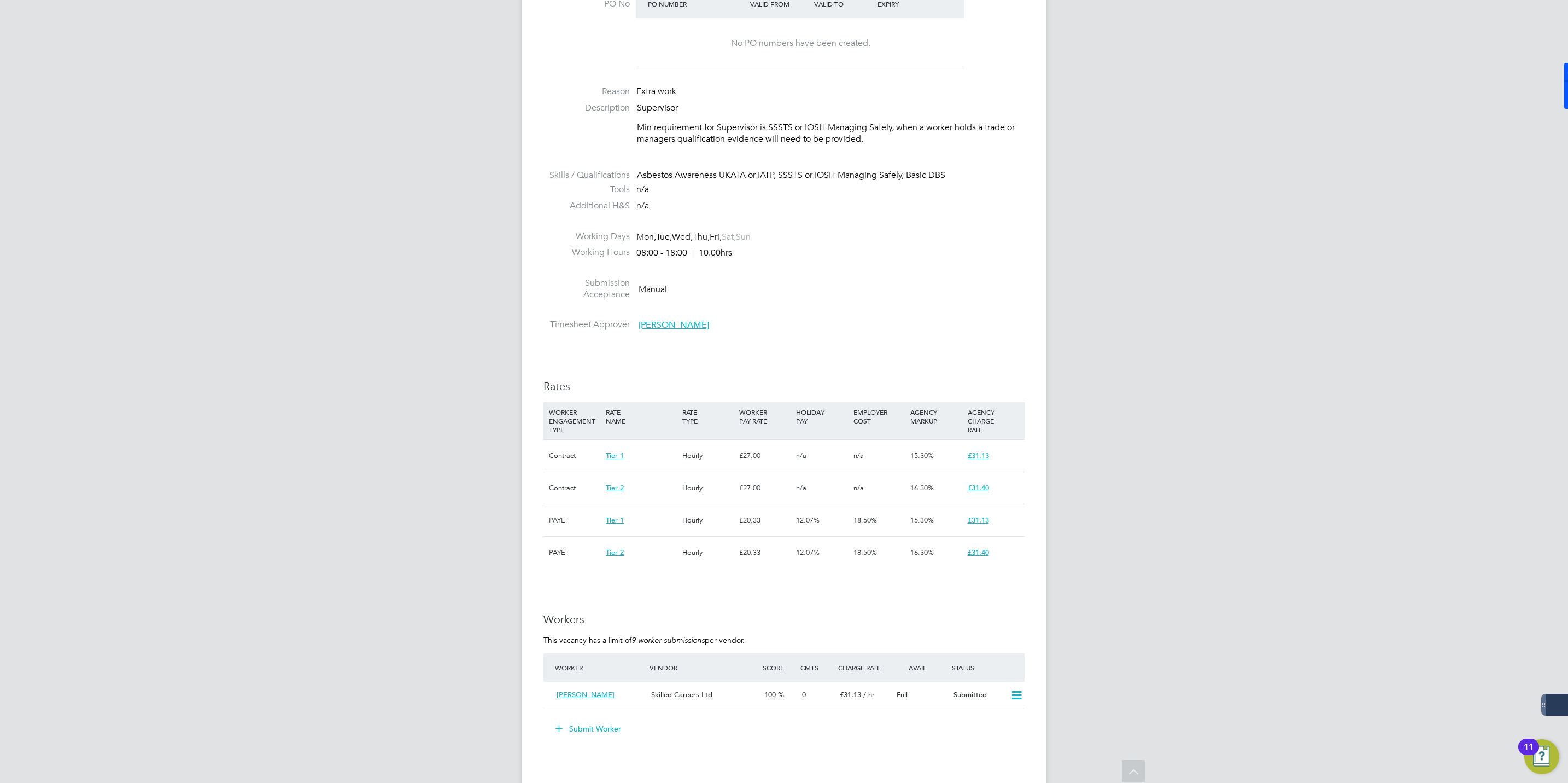
scroll to position [358, 0]
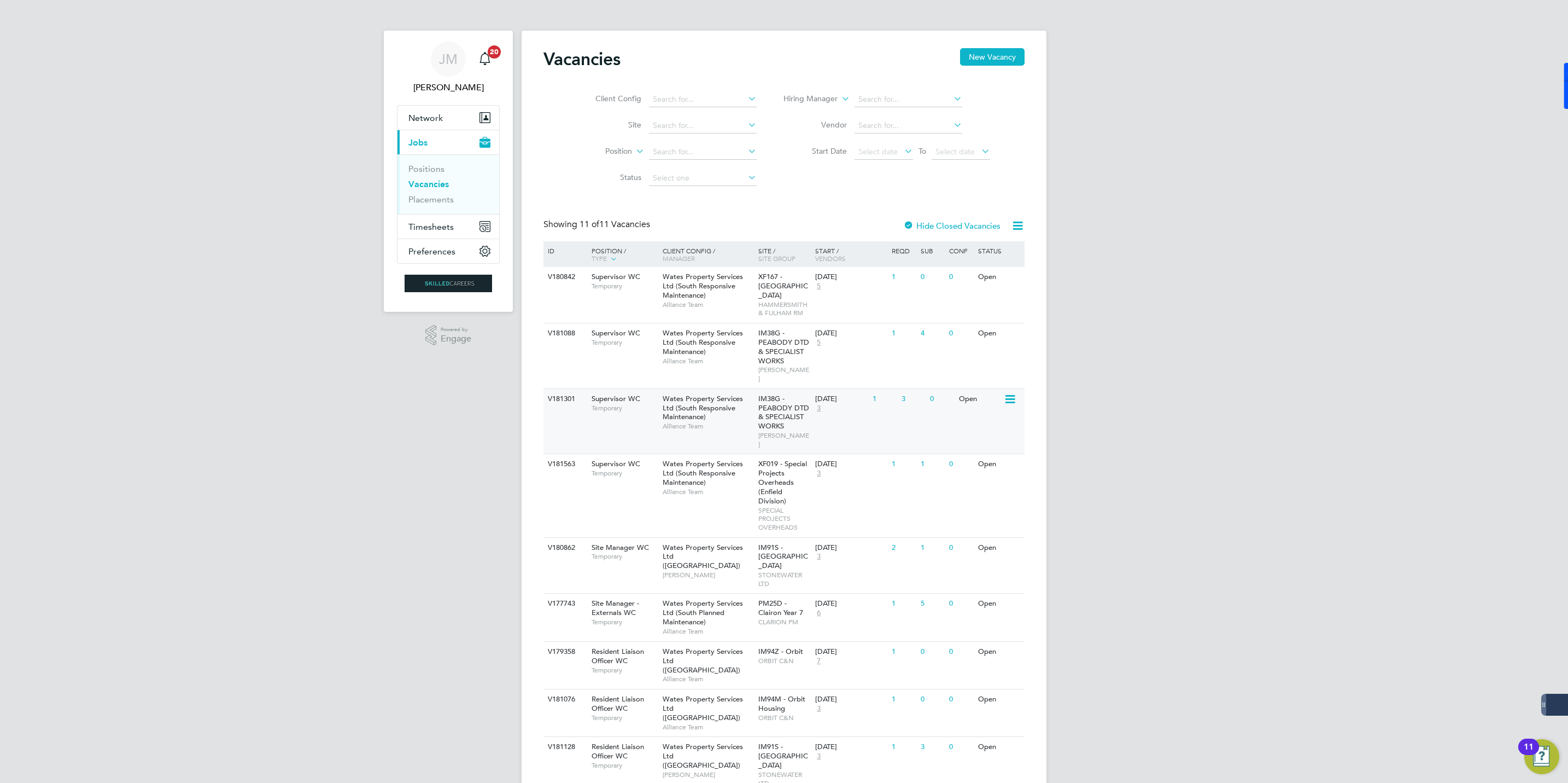
click at [672, 403] on span "Wates Property Services Ltd (South Responsive Maintenance)" at bounding box center [703, 408] width 80 height 28
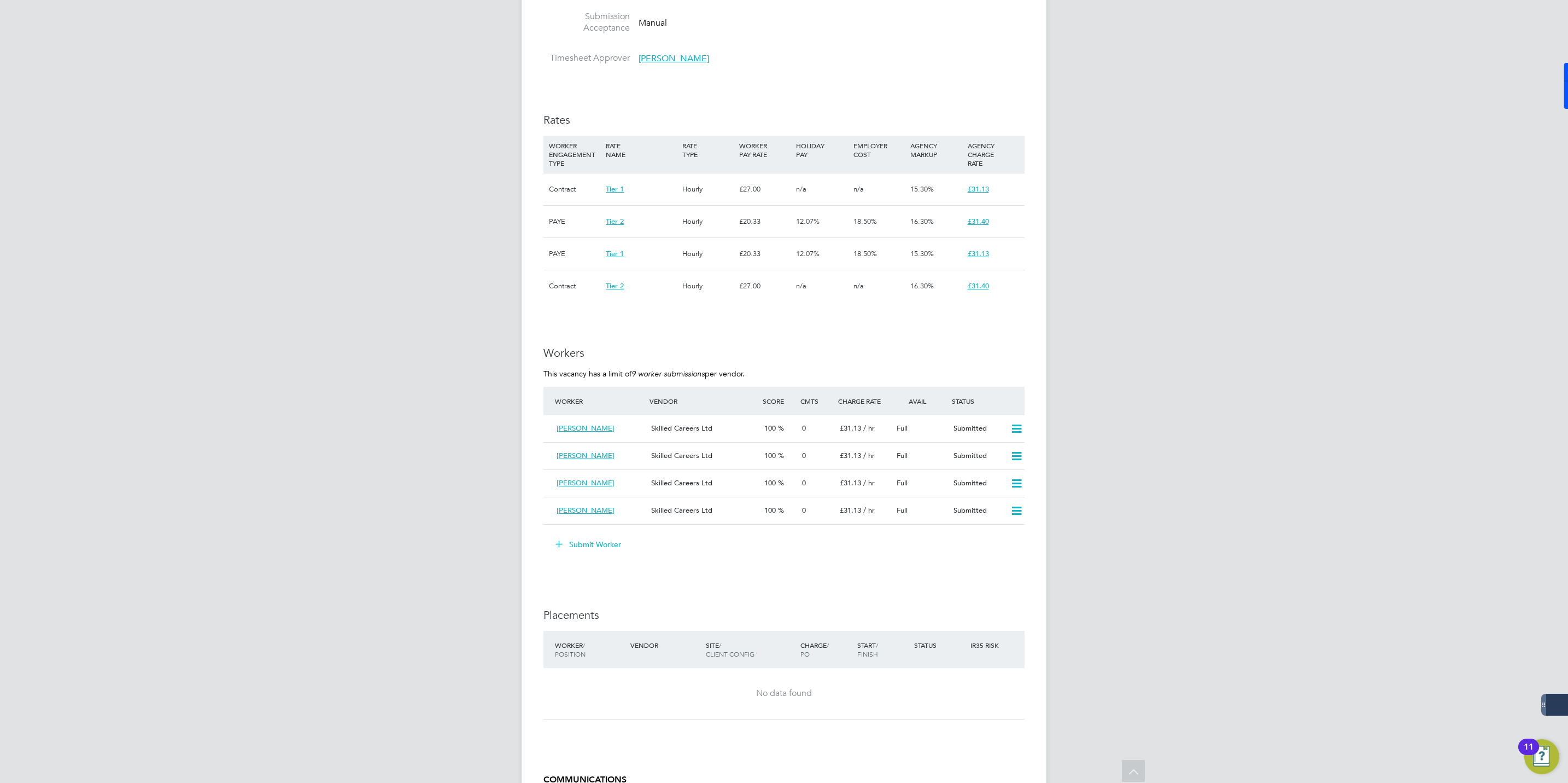
click at [585, 536] on button "Submit Worker" at bounding box center [589, 545] width 82 height 18
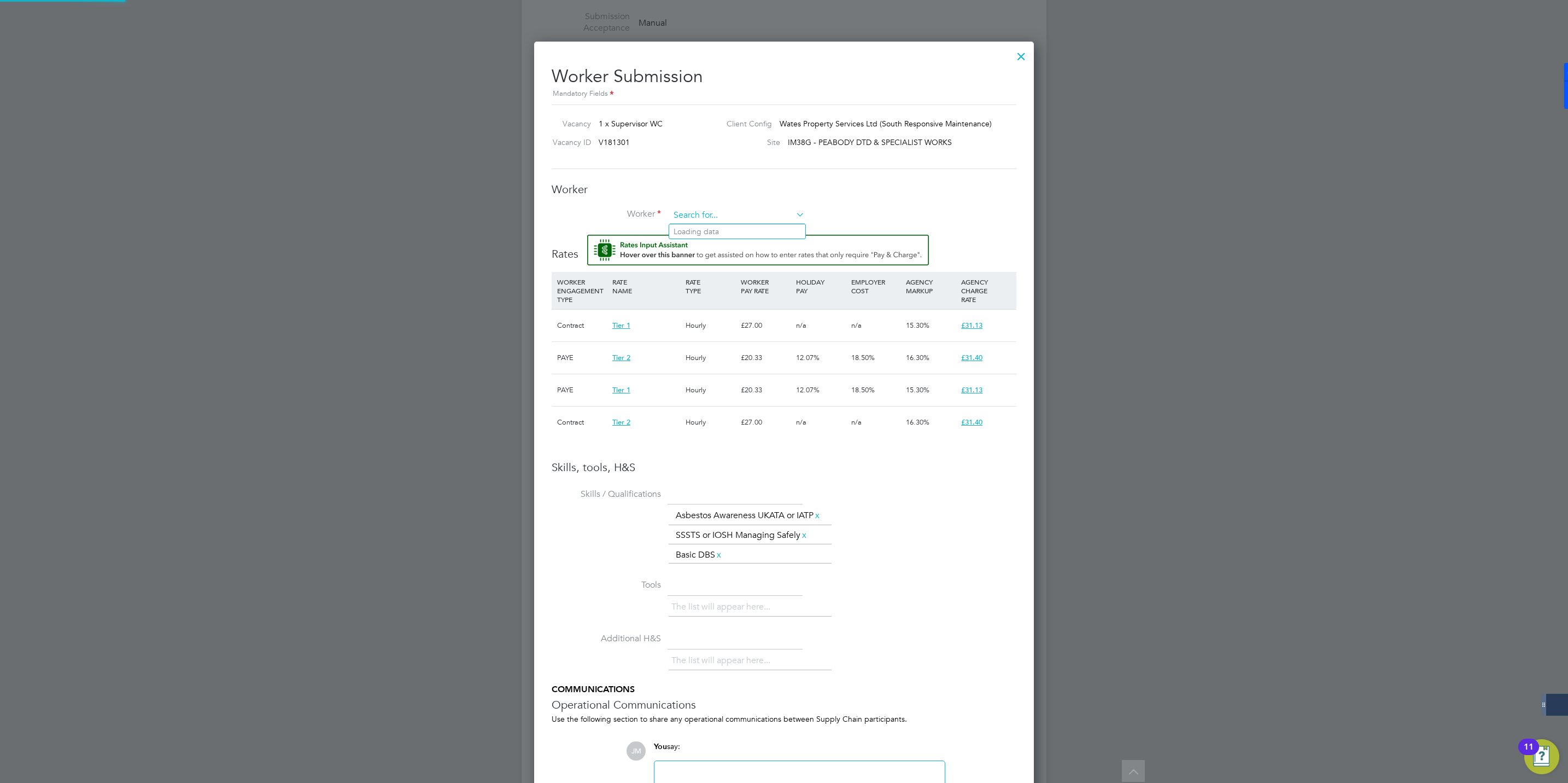
click at [701, 217] on input at bounding box center [737, 216] width 135 height 16
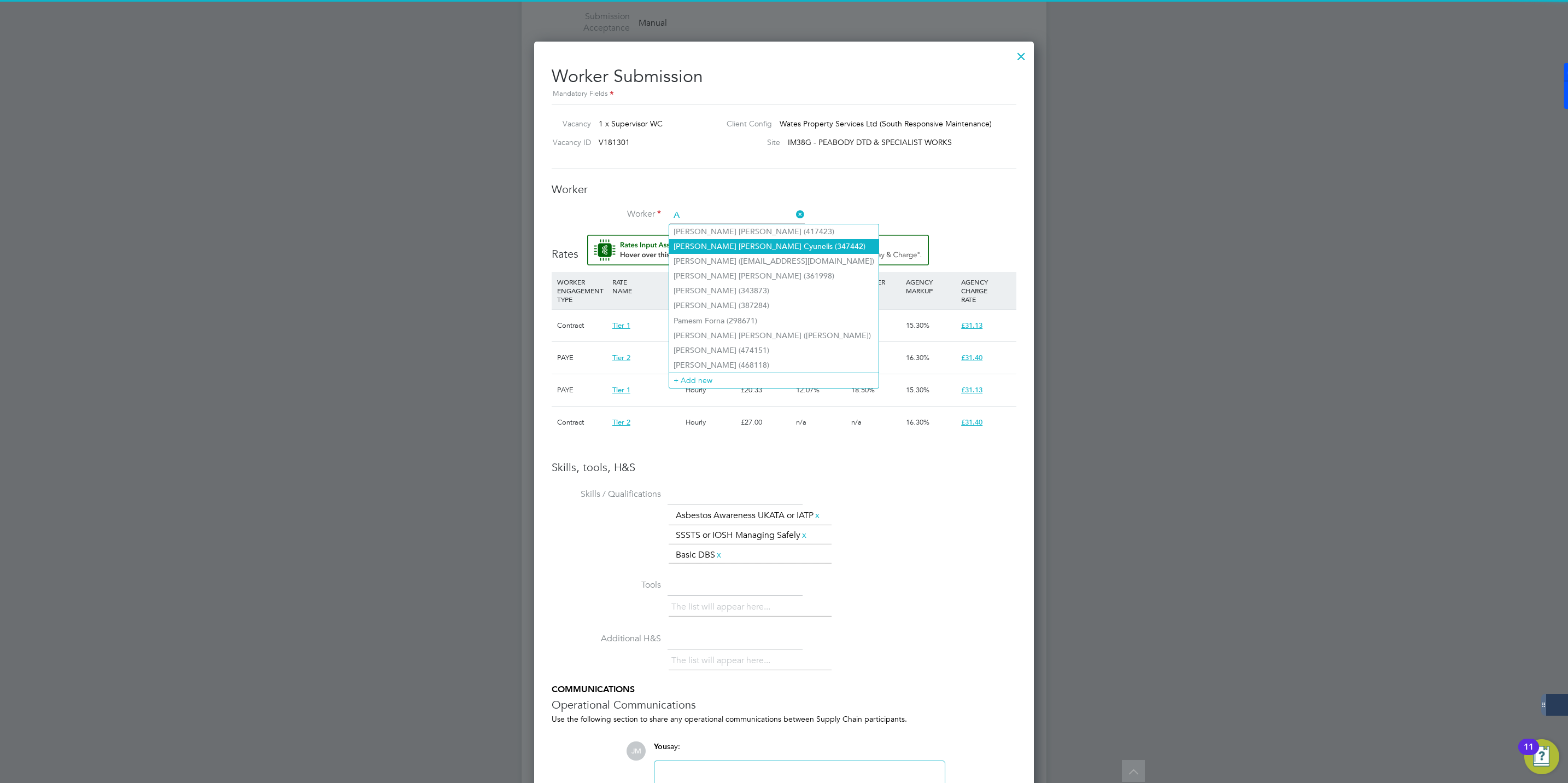
type input "A"
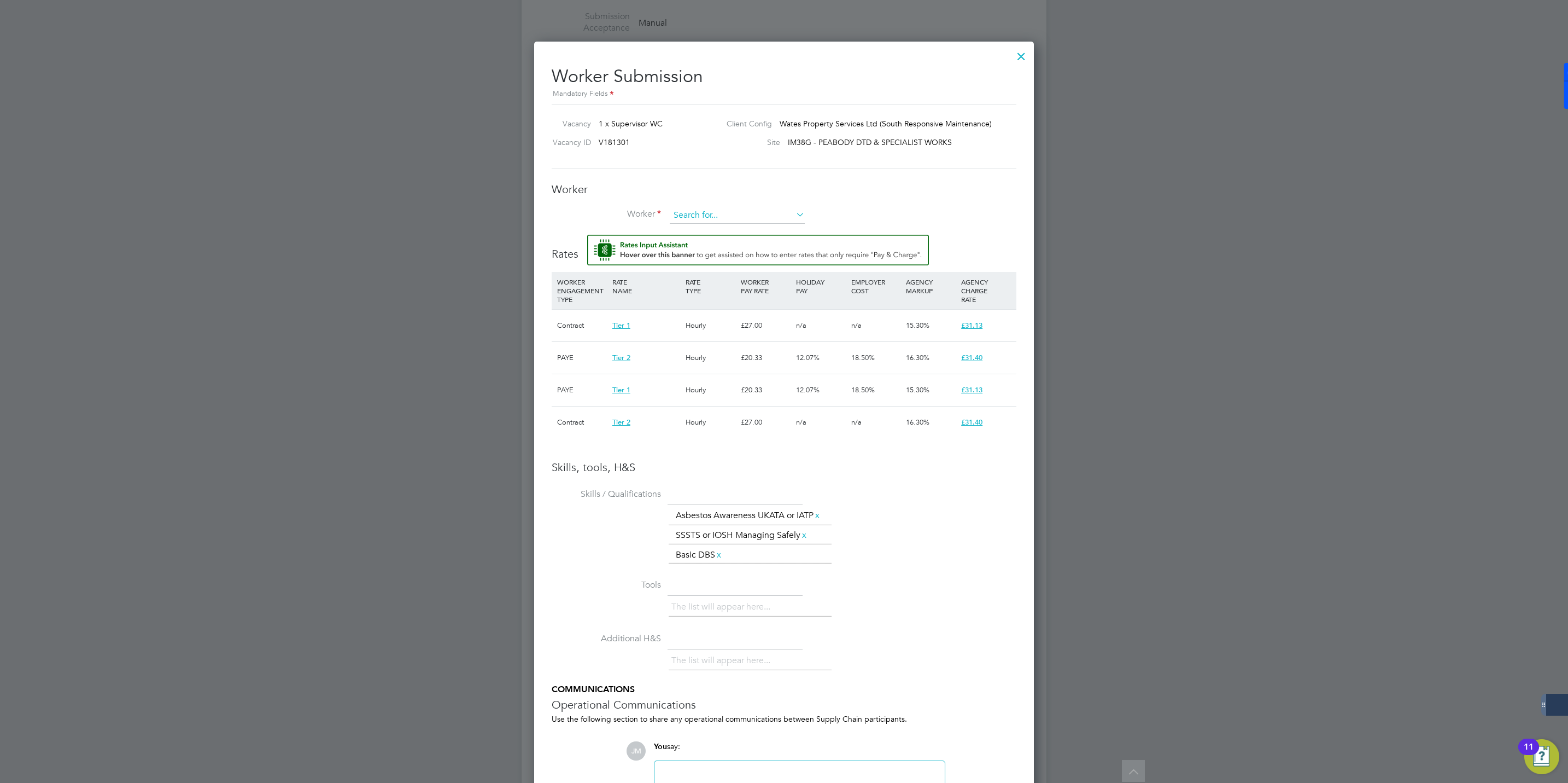
drag, startPoint x: 698, startPoint y: 205, endPoint x: 698, endPoint y: 217, distance: 12.0
click at [698, 213] on div "Worker Worker Worker Engagement Type" at bounding box center [784, 208] width 465 height 52
click at [699, 221] on input at bounding box center [737, 216] width 135 height 16
click at [713, 256] on li "[PERSON_NAME] (508379)" at bounding box center [737, 261] width 136 height 15
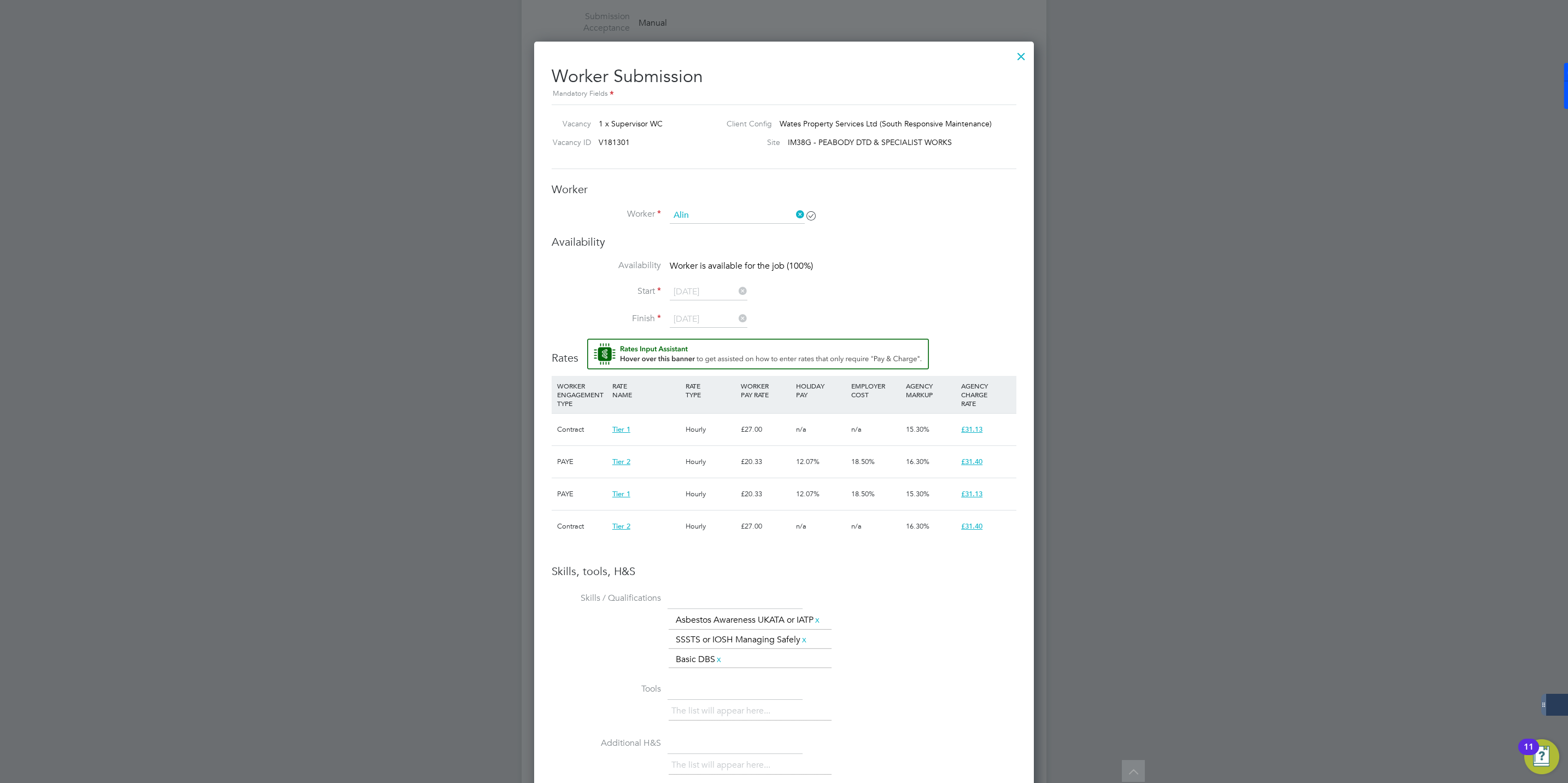
type input "[PERSON_NAME] (508379)"
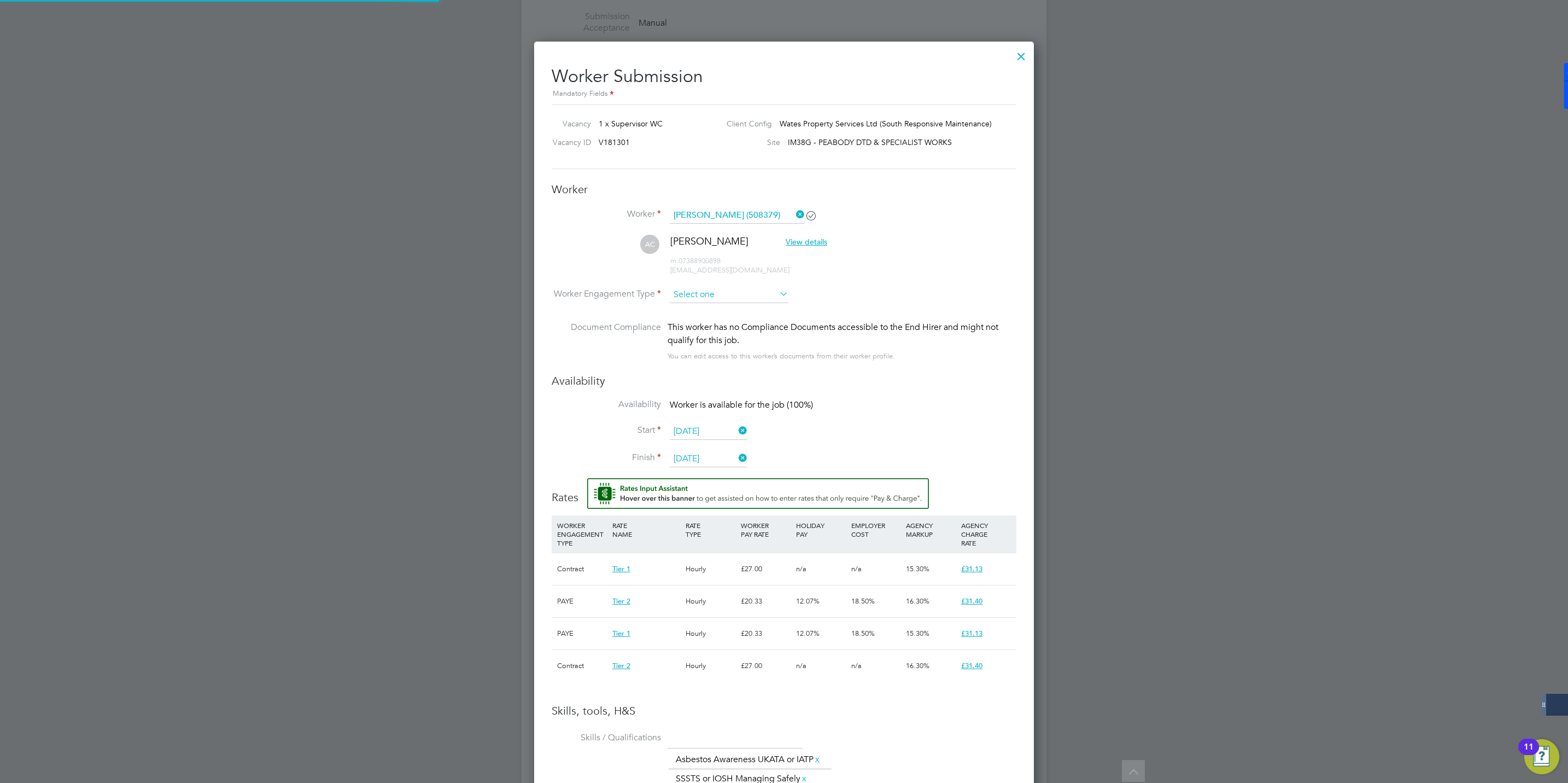
click at [706, 293] on input at bounding box center [729, 295] width 119 height 16
click at [688, 312] on li "Contract" at bounding box center [729, 310] width 120 height 15
type input "Contract"
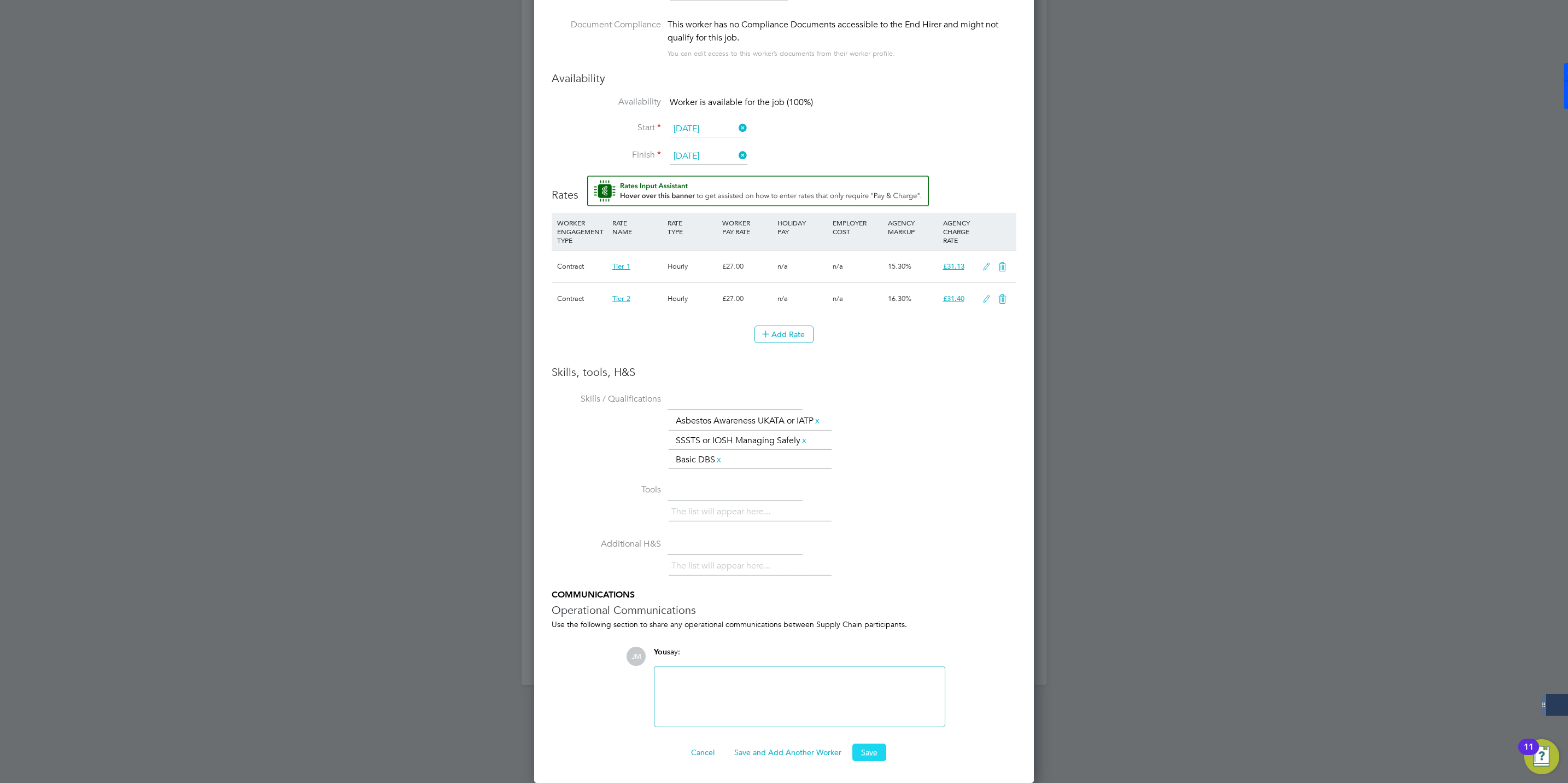
click at [872, 747] on button "Save" at bounding box center [870, 752] width 34 height 18
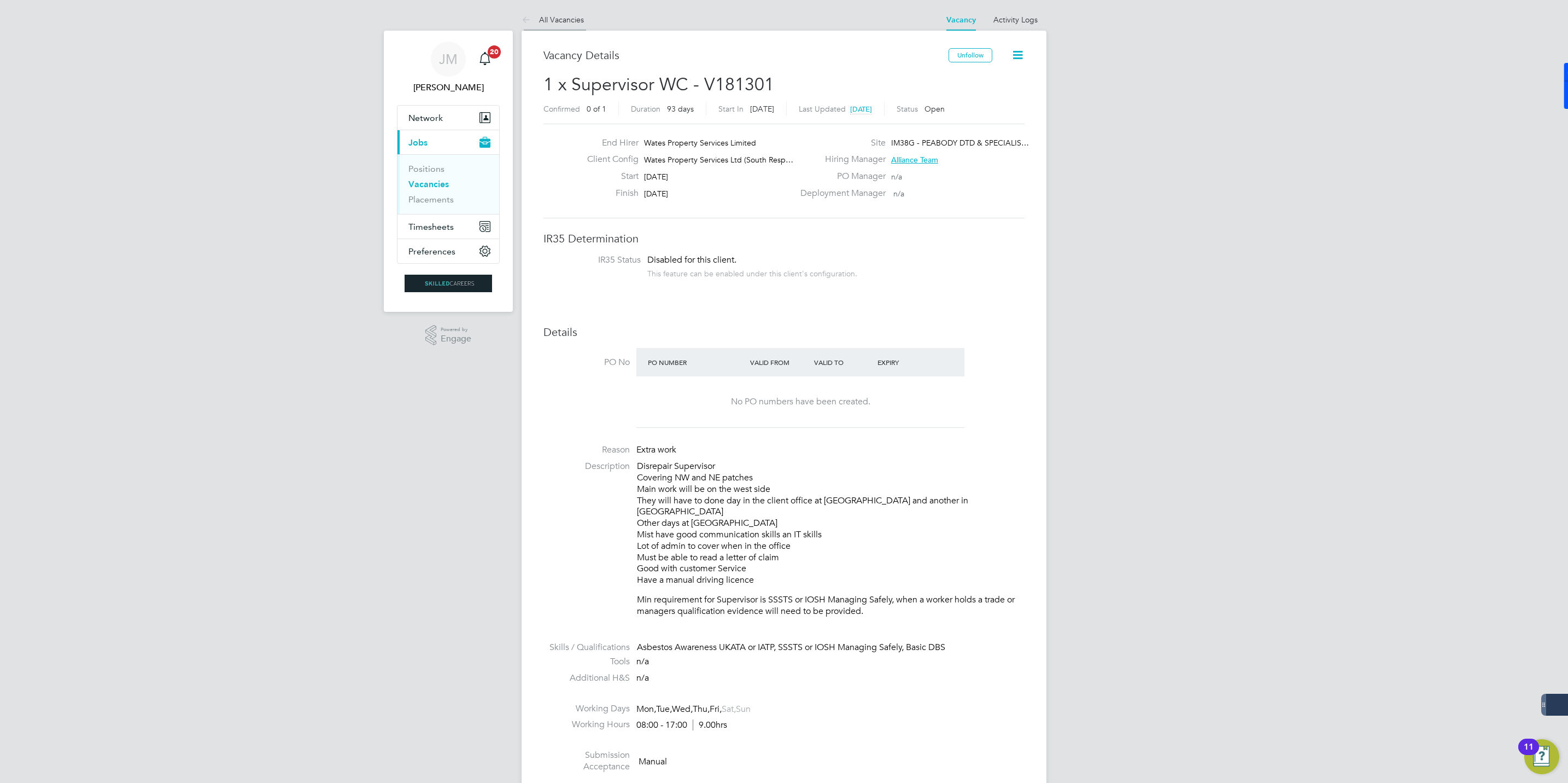
click at [553, 15] on link "All Vacancies" at bounding box center [553, 20] width 62 height 10
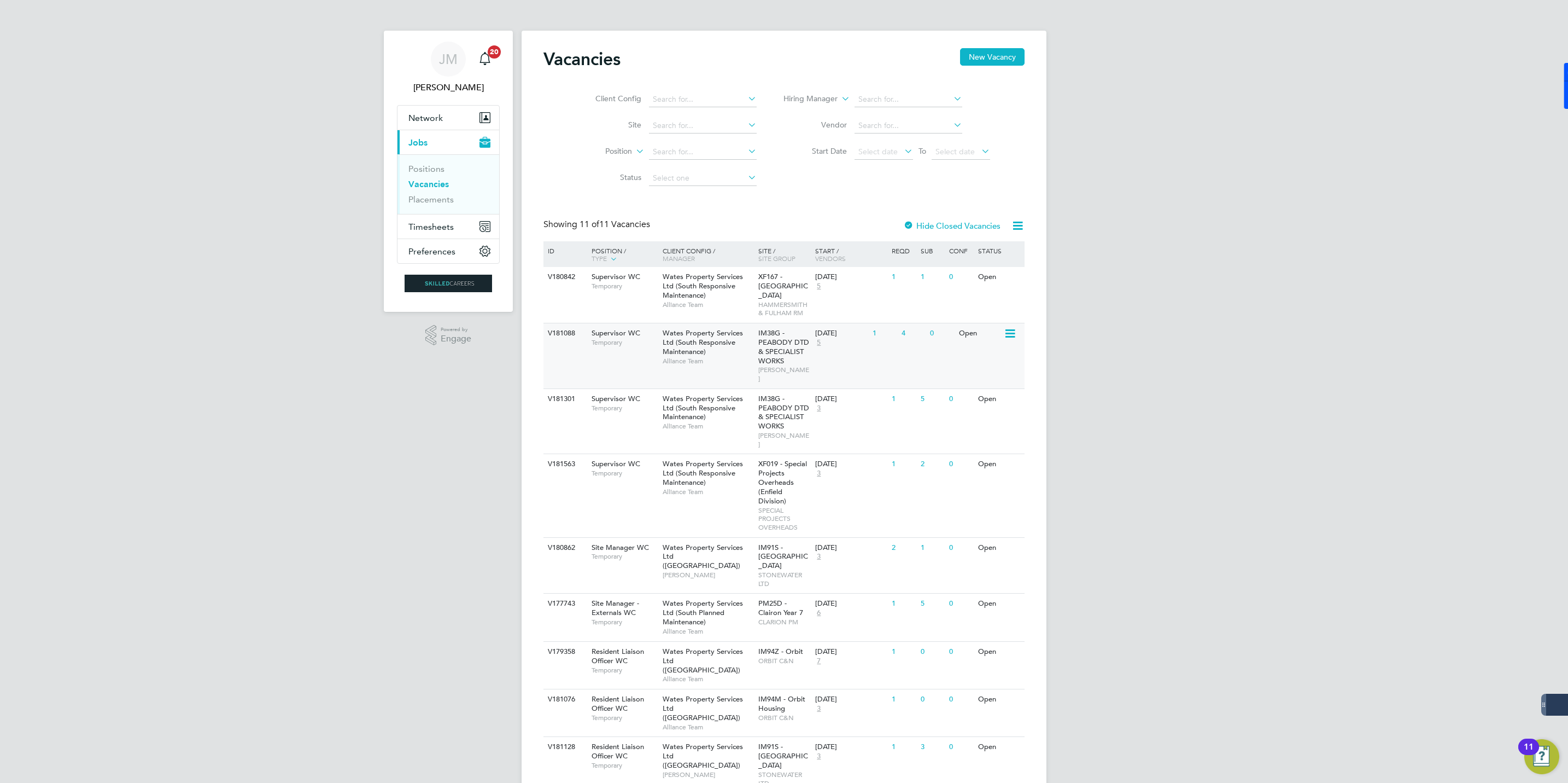
click at [686, 347] on span "Wates Property Services Ltd (South Responsive Maintenance)" at bounding box center [703, 342] width 80 height 28
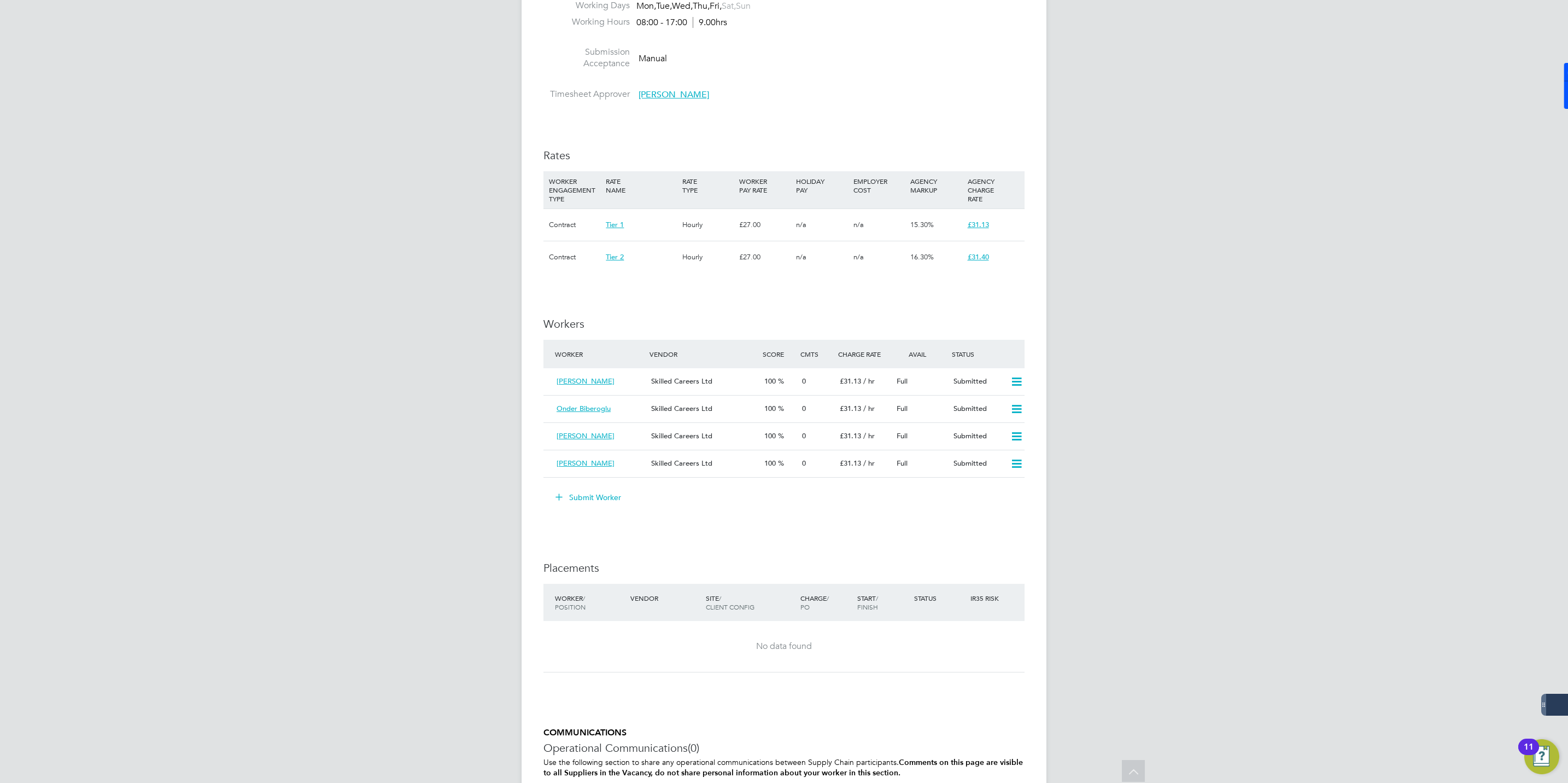
scroll to position [574, 0]
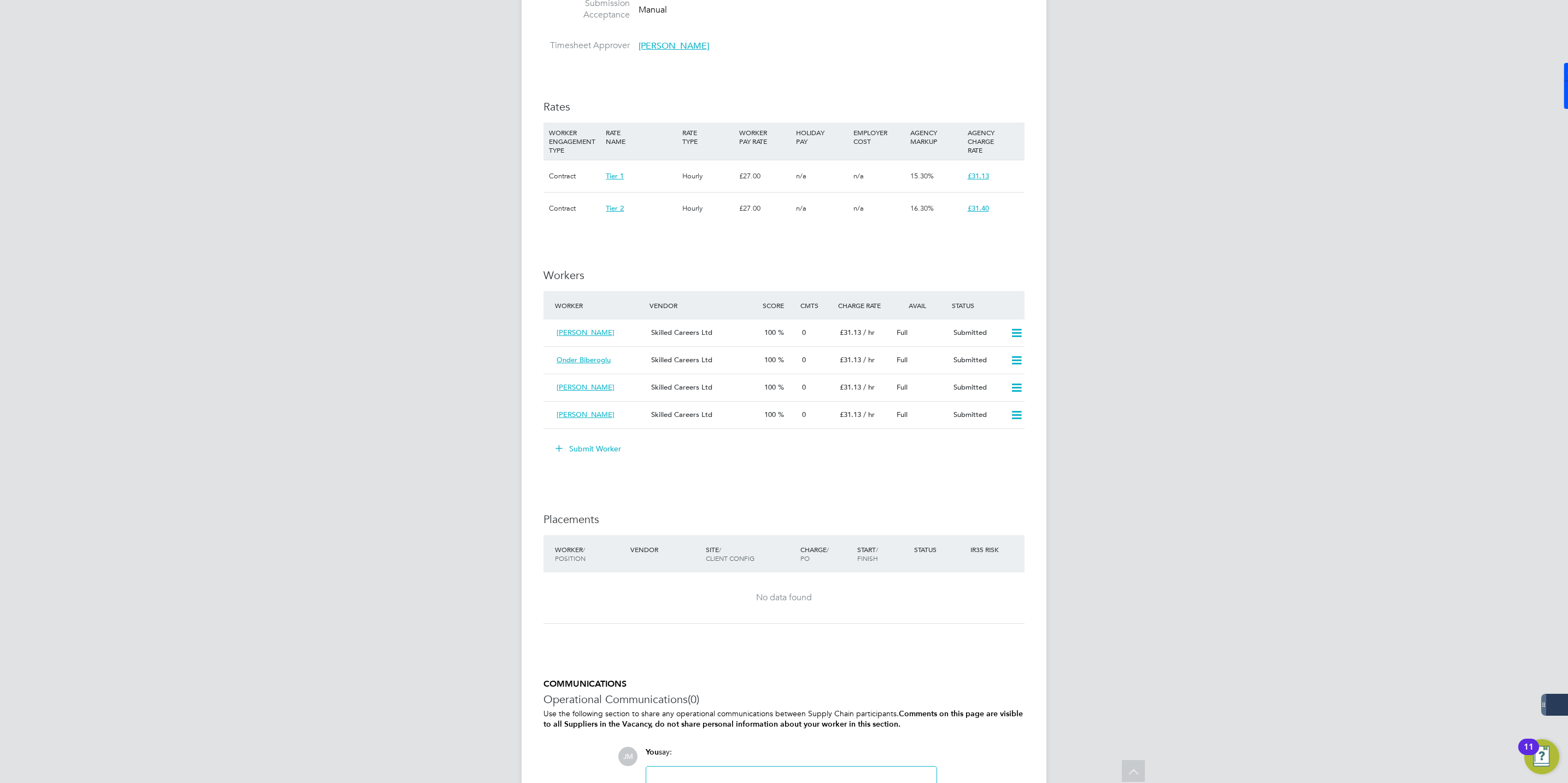
click at [590, 440] on button "Submit Worker" at bounding box center [589, 449] width 82 height 18
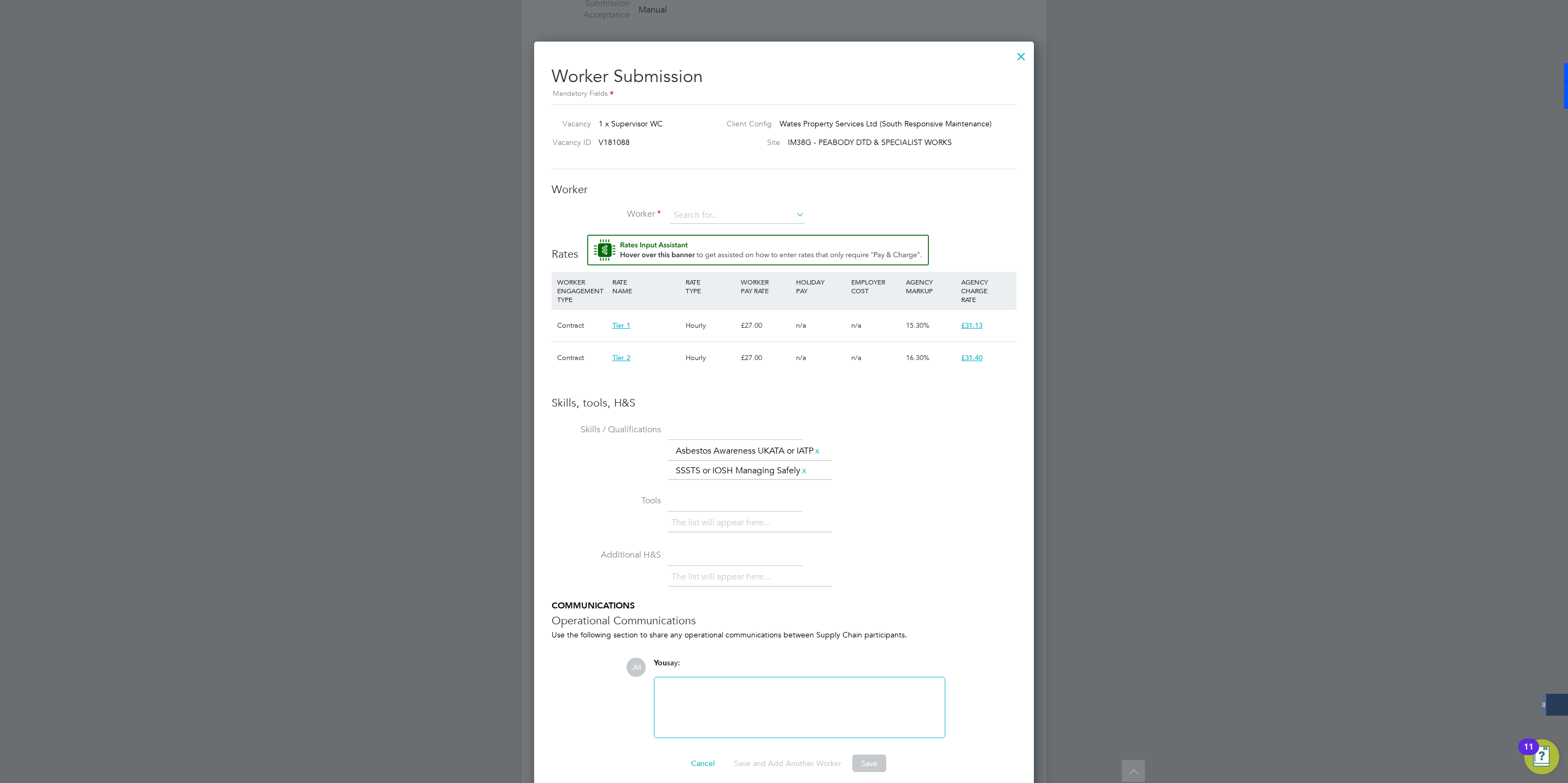
click at [709, 205] on div "Worker Worker Worker Engagement Type" at bounding box center [784, 208] width 465 height 52
click at [709, 214] on input at bounding box center [737, 216] width 135 height 16
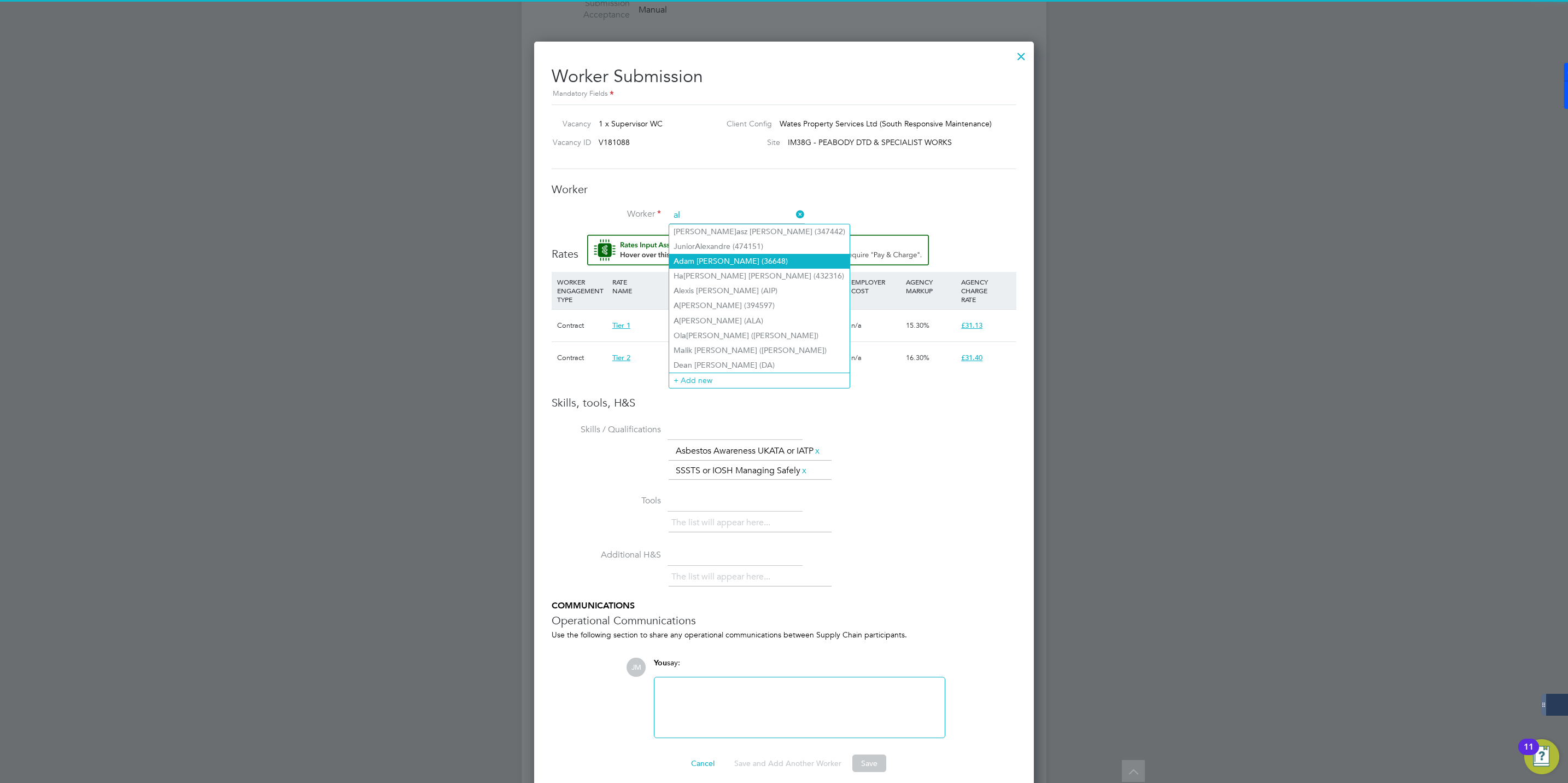
type input "ali"
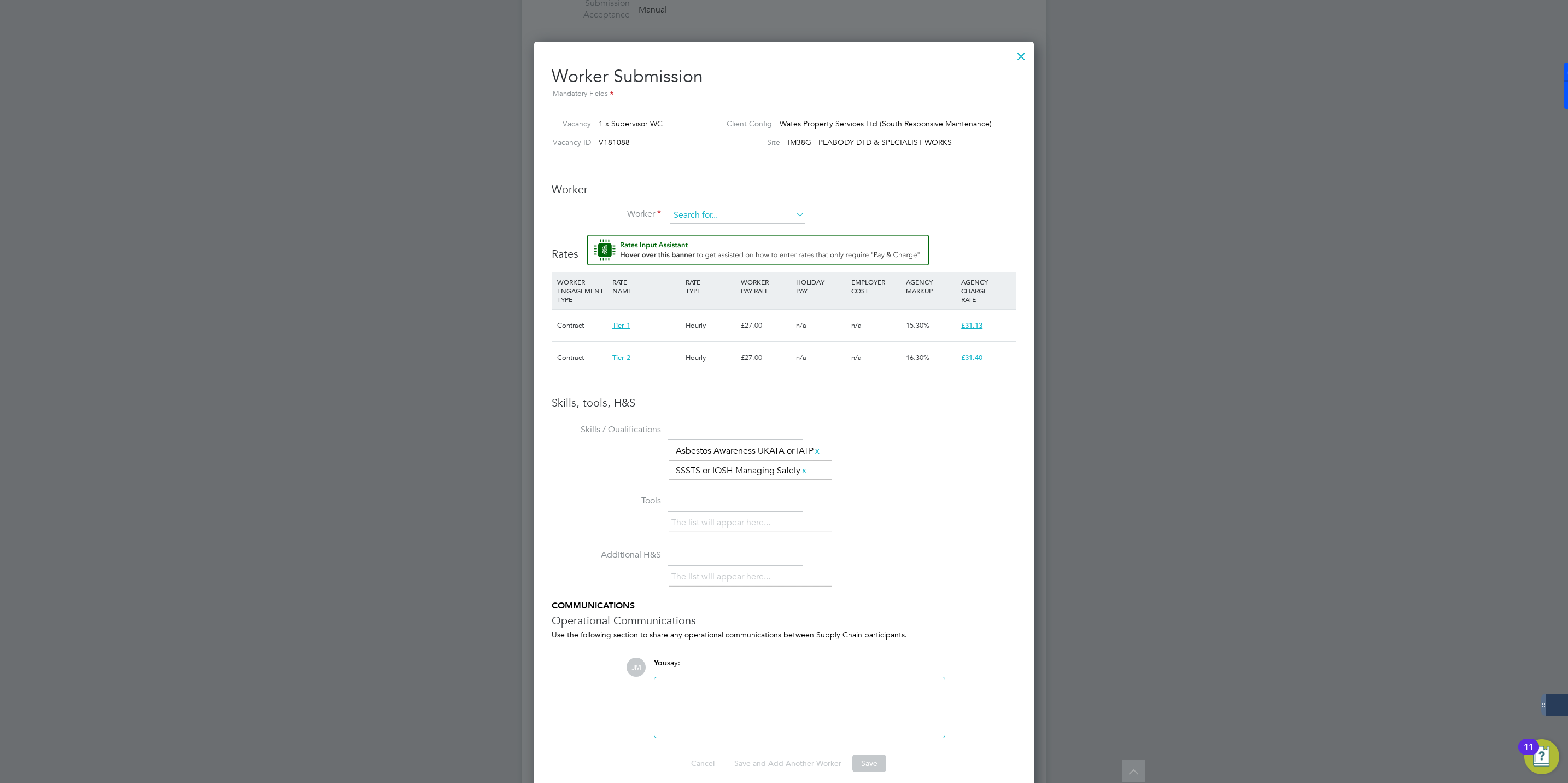
click at [720, 219] on input at bounding box center [737, 216] width 135 height 16
click at [1444, 470] on div at bounding box center [784, 391] width 1568 height 783
click at [682, 211] on input at bounding box center [737, 216] width 135 height 16
paste input "A highly qualified and strategically experienced professional with a proven 17-…"
drag, startPoint x: 793, startPoint y: 213, endPoint x: 803, endPoint y: 211, distance: 10.2
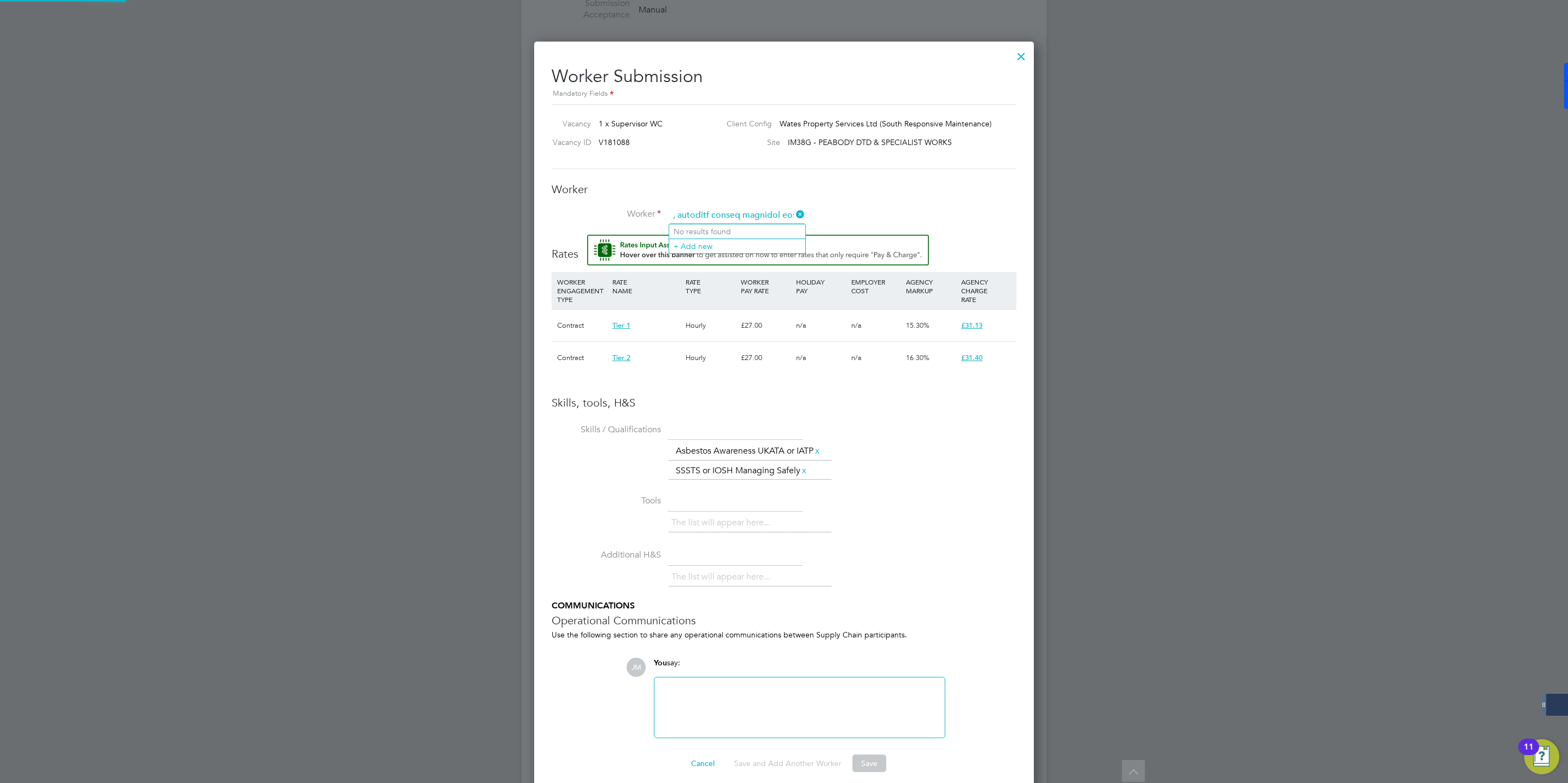
click at [794, 212] on li "Worker" at bounding box center [784, 221] width 465 height 27
type input "A highly qualified and strategically experienced professional with a proven 17-…"
click at [794, 211] on icon at bounding box center [794, 215] width 0 height 15
click at [750, 211] on input at bounding box center [737, 216] width 135 height 16
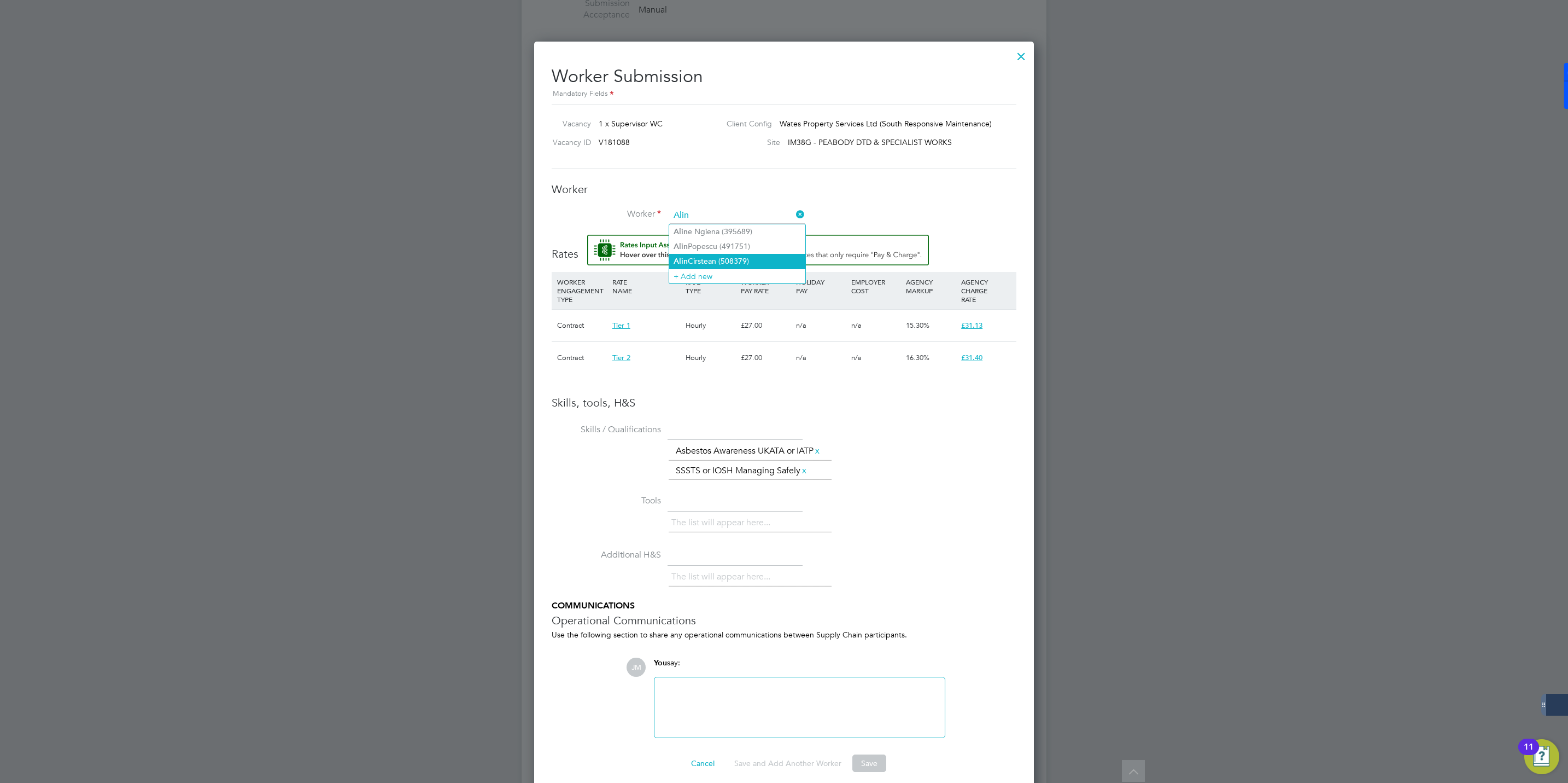
click at [716, 257] on li "[PERSON_NAME] (508379)" at bounding box center [737, 261] width 136 height 15
type input "[PERSON_NAME] (508379)"
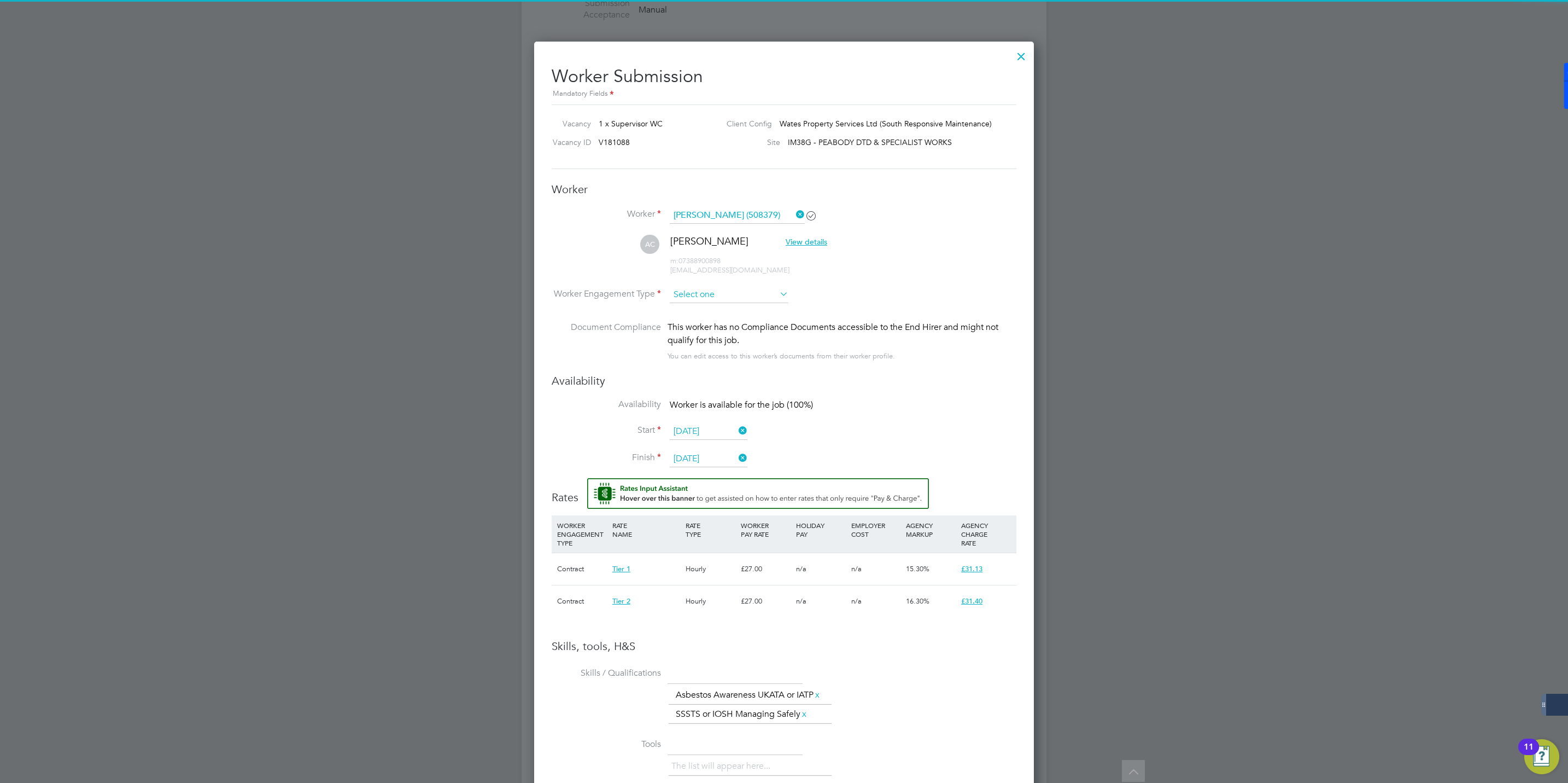
click at [753, 299] on input at bounding box center [729, 295] width 119 height 16
click at [688, 310] on li "Contract" at bounding box center [729, 310] width 120 height 15
type input "Contract"
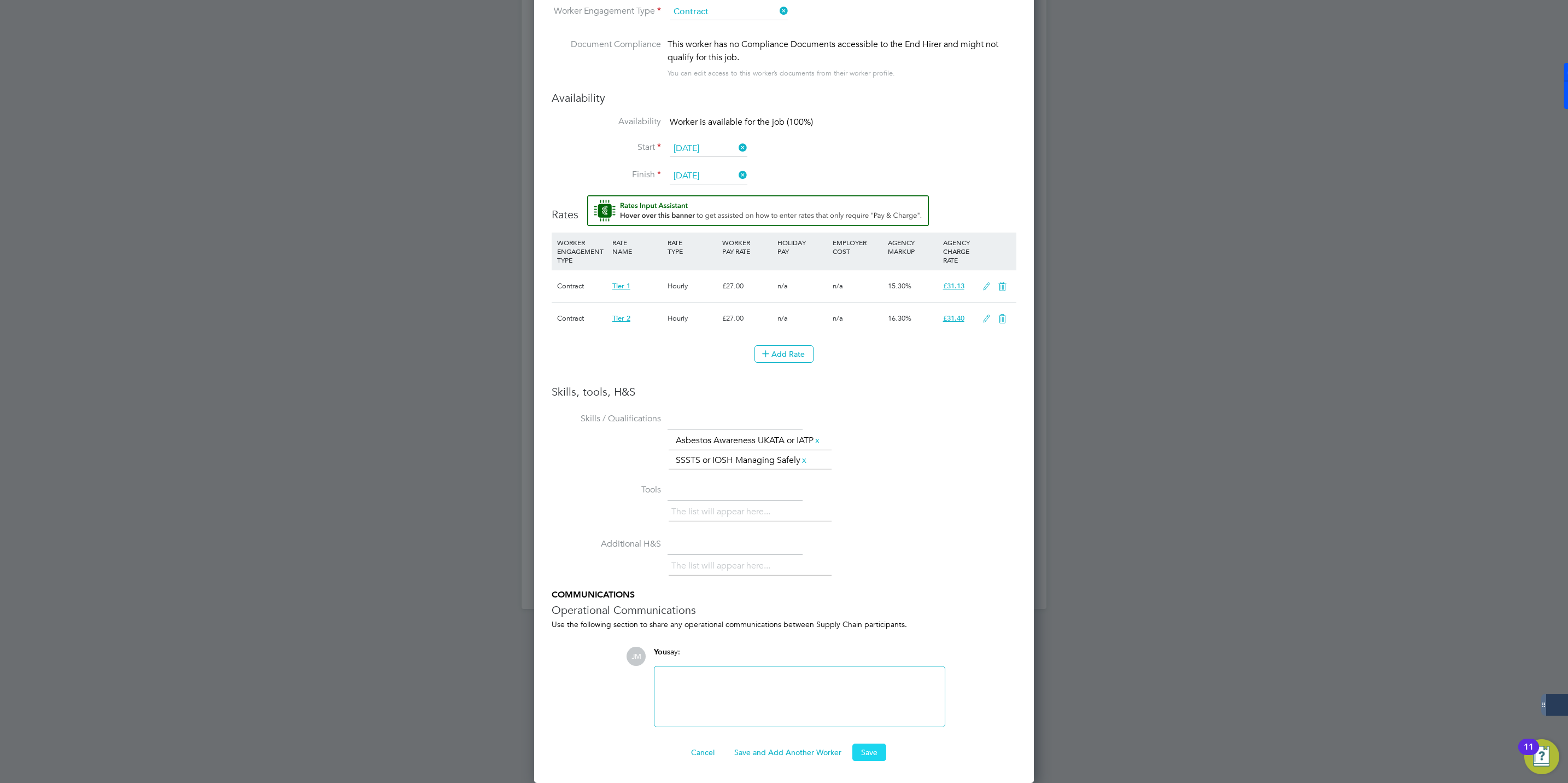
click at [867, 751] on button "Save" at bounding box center [870, 752] width 34 height 18
